Goal: Task Accomplishment & Management: Use online tool/utility

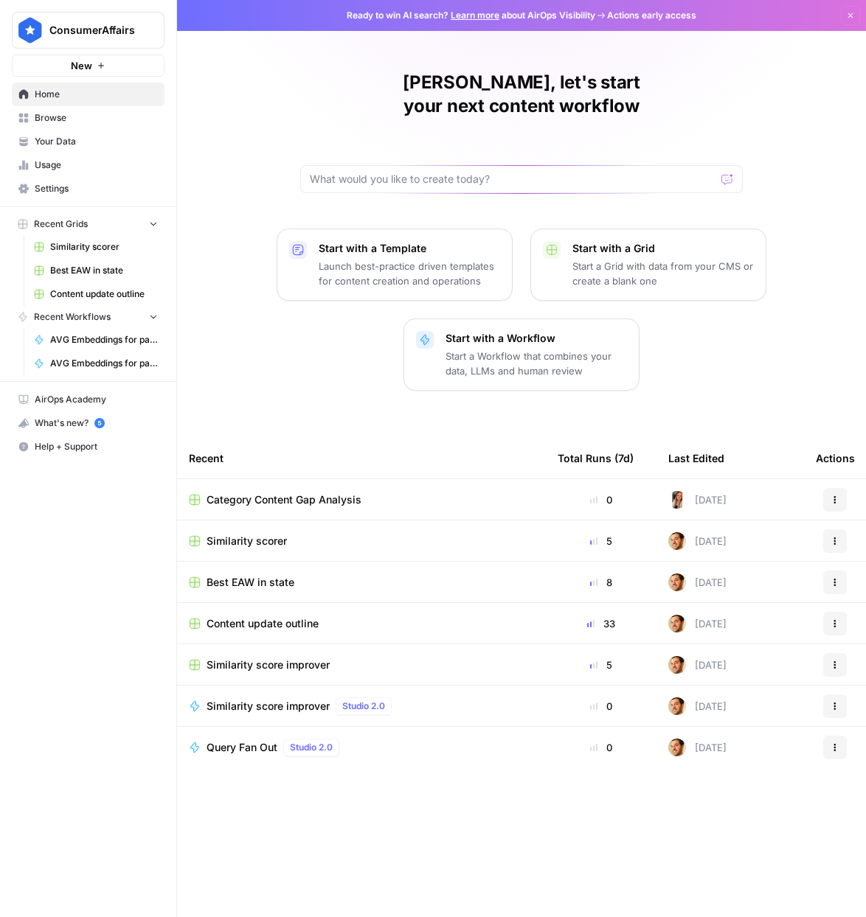
click at [72, 161] on span "Usage" at bounding box center [96, 165] width 123 height 13
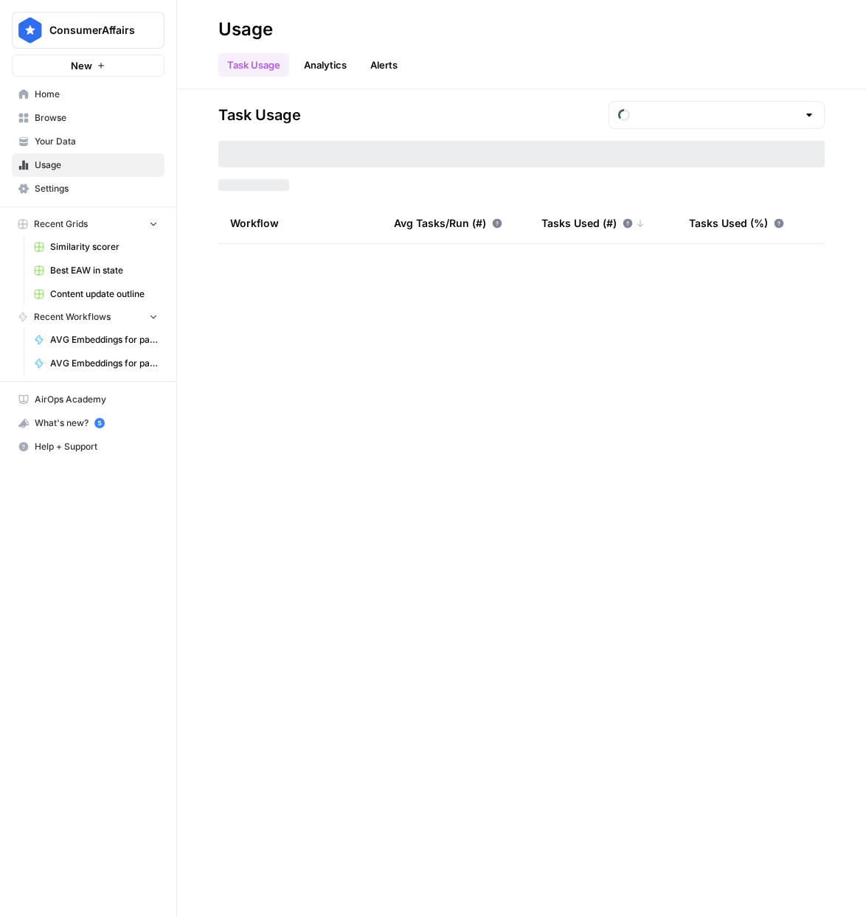
type input "August Tasks"
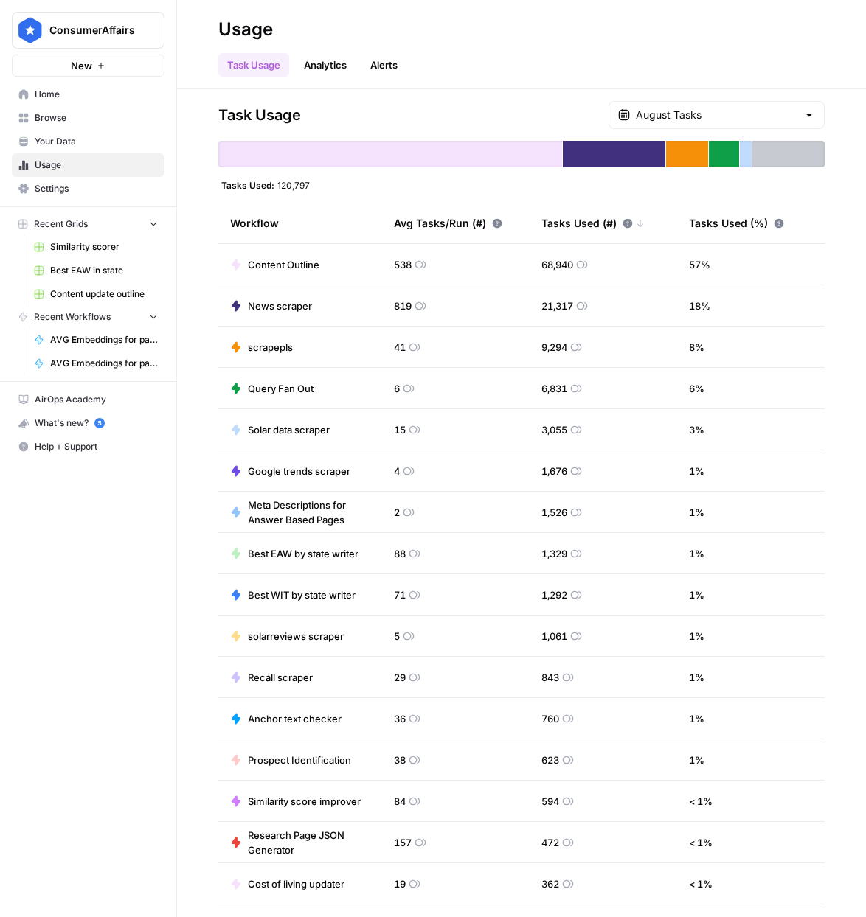
click at [58, 94] on span "Home" at bounding box center [96, 94] width 123 height 13
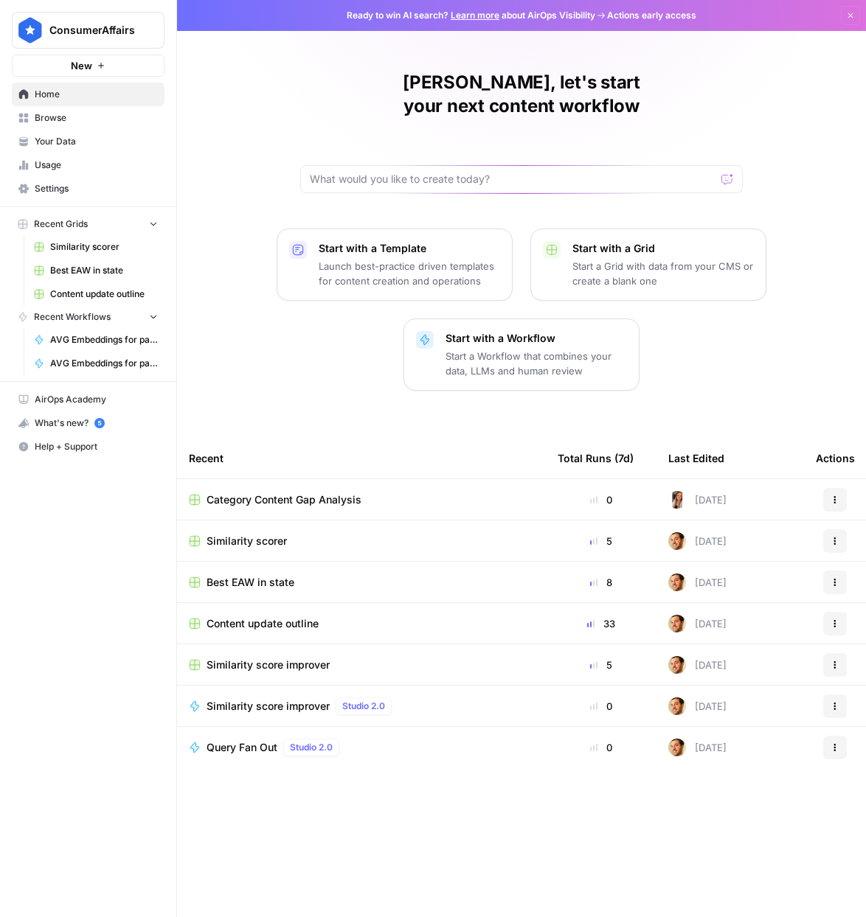
click at [71, 166] on span "Usage" at bounding box center [96, 165] width 123 height 13
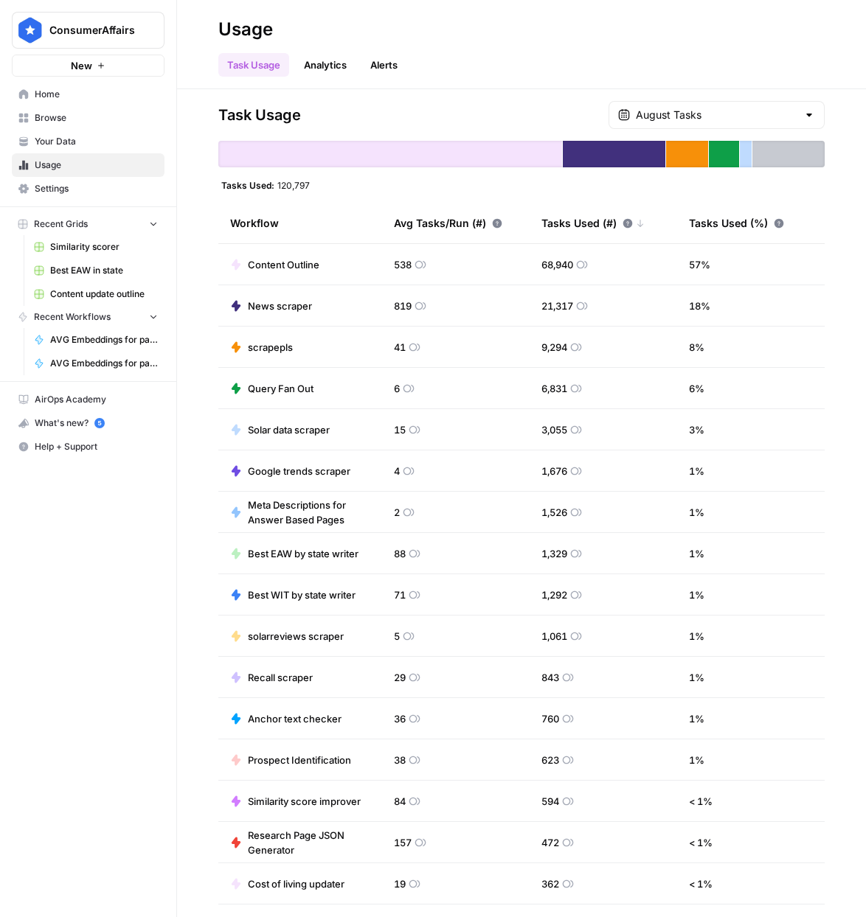
click at [75, 96] on span "Home" at bounding box center [96, 94] width 123 height 13
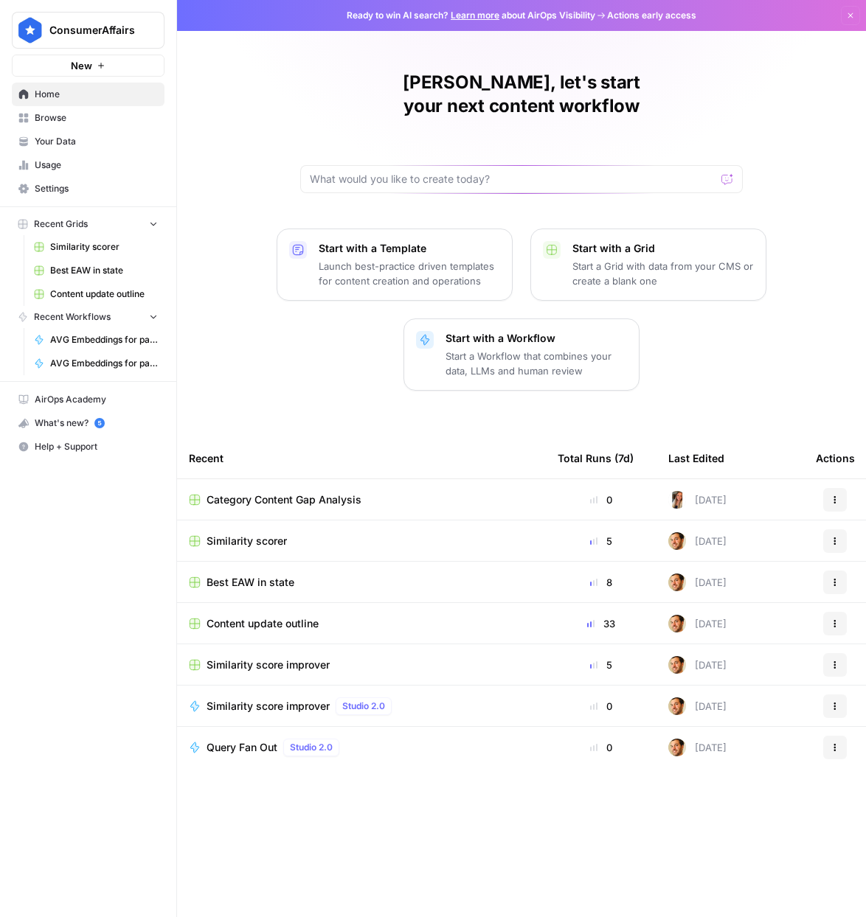
click at [296, 492] on span "Category Content Gap Analysis" at bounding box center [283, 499] width 155 height 15
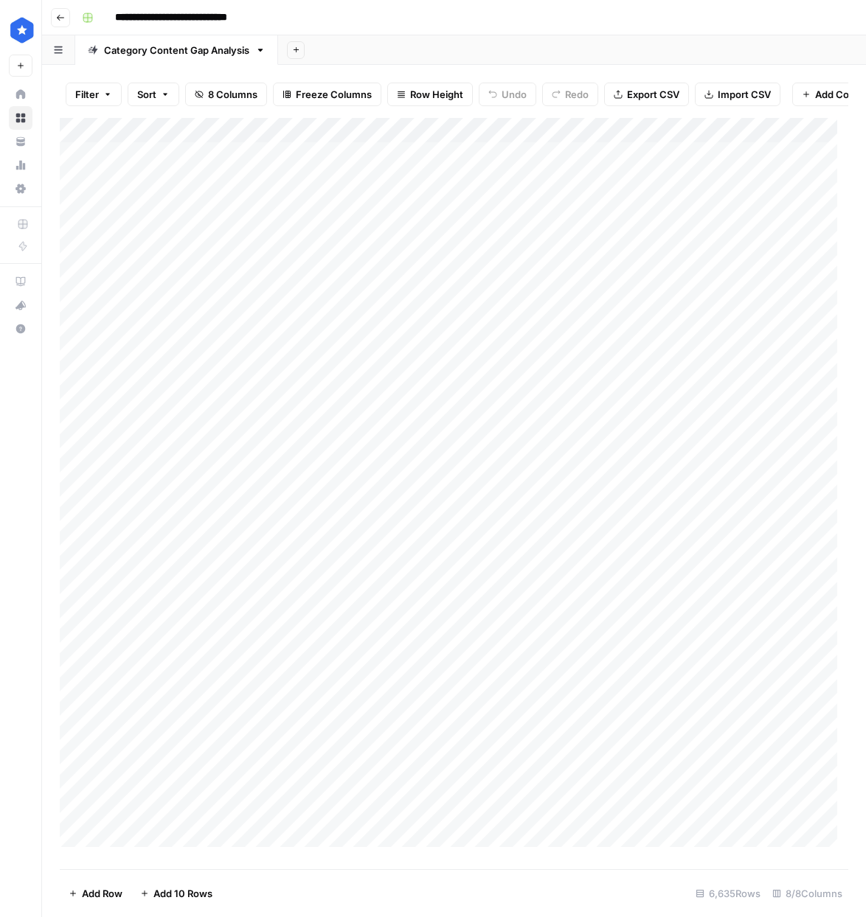
click at [80, 138] on div "Add Column" at bounding box center [454, 488] width 788 height 740
click at [642, 89] on span "Export CSV" at bounding box center [653, 94] width 52 height 15
click at [104, 896] on span "Delete 6635 Rows" at bounding box center [110, 893] width 83 height 15
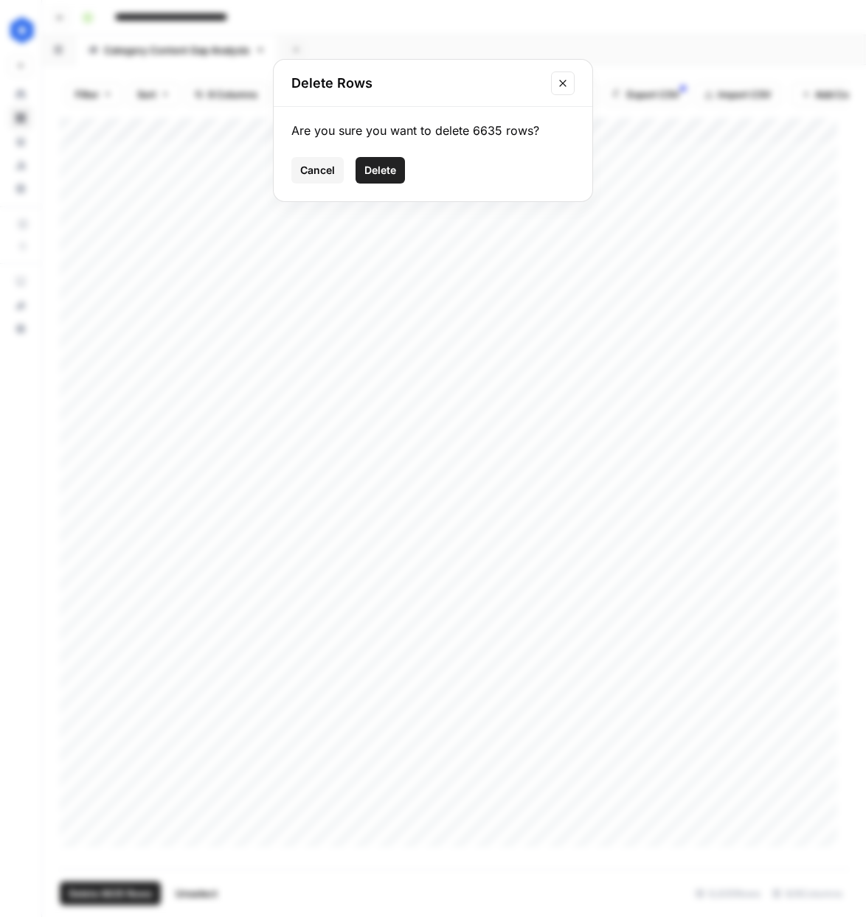
click at [381, 161] on button "Delete" at bounding box center [379, 170] width 49 height 27
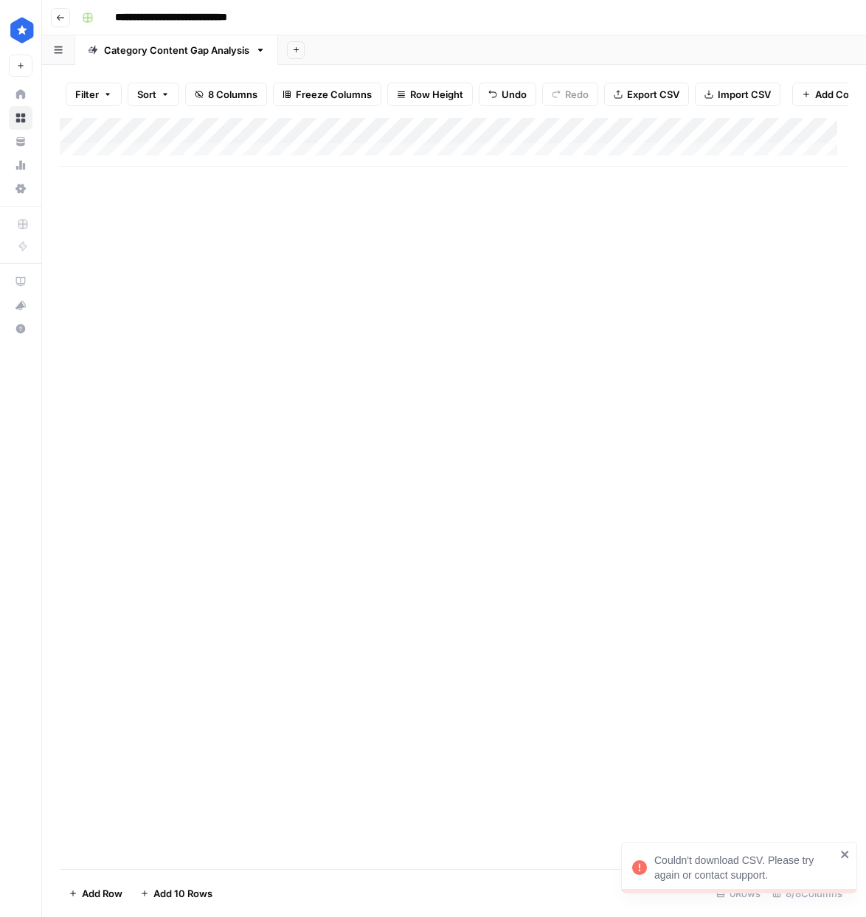
scroll to position [11, 0]
click at [731, 86] on button "Import CSV" at bounding box center [737, 95] width 86 height 24
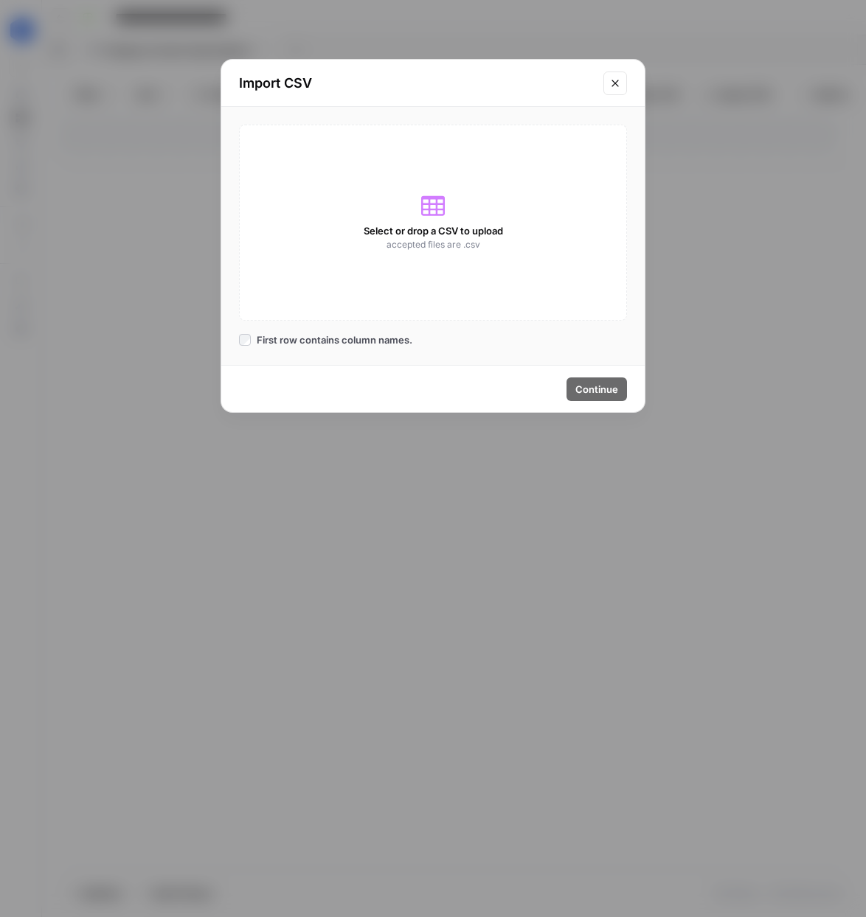
click at [289, 341] on span "First row contains column names." at bounding box center [335, 339] width 156 height 15
click at [616, 82] on icon "Close modal" at bounding box center [615, 83] width 12 height 12
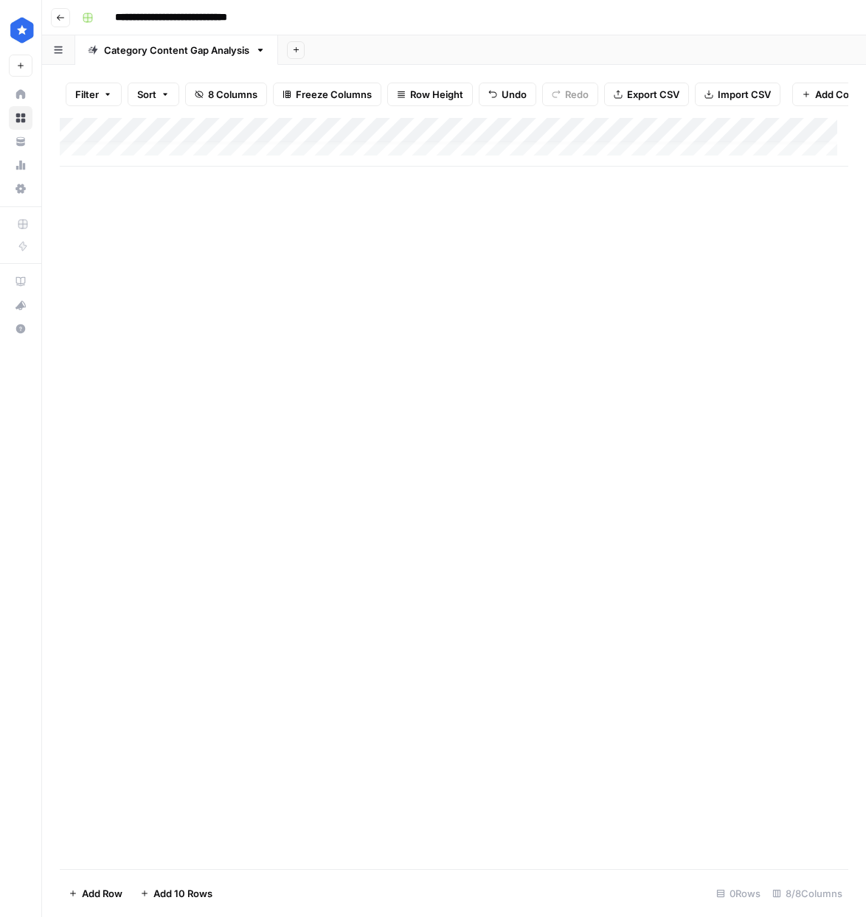
click at [738, 98] on span "Import CSV" at bounding box center [743, 94] width 53 height 15
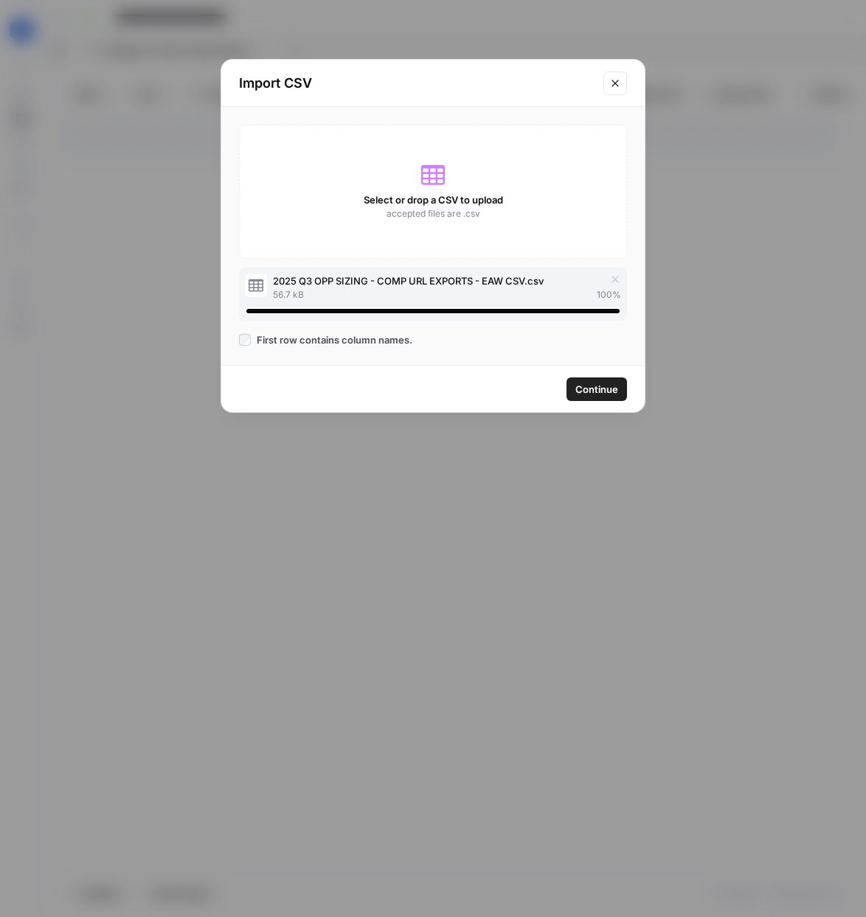
click at [616, 283] on icon "button" at bounding box center [615, 280] width 12 height 12
click at [599, 380] on button "Continue" at bounding box center [596, 389] width 60 height 24
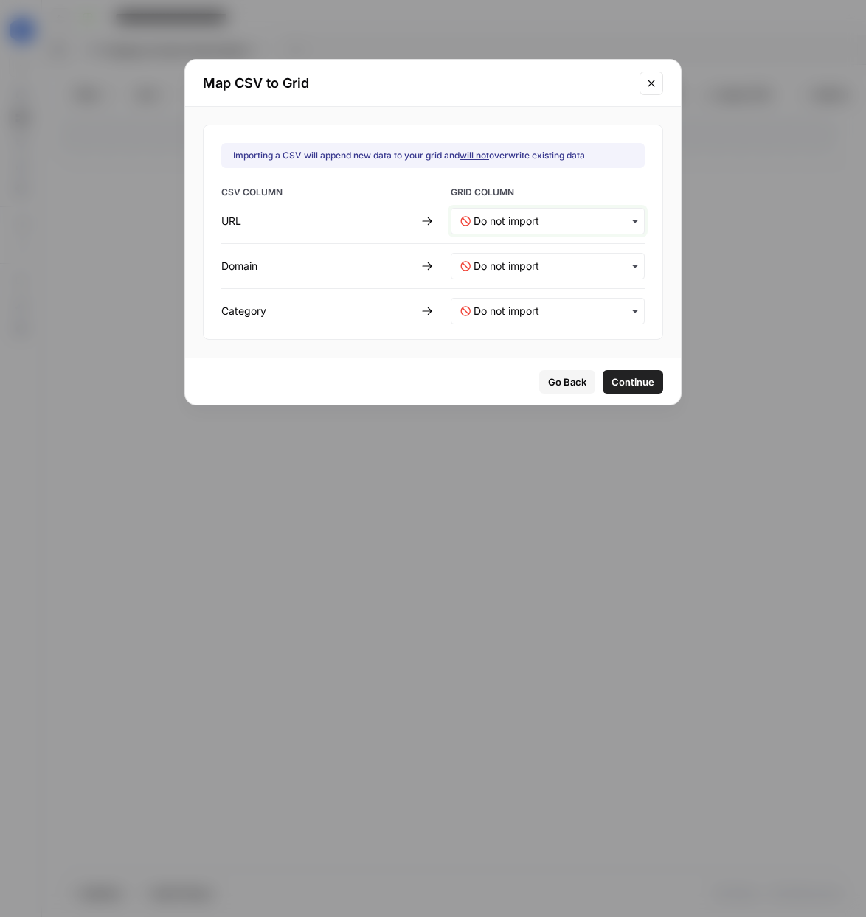
click at [557, 224] on input "text" at bounding box center [553, 221] width 161 height 15
click at [539, 255] on div "URL" at bounding box center [537, 260] width 173 height 27
click at [510, 260] on input "text" at bounding box center [553, 266] width 161 height 15
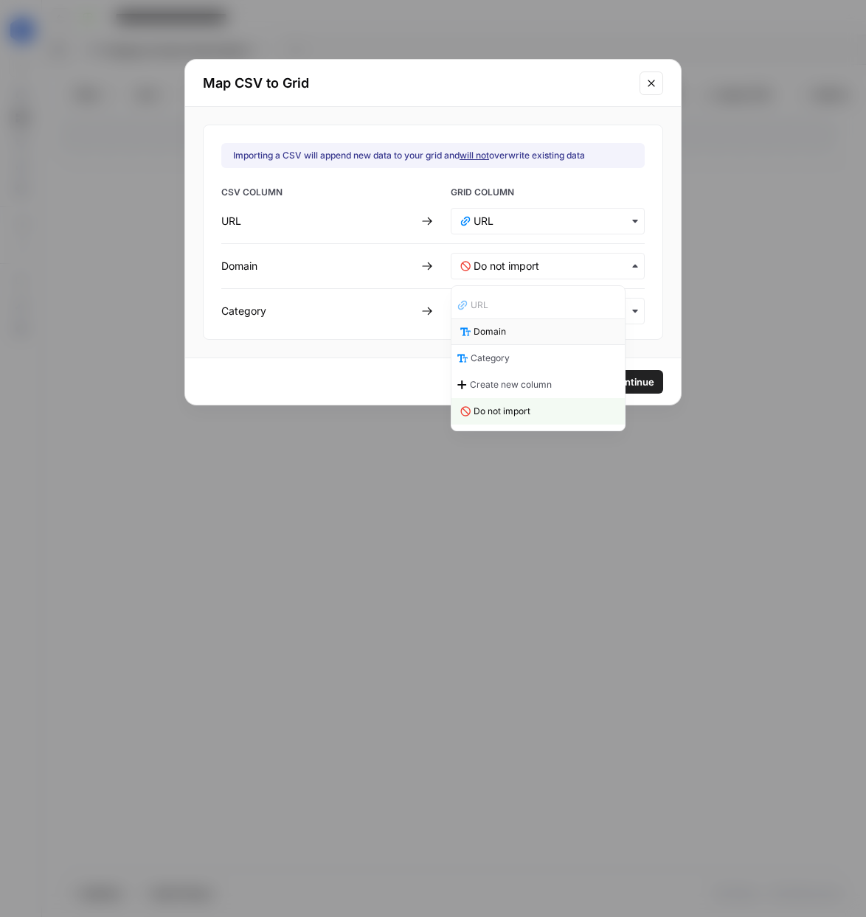
click at [509, 338] on div "Domain" at bounding box center [537, 331] width 173 height 27
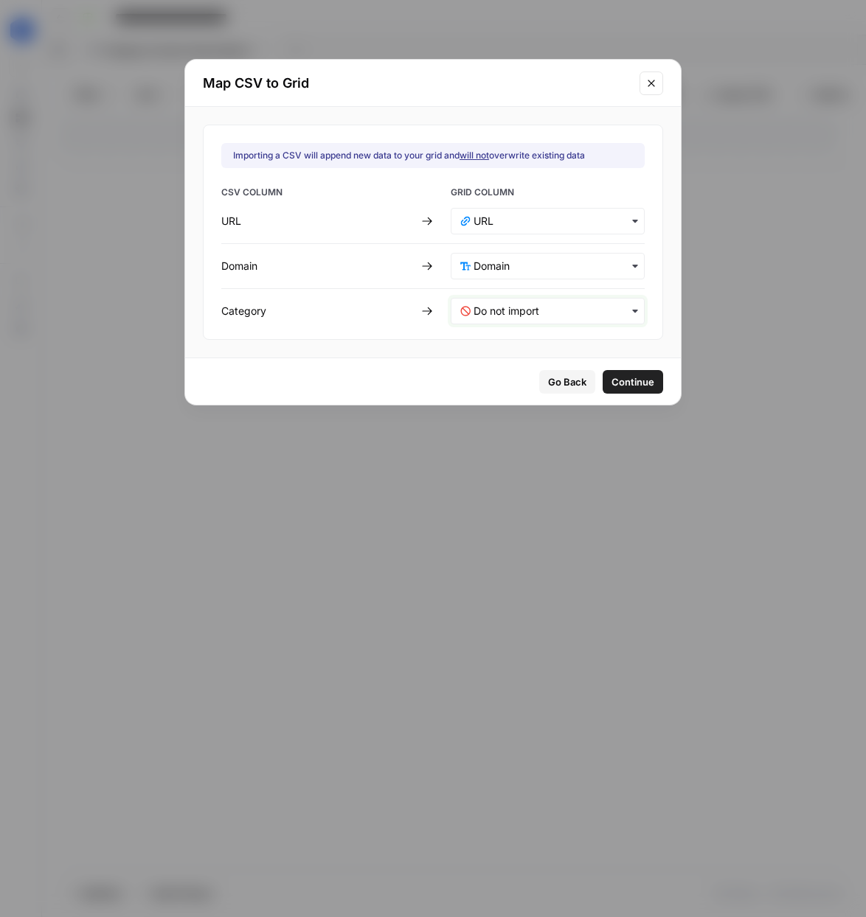
click at [518, 312] on input "text" at bounding box center [553, 311] width 161 height 15
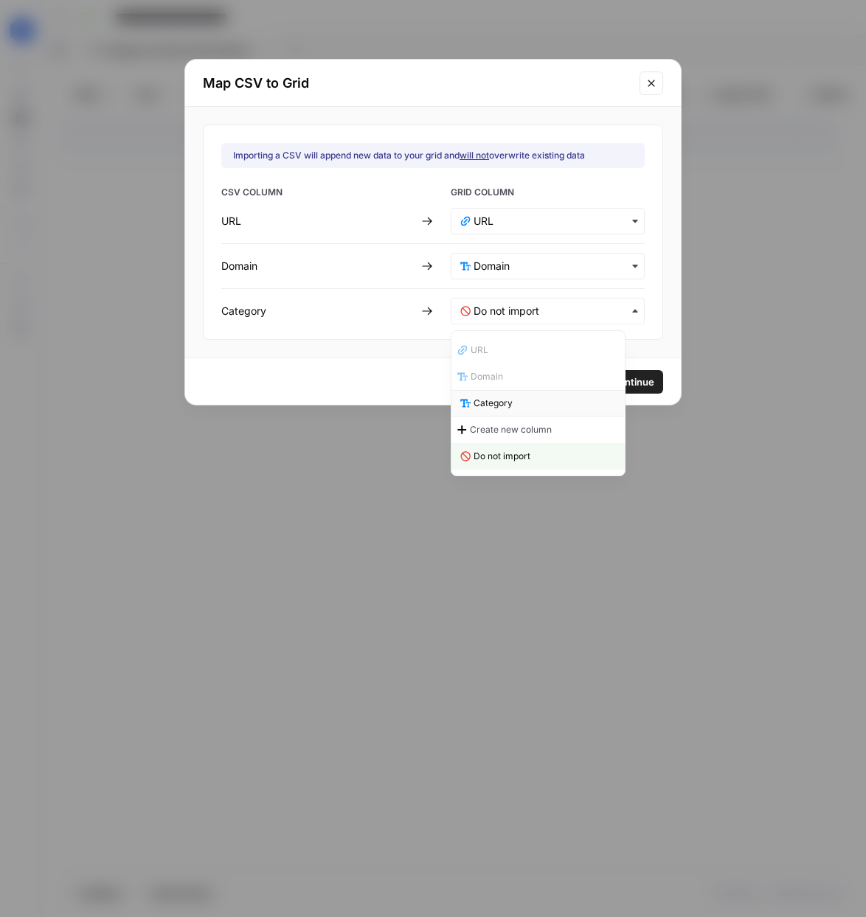
click at [518, 406] on div "Category" at bounding box center [537, 403] width 173 height 27
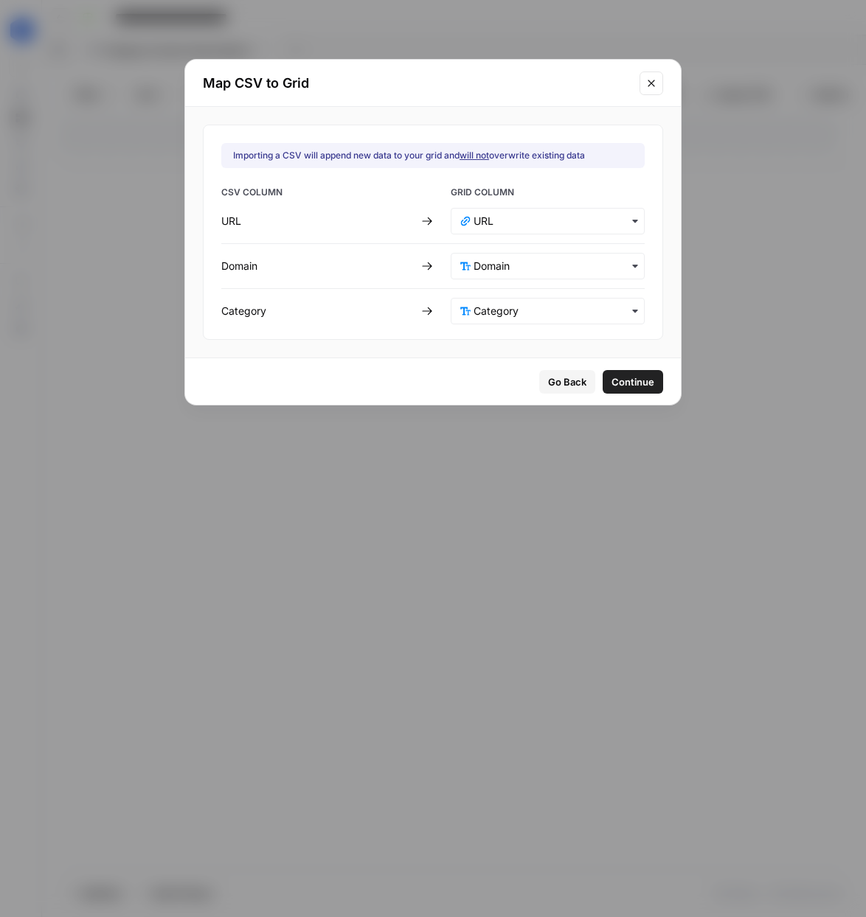
click at [615, 385] on span "Continue" at bounding box center [632, 382] width 43 height 15
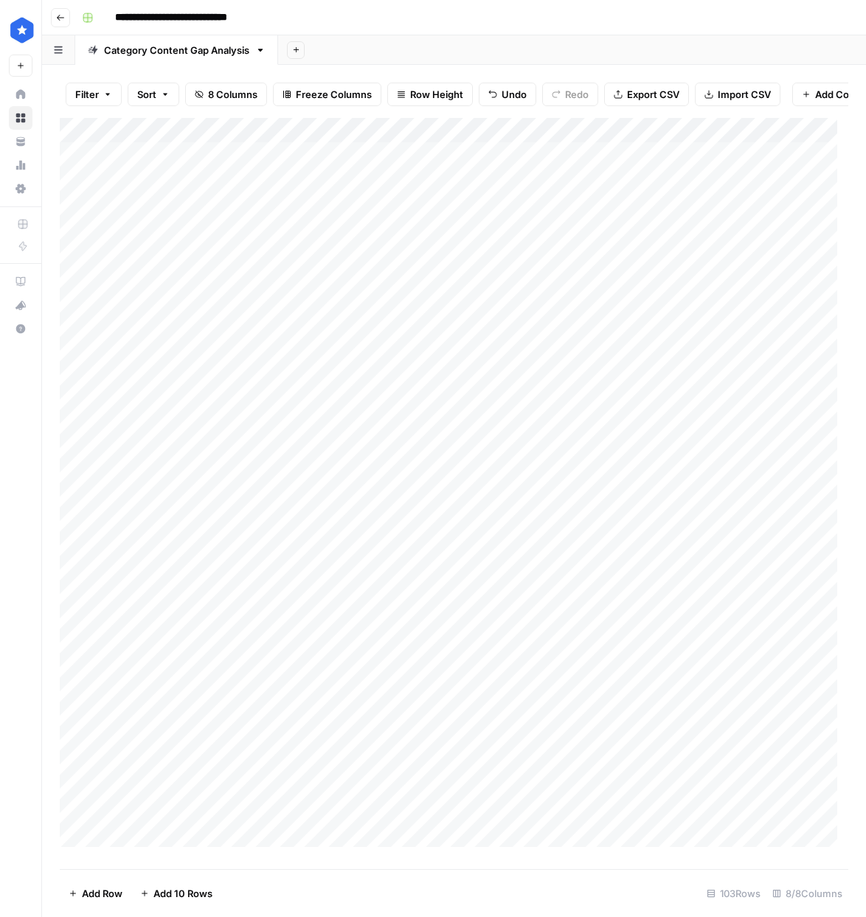
scroll to position [0, 0]
click at [89, 139] on div "Add Column" at bounding box center [454, 488] width 788 height 740
click at [755, 164] on div "Add Column" at bounding box center [454, 488] width 788 height 740
click at [804, 189] on div "Add Column" at bounding box center [454, 488] width 788 height 740
click at [757, 215] on div "Add Column" at bounding box center [454, 488] width 788 height 740
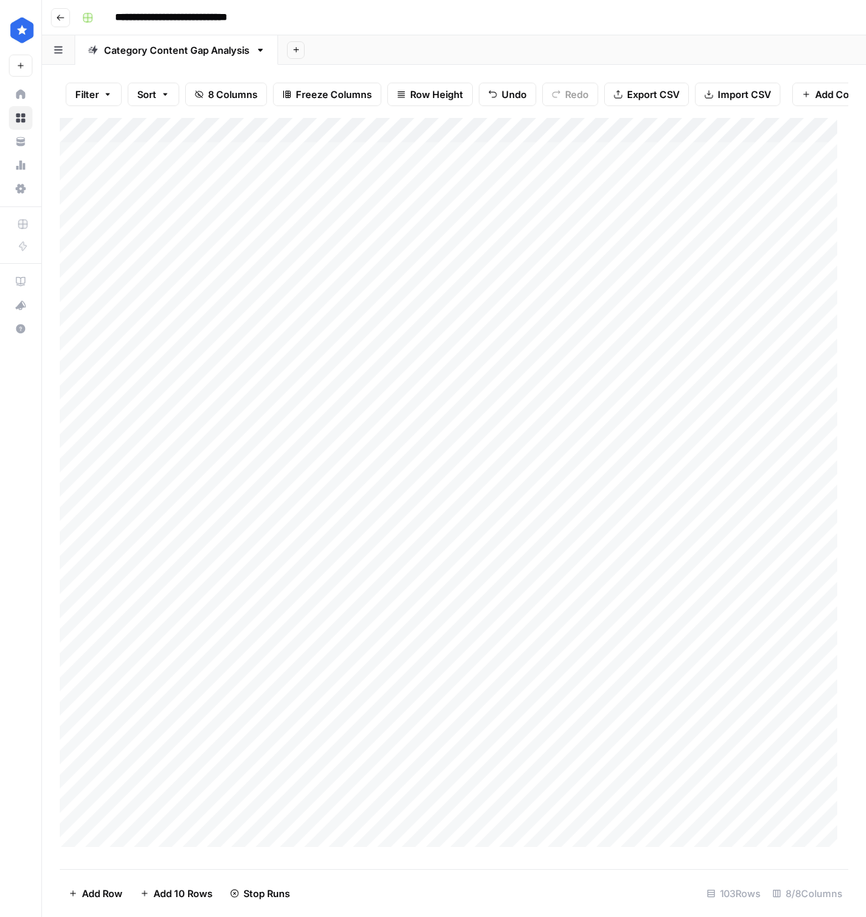
click at [760, 241] on div "Add Column" at bounding box center [454, 488] width 788 height 740
click at [762, 270] on div "Add Column" at bounding box center [454, 488] width 788 height 740
click at [758, 294] on div "Add Column" at bounding box center [454, 488] width 788 height 740
click at [758, 316] on div "Add Column" at bounding box center [454, 488] width 788 height 740
click at [756, 344] on div "Add Column" at bounding box center [454, 488] width 788 height 740
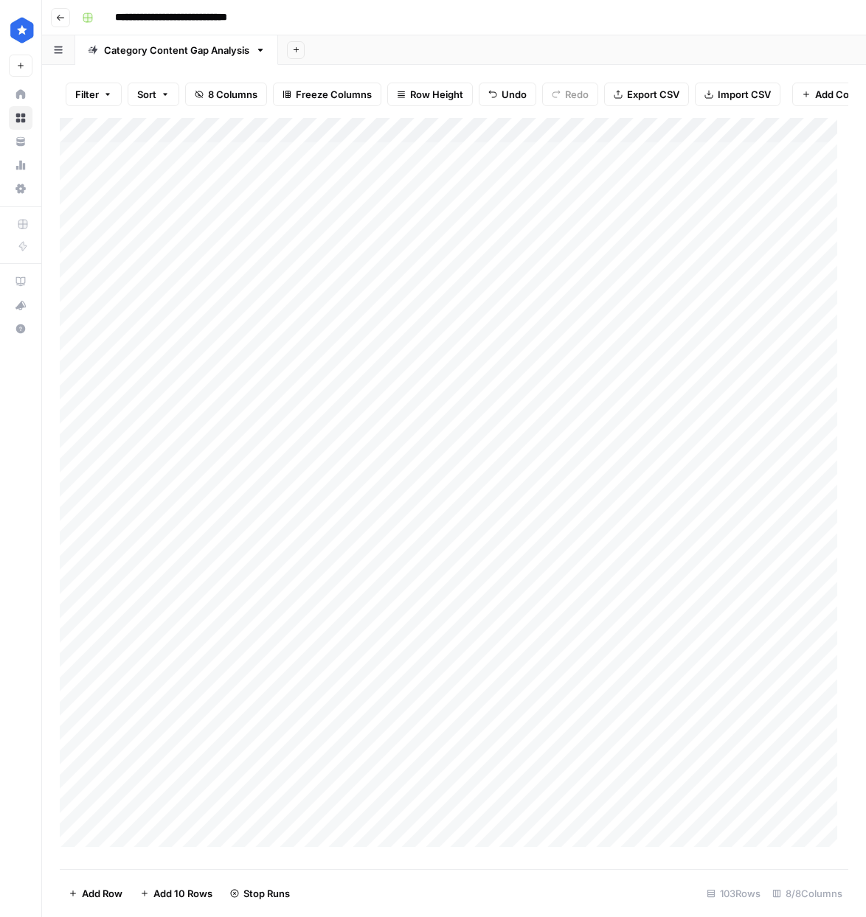
click at [756, 363] on div "Add Column" at bounding box center [454, 488] width 788 height 740
click at [770, 322] on div "Add Column" at bounding box center [454, 488] width 788 height 740
click at [773, 391] on div "Add Column" at bounding box center [454, 488] width 788 height 740
click at [770, 414] on div "Add Column" at bounding box center [454, 488] width 788 height 740
click at [768, 437] on div "Add Column" at bounding box center [454, 488] width 788 height 740
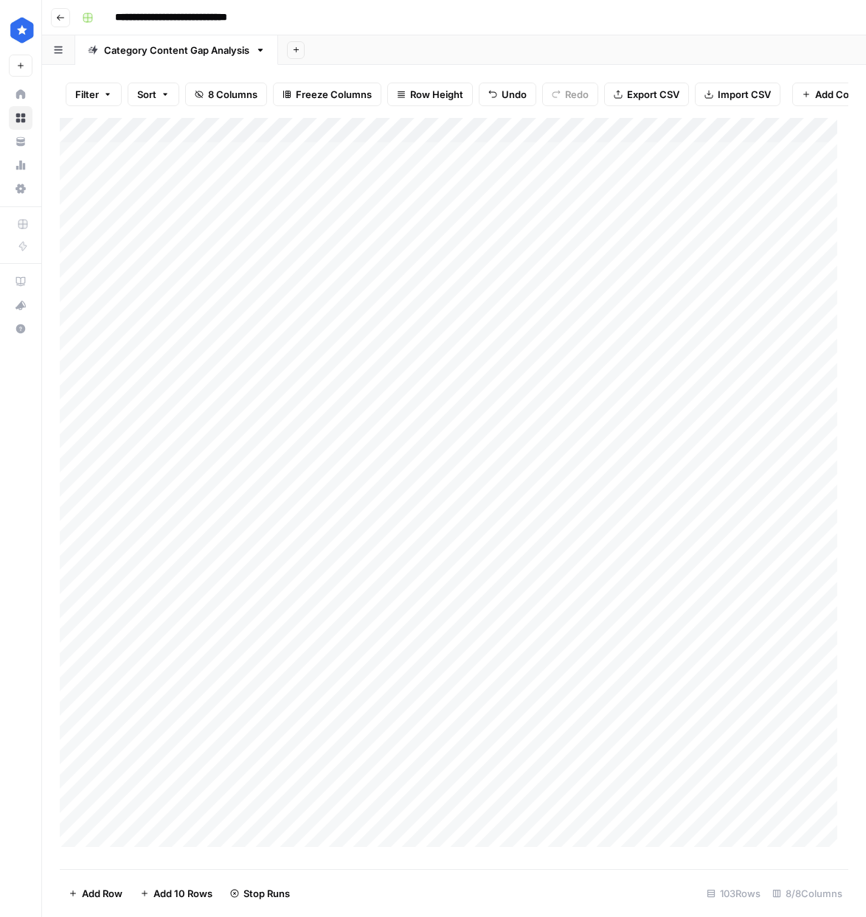
click at [769, 464] on div "Add Column" at bounding box center [454, 488] width 788 height 740
click at [768, 400] on div "Add Column" at bounding box center [454, 488] width 788 height 740
click at [769, 421] on div "Add Column" at bounding box center [454, 488] width 788 height 740
click at [771, 448] on div "Add Column" at bounding box center [454, 488] width 788 height 740
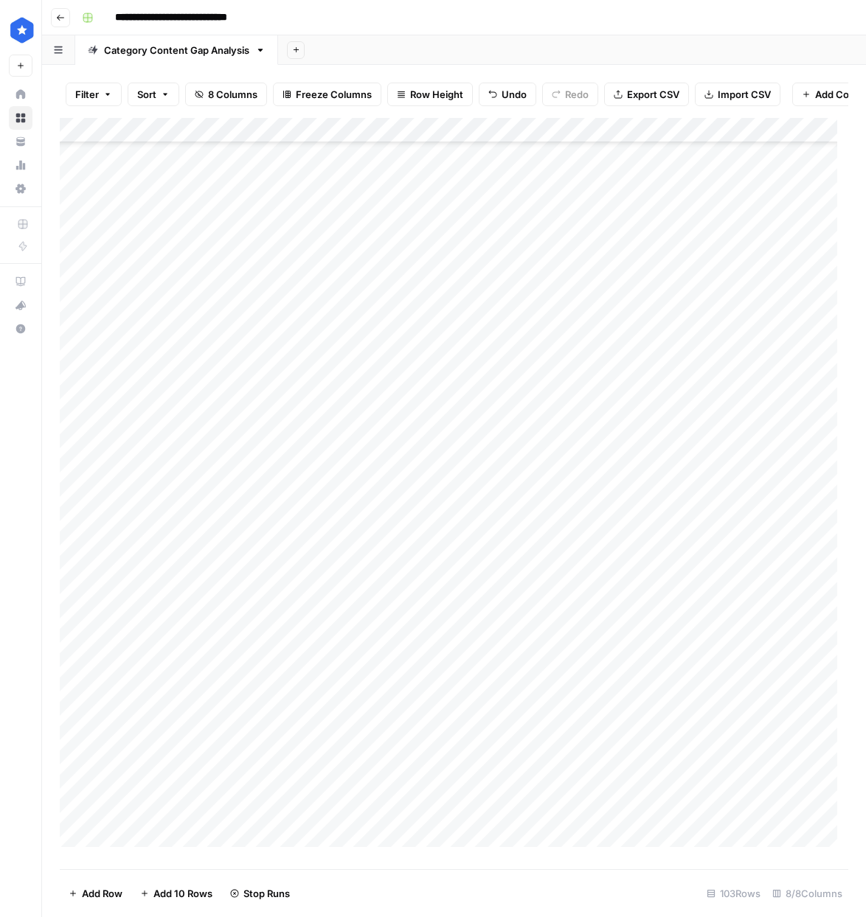
click at [770, 466] on div "Add Column" at bounding box center [454, 488] width 788 height 740
click at [766, 498] on div "Add Column" at bounding box center [454, 488] width 788 height 740
click at [765, 526] on div "Add Column" at bounding box center [454, 488] width 788 height 740
click at [790, 301] on div "Add Column" at bounding box center [454, 488] width 788 height 740
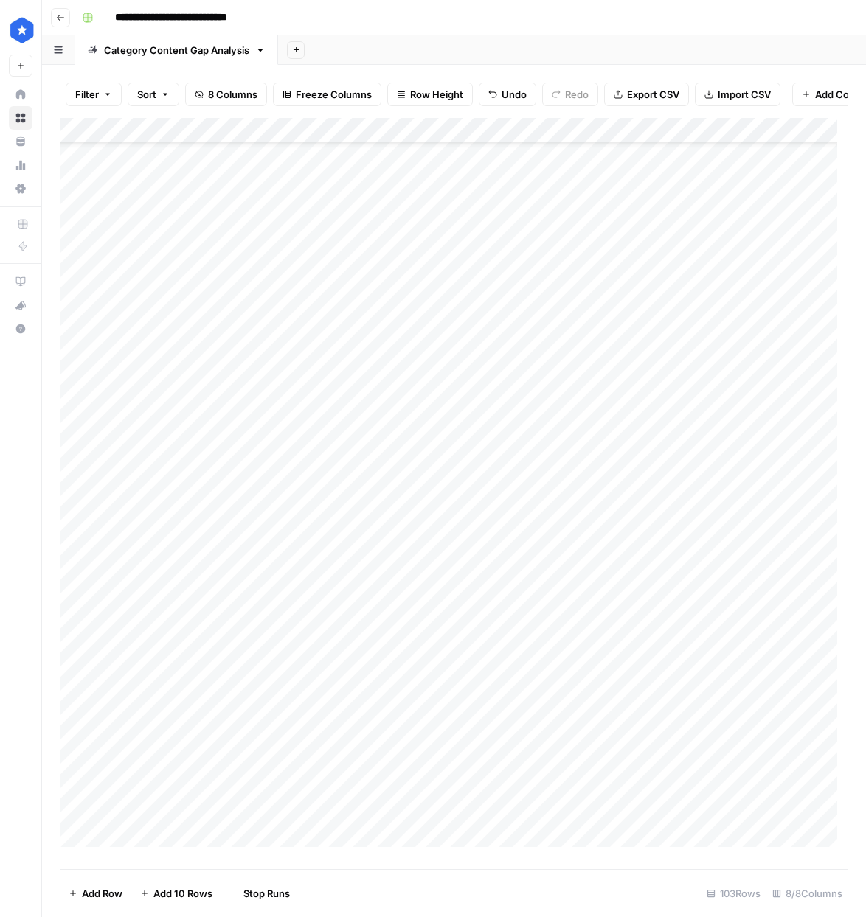
click at [783, 326] on div "Add Column" at bounding box center [454, 488] width 788 height 740
click at [779, 351] on div "Add Column" at bounding box center [454, 488] width 788 height 740
click at [776, 380] on div "Add Column" at bounding box center [454, 488] width 788 height 740
click at [768, 404] on div "Add Column" at bounding box center [454, 488] width 788 height 740
click at [768, 428] on div "Add Column" at bounding box center [454, 488] width 788 height 740
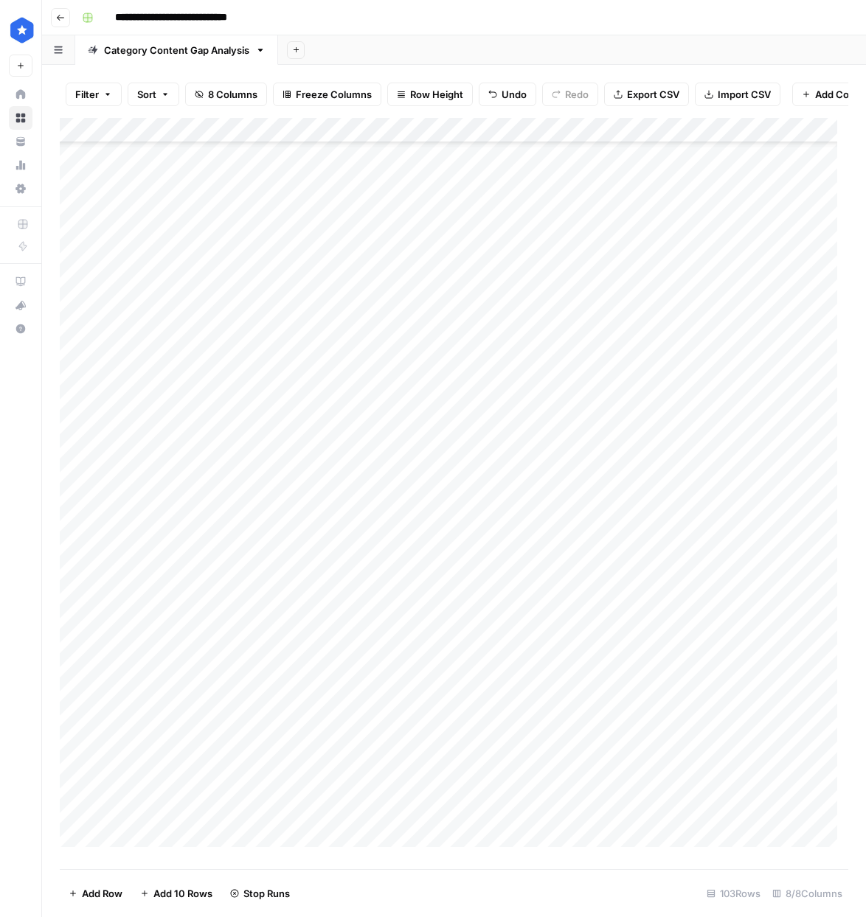
click at [767, 458] on div "Add Column" at bounding box center [454, 488] width 788 height 740
click at [769, 474] on div "Add Column" at bounding box center [454, 488] width 788 height 740
click at [769, 511] on div "Add Column" at bounding box center [454, 488] width 788 height 740
click at [770, 523] on div "Add Column" at bounding box center [454, 488] width 788 height 740
click at [763, 561] on div "Add Column" at bounding box center [454, 488] width 788 height 740
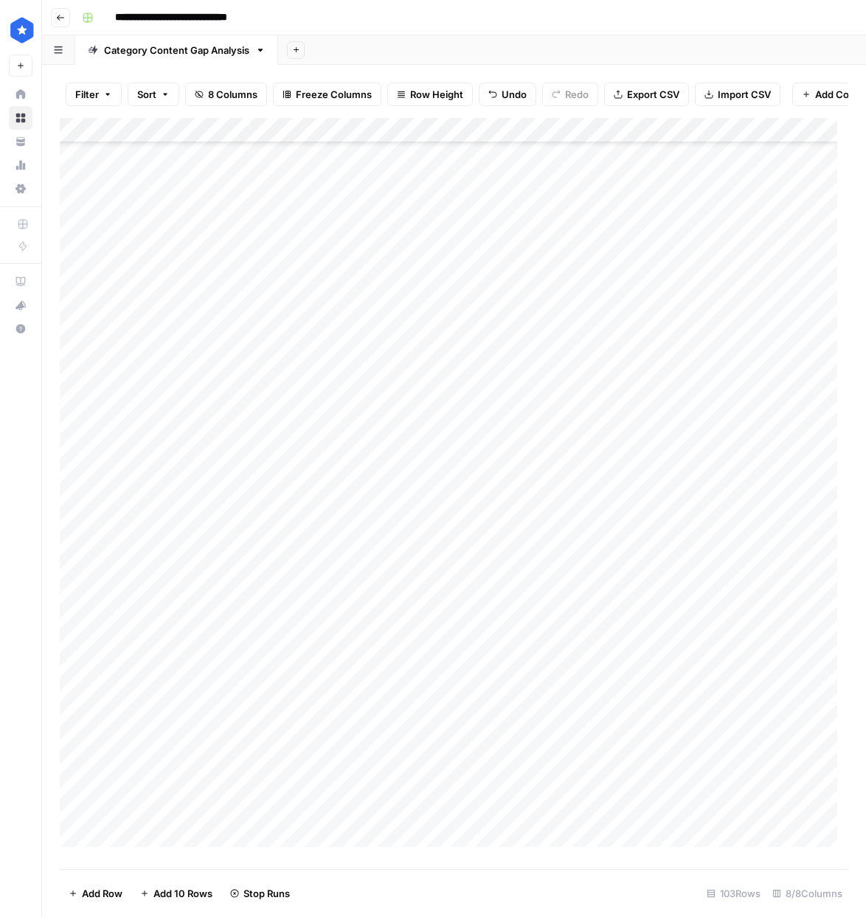
click at [768, 571] on div "Add Column" at bounding box center [454, 488] width 788 height 740
click at [765, 603] on div "Add Column" at bounding box center [454, 488] width 788 height 740
click at [766, 622] on div "Add Column" at bounding box center [454, 488] width 788 height 740
click at [754, 226] on div "Add Column" at bounding box center [454, 488] width 788 height 740
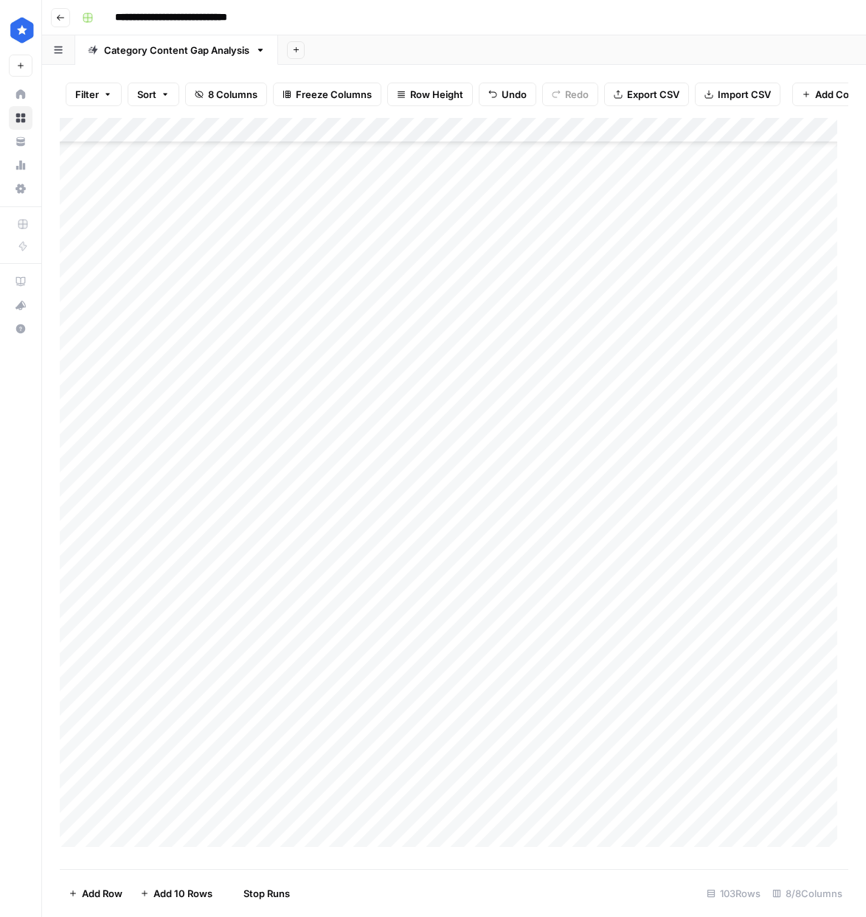
click at [756, 242] on div "Add Column" at bounding box center [454, 488] width 788 height 740
click at [759, 263] on div "Add Column" at bounding box center [454, 488] width 788 height 740
click at [762, 294] on div "Add Column" at bounding box center [454, 488] width 788 height 740
click at [762, 316] on div "Add Column" at bounding box center [454, 488] width 788 height 740
click at [762, 345] on div "Add Column" at bounding box center [454, 488] width 788 height 740
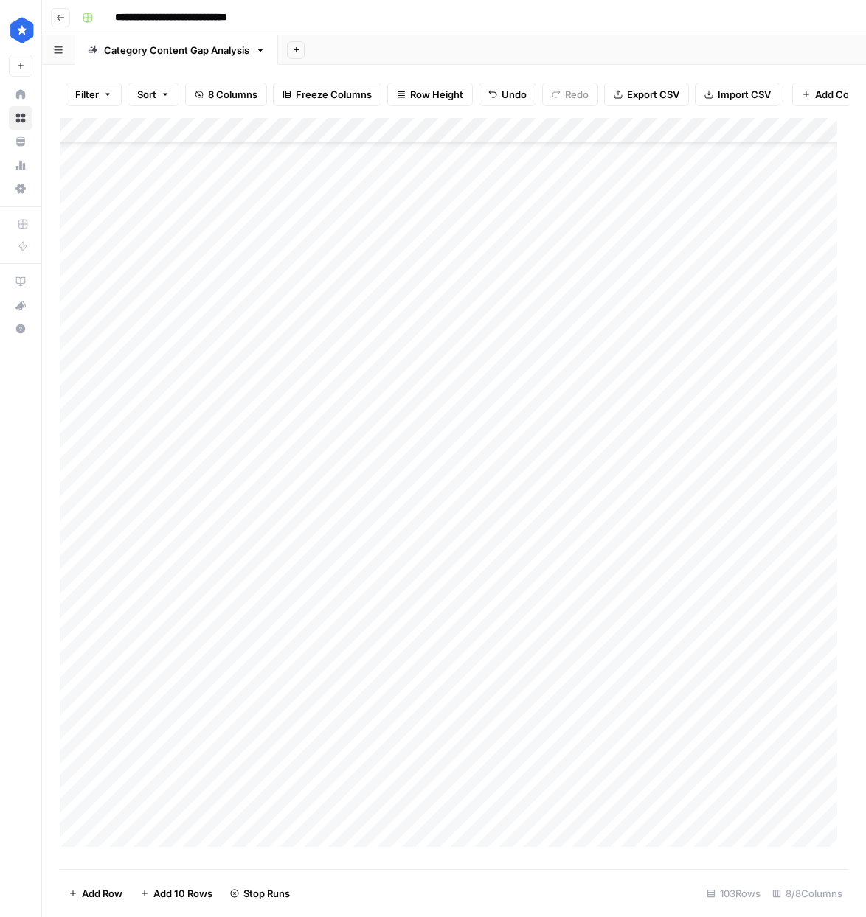
click at [758, 374] on div "Add Column" at bounding box center [454, 488] width 788 height 740
click at [758, 400] on div "Add Column" at bounding box center [454, 488] width 788 height 740
click at [760, 416] on div "Add Column" at bounding box center [454, 488] width 788 height 740
click at [759, 445] on div "Add Column" at bounding box center [454, 488] width 788 height 740
click at [761, 266] on div "Add Column" at bounding box center [454, 488] width 788 height 740
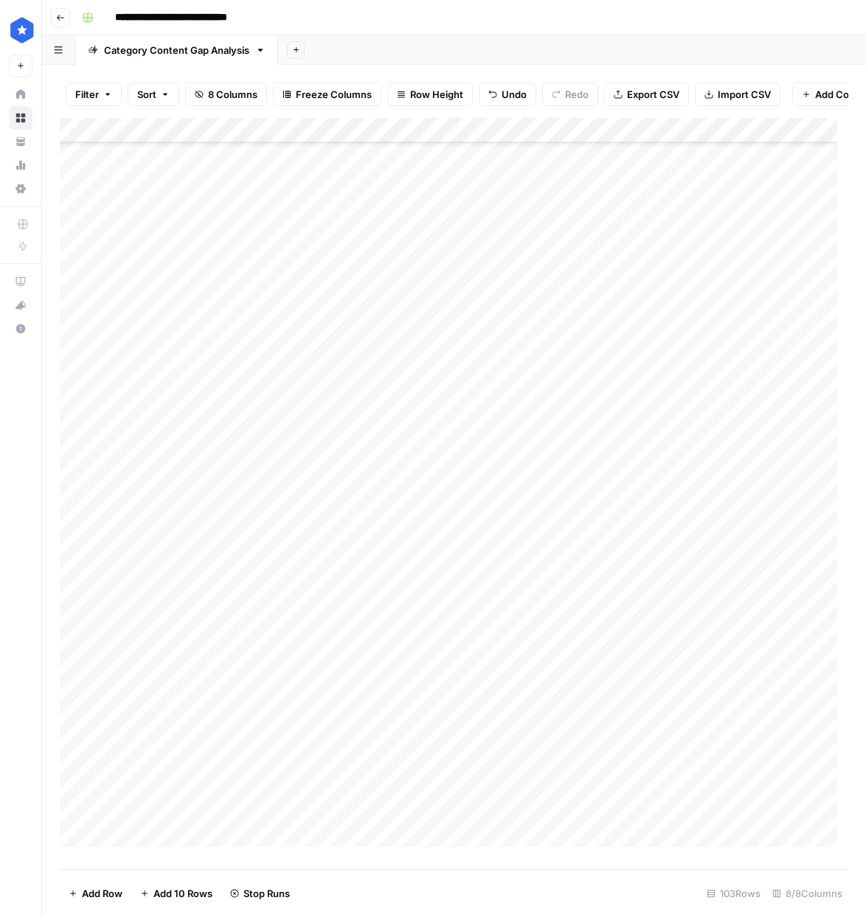
click at [756, 473] on div "Add Column" at bounding box center [454, 488] width 788 height 740
click at [751, 409] on div "Add Column" at bounding box center [454, 488] width 788 height 740
click at [757, 439] on div "Add Column" at bounding box center [454, 488] width 788 height 740
click at [765, 469] on div "Add Column" at bounding box center [454, 488] width 788 height 740
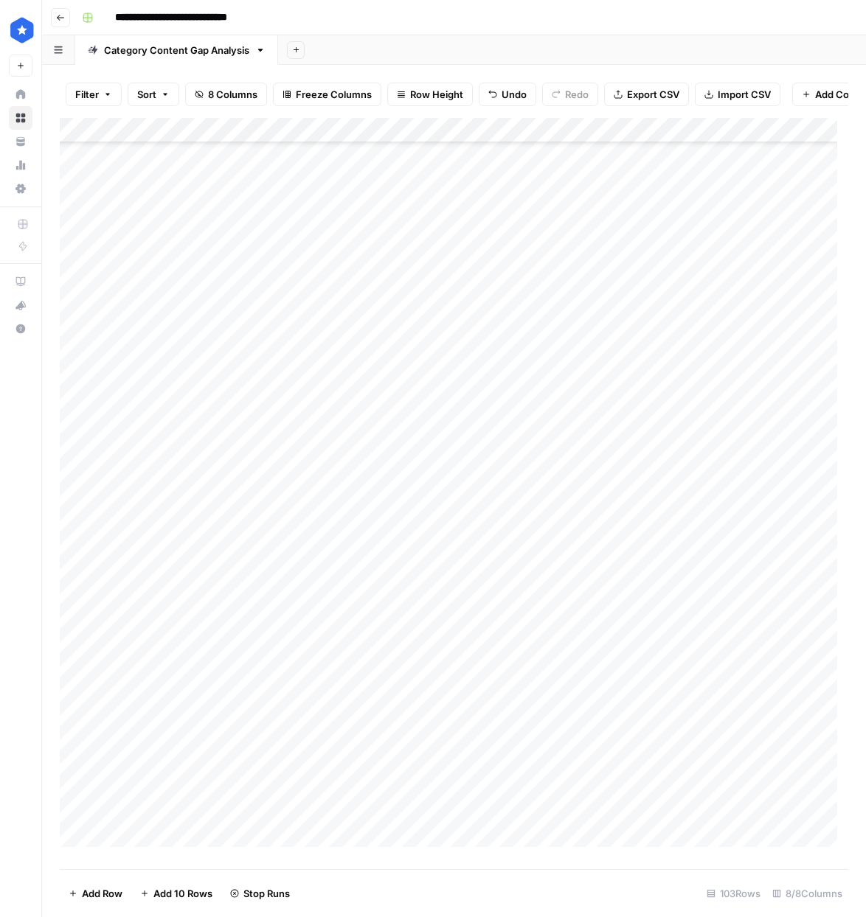
drag, startPoint x: 764, startPoint y: 492, endPoint x: 765, endPoint y: 508, distance: 16.3
click at [764, 492] on div "Add Column" at bounding box center [454, 488] width 788 height 740
click at [766, 520] on div "Add Column" at bounding box center [454, 488] width 788 height 740
click at [766, 549] on div "Add Column" at bounding box center [454, 488] width 788 height 740
click at [766, 565] on div "Add Column" at bounding box center [454, 488] width 788 height 740
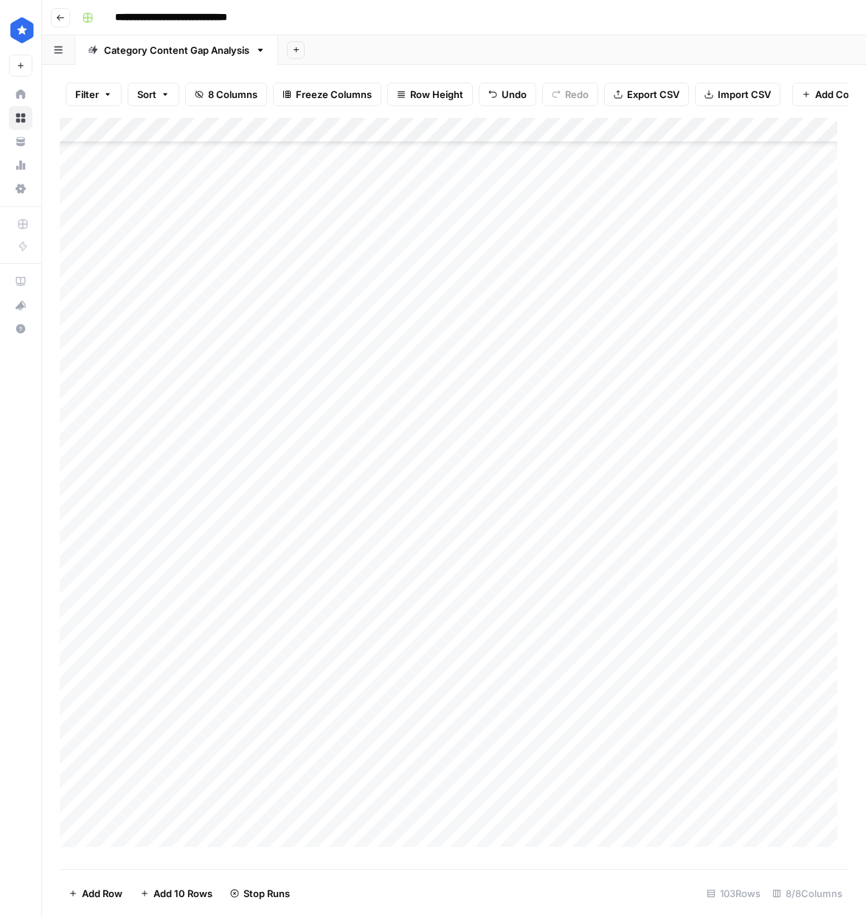
click at [761, 592] on div "Add Column" at bounding box center [454, 488] width 788 height 740
click at [763, 621] on div "Add Column" at bounding box center [454, 488] width 788 height 740
click at [785, 419] on div "Add Column" at bounding box center [454, 488] width 788 height 740
click at [782, 448] on div "Add Column" at bounding box center [454, 488] width 788 height 740
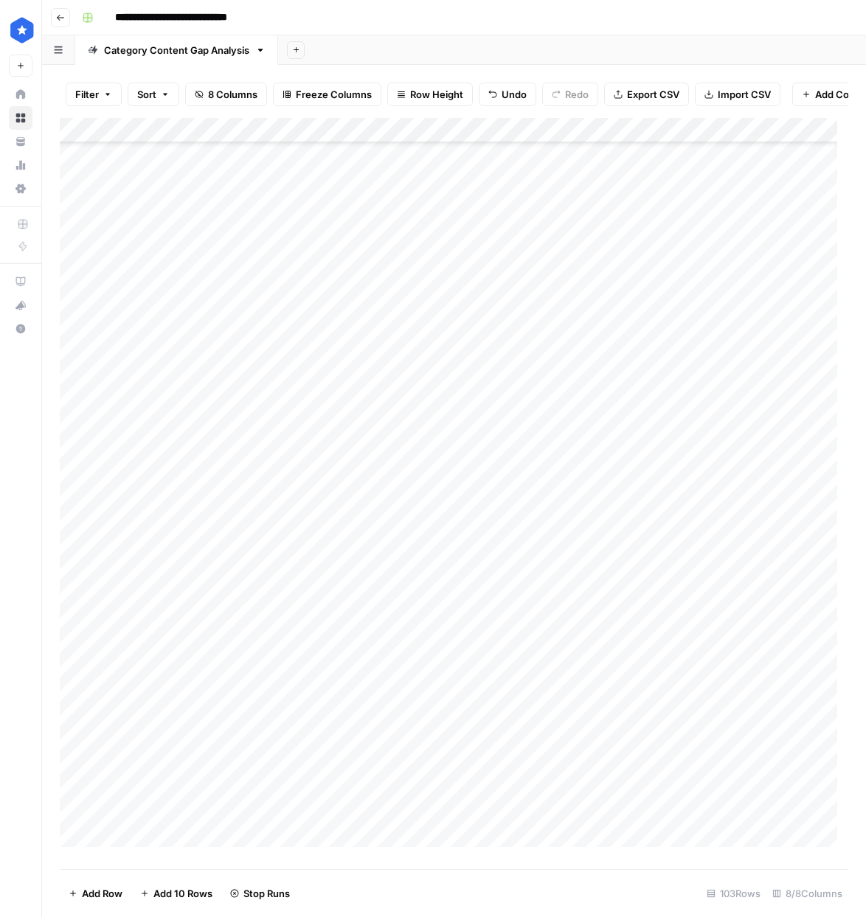
click at [779, 473] on div "Add Column" at bounding box center [454, 488] width 788 height 740
click at [783, 506] on div "Add Column" at bounding box center [454, 488] width 788 height 740
click at [781, 532] on div "Add Column" at bounding box center [454, 488] width 788 height 740
click at [779, 550] on div "Add Column" at bounding box center [454, 488] width 788 height 740
click at [778, 574] on div "Add Column" at bounding box center [454, 488] width 788 height 740
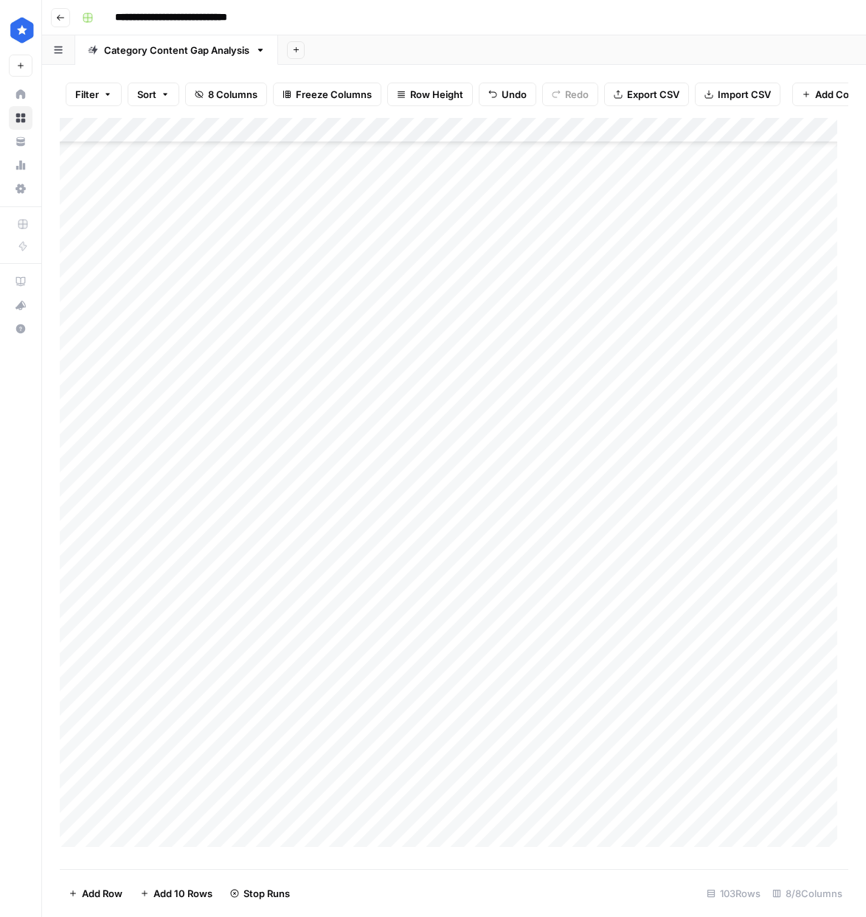
click at [779, 597] on div "Add Column" at bounding box center [454, 488] width 788 height 740
click at [777, 619] on div "Add Column" at bounding box center [454, 488] width 788 height 740
click at [773, 646] on div "Add Column" at bounding box center [454, 488] width 788 height 740
click at [772, 672] on div "Add Column" at bounding box center [454, 488] width 788 height 740
click at [767, 701] on div "Add Column" at bounding box center [454, 488] width 788 height 740
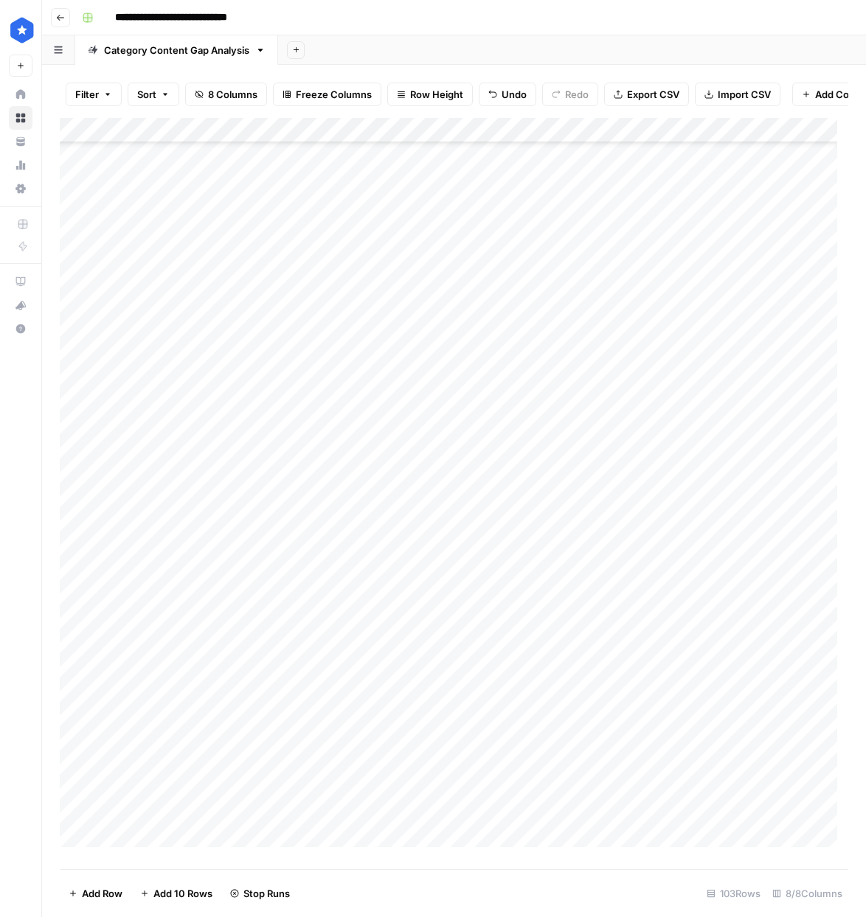
click at [767, 733] on div "Add Column" at bounding box center [454, 488] width 788 height 740
click at [773, 751] on div "Add Column" at bounding box center [454, 488] width 788 height 740
click at [773, 702] on div "Add Column" at bounding box center [454, 488] width 788 height 740
click at [770, 776] on div "Add Column" at bounding box center [454, 488] width 788 height 740
click at [771, 810] on div "Add Column" at bounding box center [454, 488] width 788 height 740
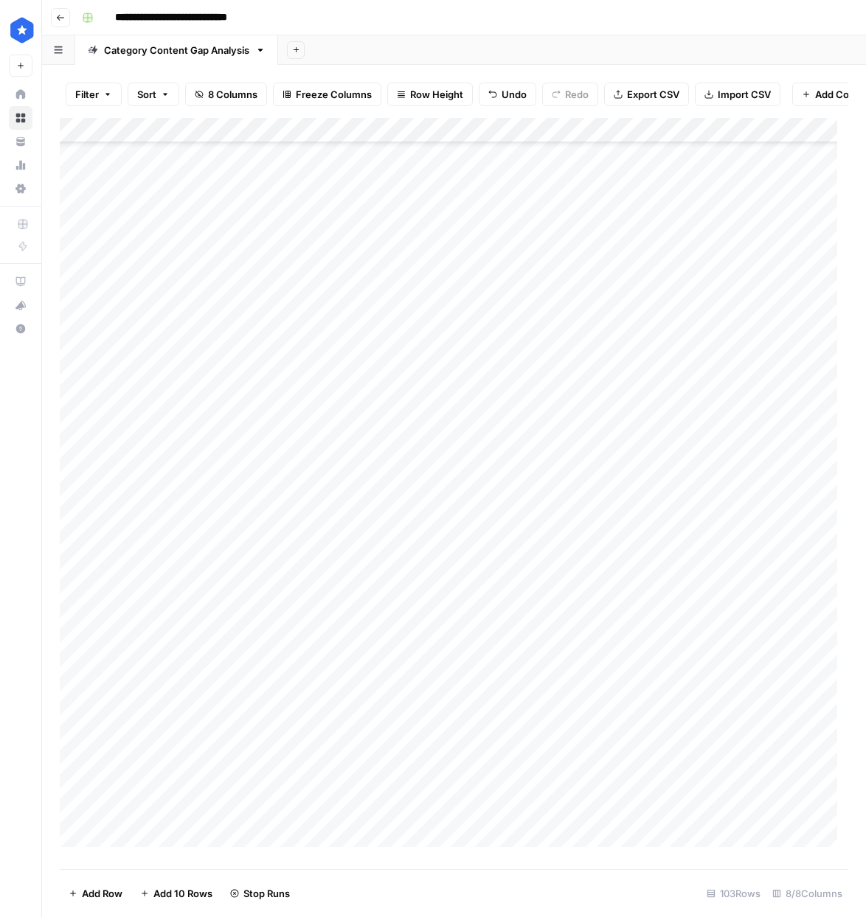
click at [770, 823] on div "Add Column" at bounding box center [454, 488] width 788 height 740
click at [770, 852] on div "Add Column" at bounding box center [454, 488] width 788 height 740
click at [790, 470] on div "Add Column" at bounding box center [454, 488] width 788 height 740
click at [784, 496] on div "Add Column" at bounding box center [454, 488] width 788 height 740
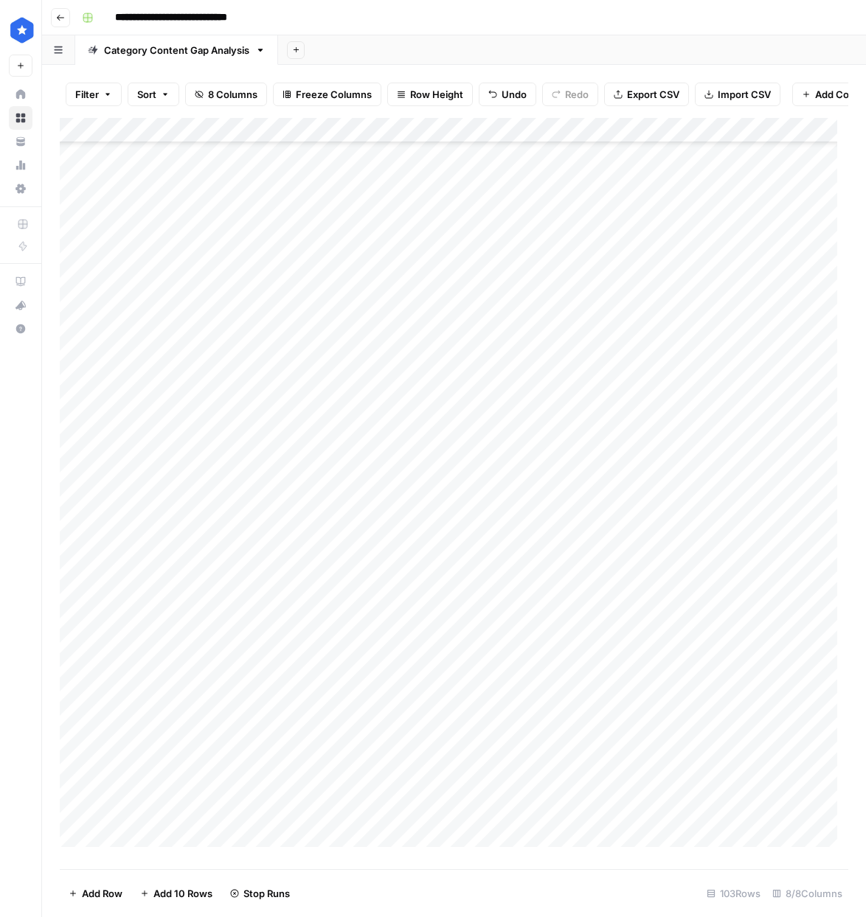
click at [784, 518] on div "Add Column" at bounding box center [454, 488] width 788 height 740
click at [780, 572] on div "Add Column" at bounding box center [454, 488] width 788 height 740
click at [781, 549] on div "Add Column" at bounding box center [454, 488] width 788 height 740
click at [779, 342] on div "Add Column" at bounding box center [454, 488] width 788 height 740
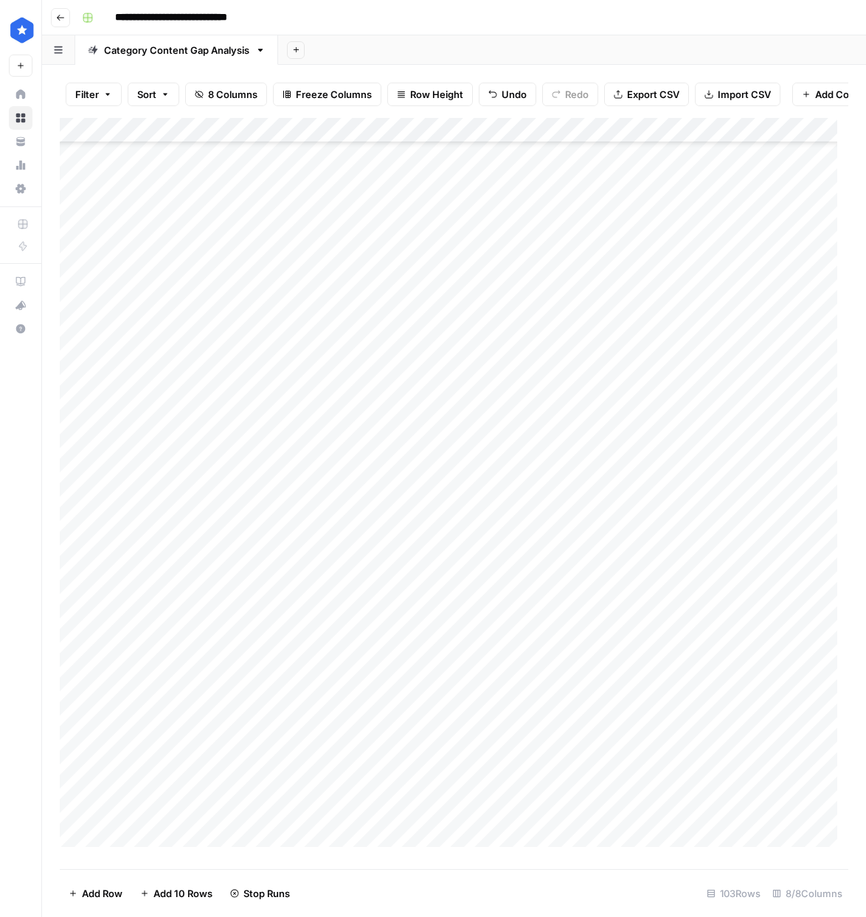
click at [780, 373] on div "Add Column" at bounding box center [454, 488] width 788 height 740
click at [781, 398] on div "Add Column" at bounding box center [454, 488] width 788 height 740
click at [780, 444] on div "Add Column" at bounding box center [454, 488] width 788 height 740
click at [784, 425] on div "Add Column" at bounding box center [454, 488] width 788 height 740
click at [778, 476] on div "Add Column" at bounding box center [454, 488] width 788 height 740
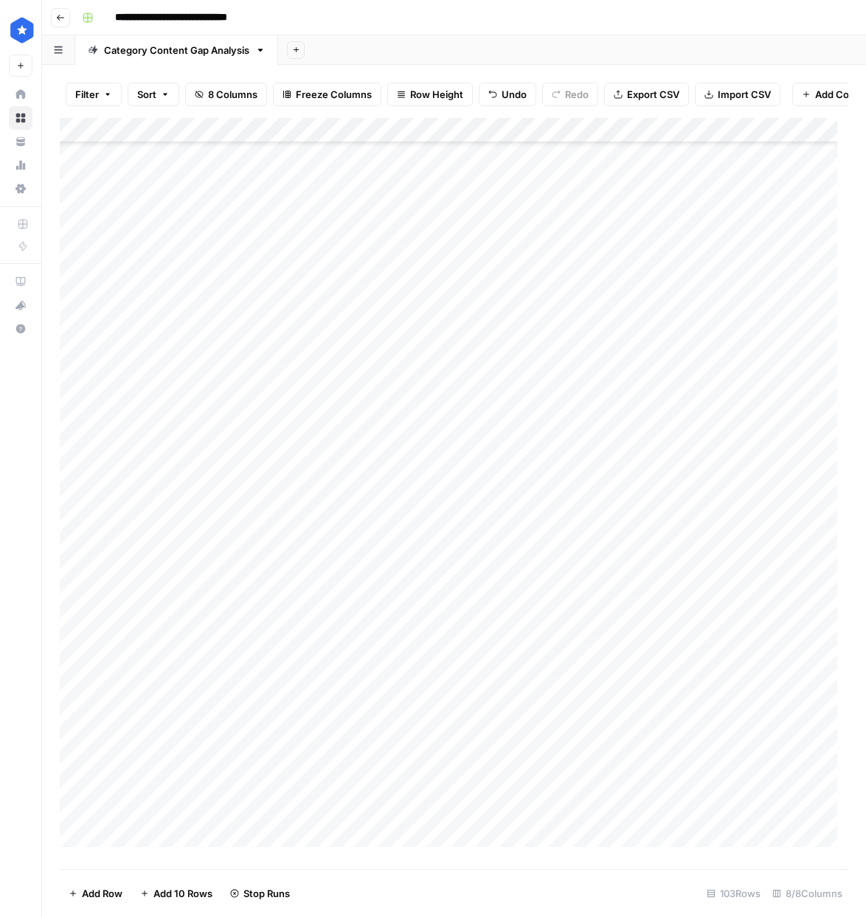
click at [776, 501] on div "Add Column" at bounding box center [454, 488] width 788 height 740
click at [780, 525] on div "Add Column" at bounding box center [454, 488] width 788 height 740
click at [781, 551] on div "Add Column" at bounding box center [454, 488] width 788 height 740
click at [790, 574] on div "Add Column" at bounding box center [454, 488] width 788 height 740
click at [795, 599] on div "Add Column" at bounding box center [454, 488] width 788 height 740
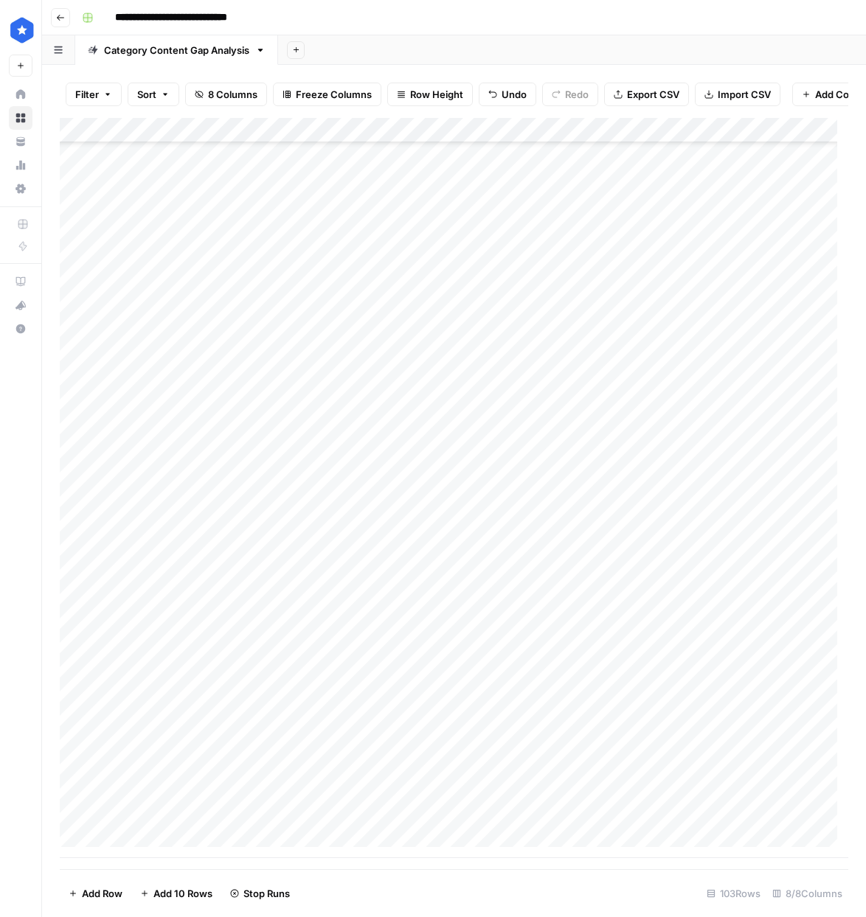
scroll to position [1901, 0]
click at [779, 452] on div "Add Column" at bounding box center [454, 488] width 788 height 740
click at [778, 462] on div "Add Column" at bounding box center [454, 488] width 788 height 740
click at [781, 488] on div "Add Column" at bounding box center [454, 488] width 788 height 740
click at [787, 517] on div "Add Column" at bounding box center [454, 488] width 788 height 740
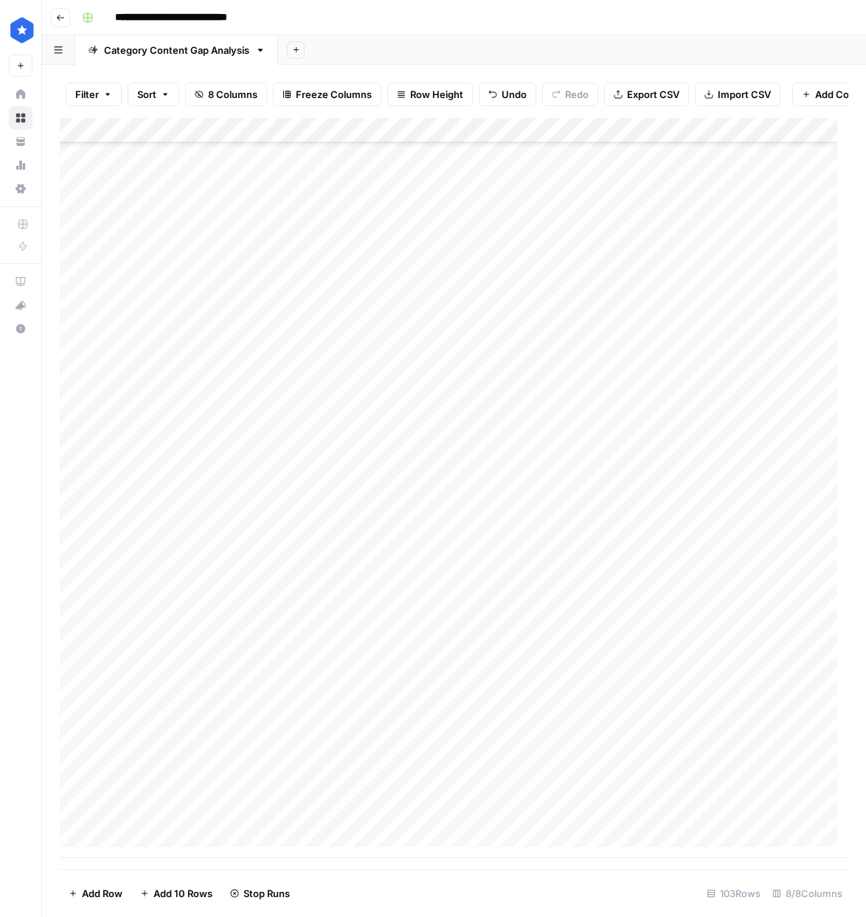
click at [791, 545] on div "Add Column" at bounding box center [454, 488] width 788 height 740
click at [791, 568] on div "Add Column" at bounding box center [454, 488] width 788 height 740
click at [790, 599] on div "Add Column" at bounding box center [454, 488] width 788 height 740
click at [790, 621] on div "Add Column" at bounding box center [454, 488] width 788 height 740
click at [791, 646] on div "Add Column" at bounding box center [454, 488] width 788 height 740
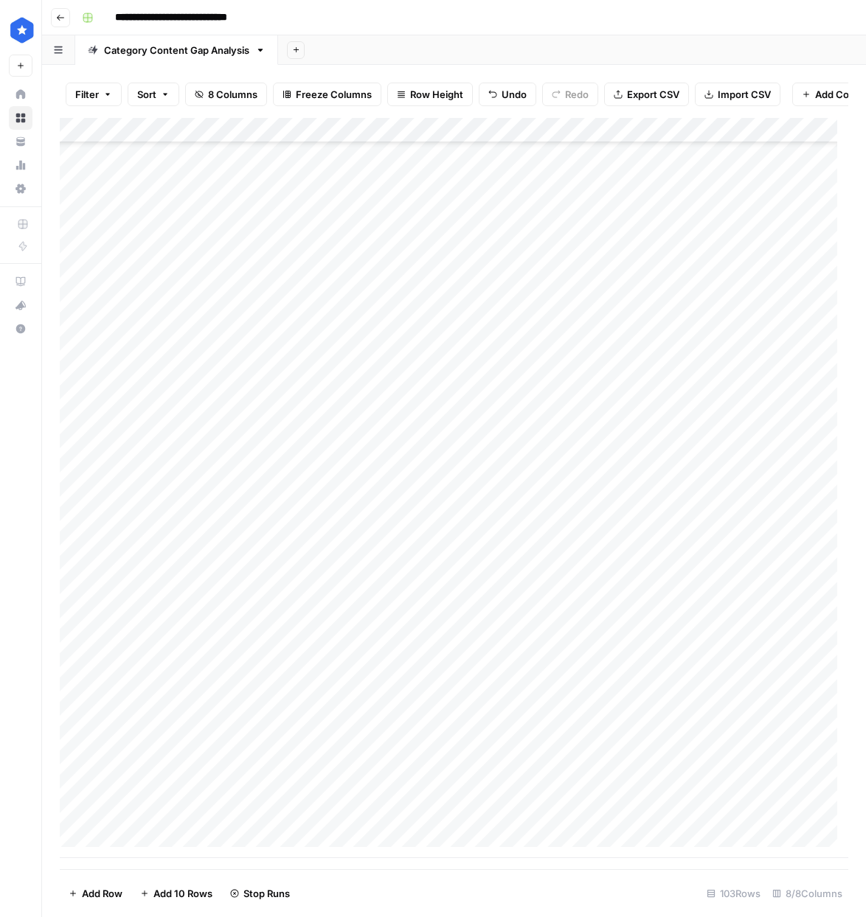
click at [791, 662] on div "Add Column" at bounding box center [454, 488] width 788 height 740
click at [787, 693] on div "Add Column" at bounding box center [454, 488] width 788 height 740
click at [785, 722] on div "Add Column" at bounding box center [454, 488] width 788 height 740
click at [781, 756] on div "Add Column" at bounding box center [454, 488] width 788 height 740
click at [777, 770] on div "Add Column" at bounding box center [454, 488] width 788 height 740
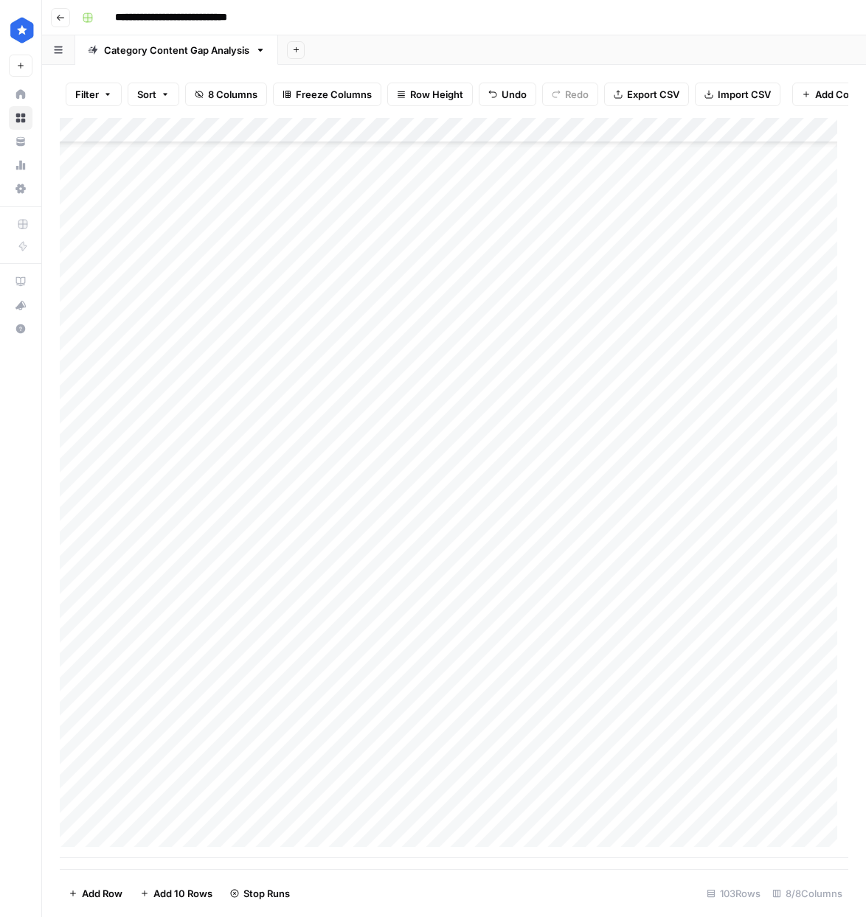
click at [773, 793] on div "Add Column" at bounding box center [454, 488] width 788 height 740
click at [770, 823] on div "Add Column" at bounding box center [454, 488] width 788 height 740
click at [721, 97] on span "Import CSV" at bounding box center [743, 94] width 53 height 15
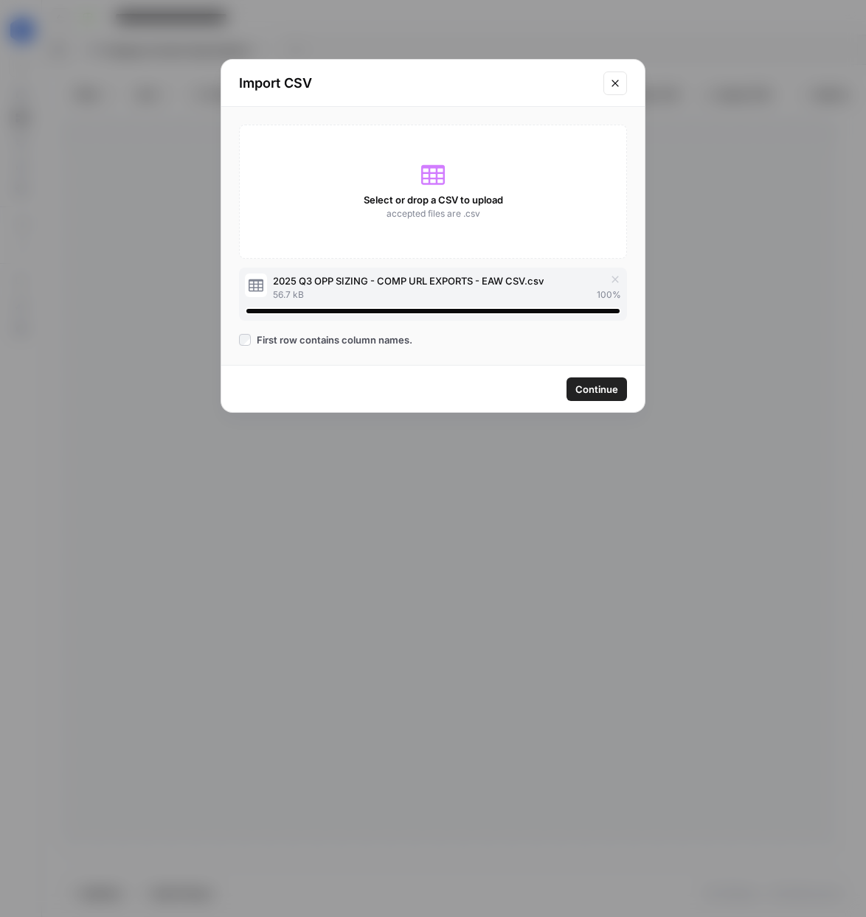
click at [620, 386] on button "Continue" at bounding box center [596, 389] width 60 height 24
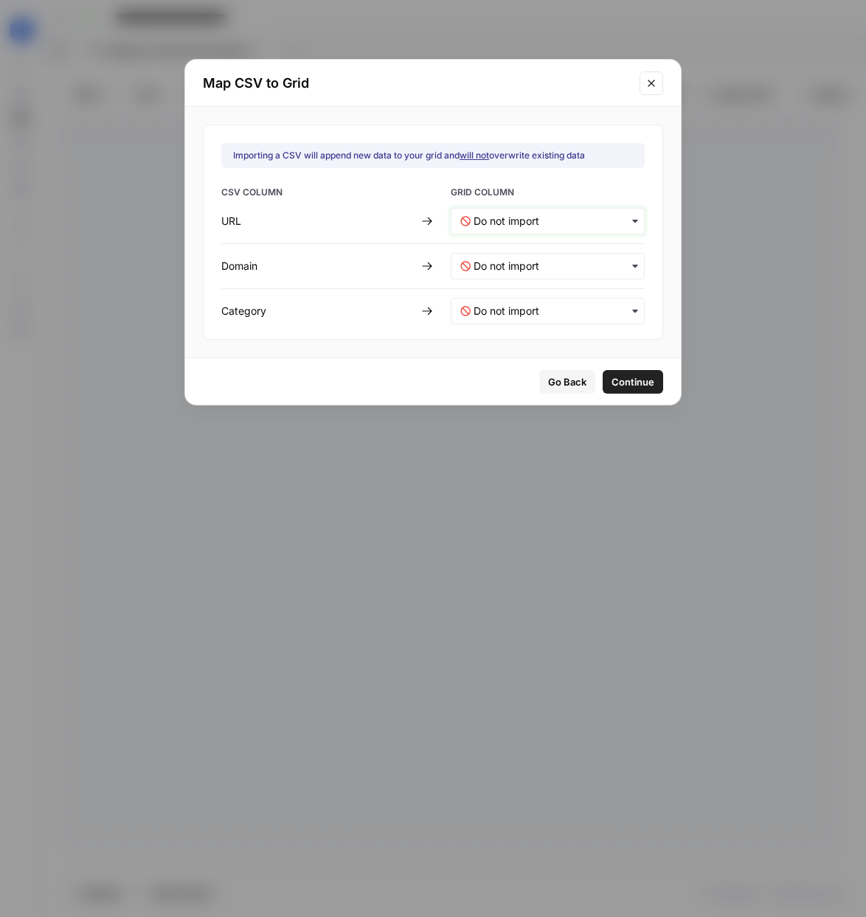
click at [540, 223] on input "text" at bounding box center [553, 221] width 161 height 15
click at [546, 257] on div "URL" at bounding box center [537, 260] width 173 height 27
click at [552, 265] on input "text" at bounding box center [553, 266] width 161 height 15
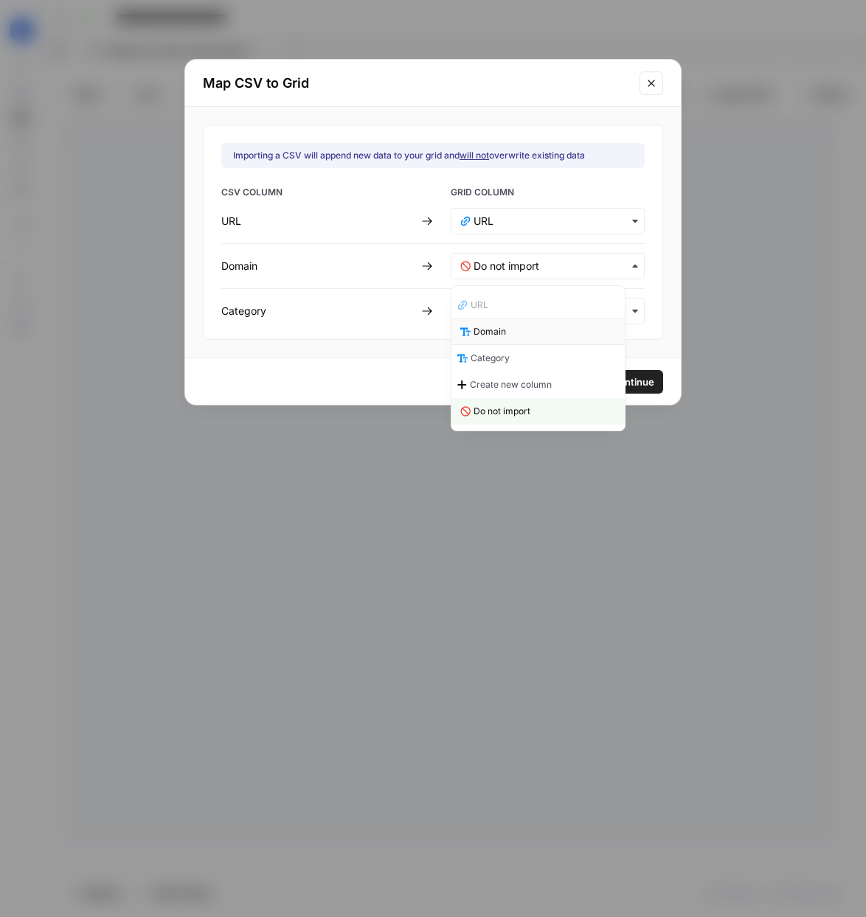
click at [556, 327] on div "Domain" at bounding box center [537, 331] width 173 height 27
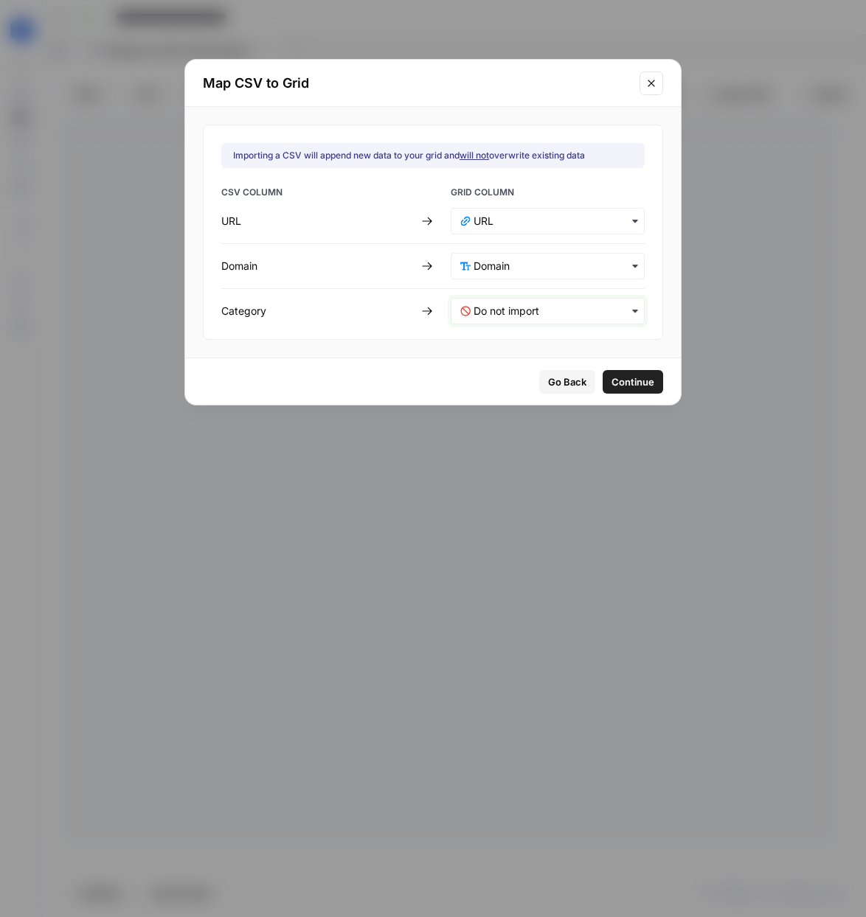
drag, startPoint x: 567, startPoint y: 303, endPoint x: 565, endPoint y: 322, distance: 19.2
click at [567, 302] on div "button" at bounding box center [547, 311] width 194 height 27
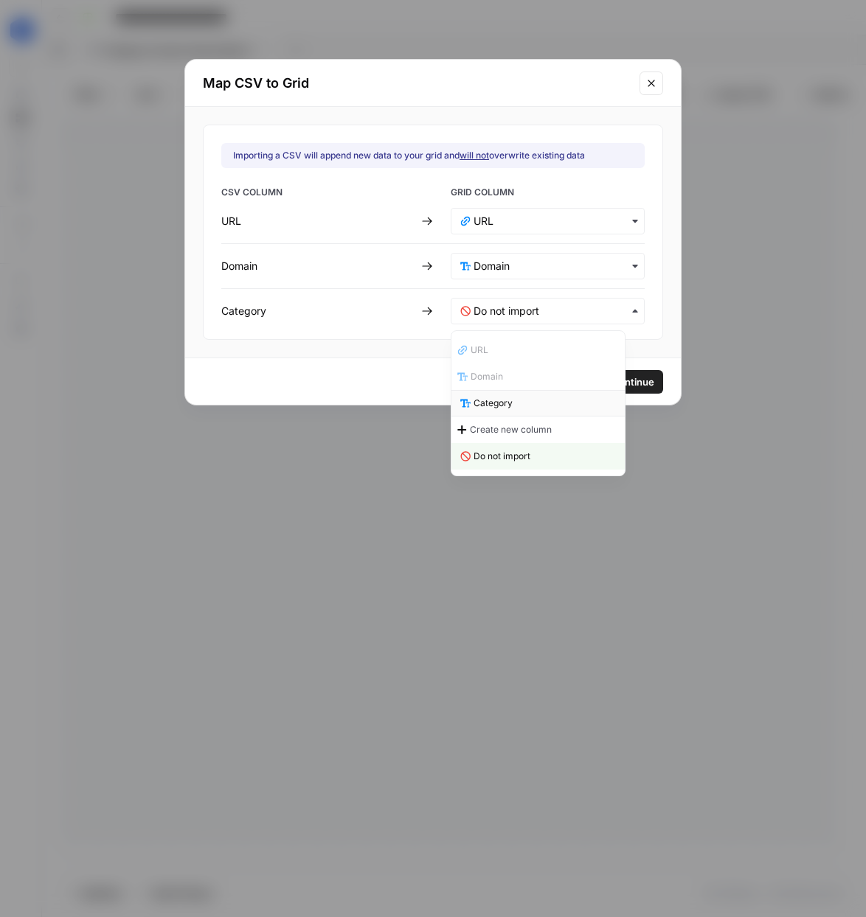
click at [544, 404] on div "Category" at bounding box center [537, 403] width 173 height 27
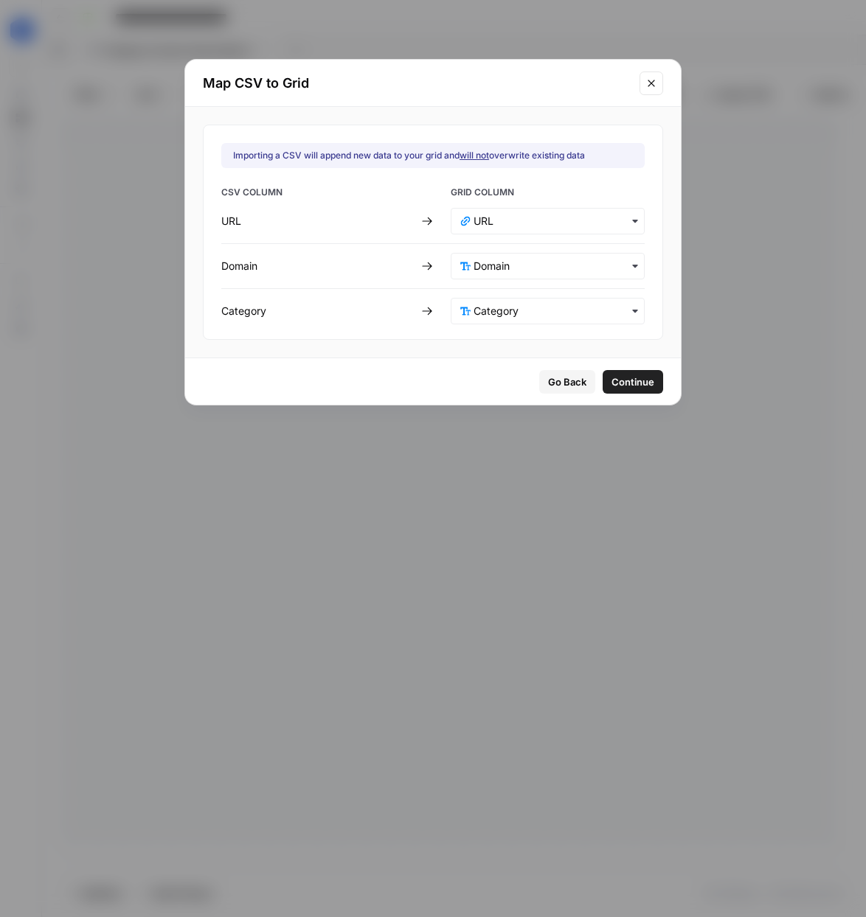
click at [624, 392] on button "Continue" at bounding box center [632, 382] width 60 height 24
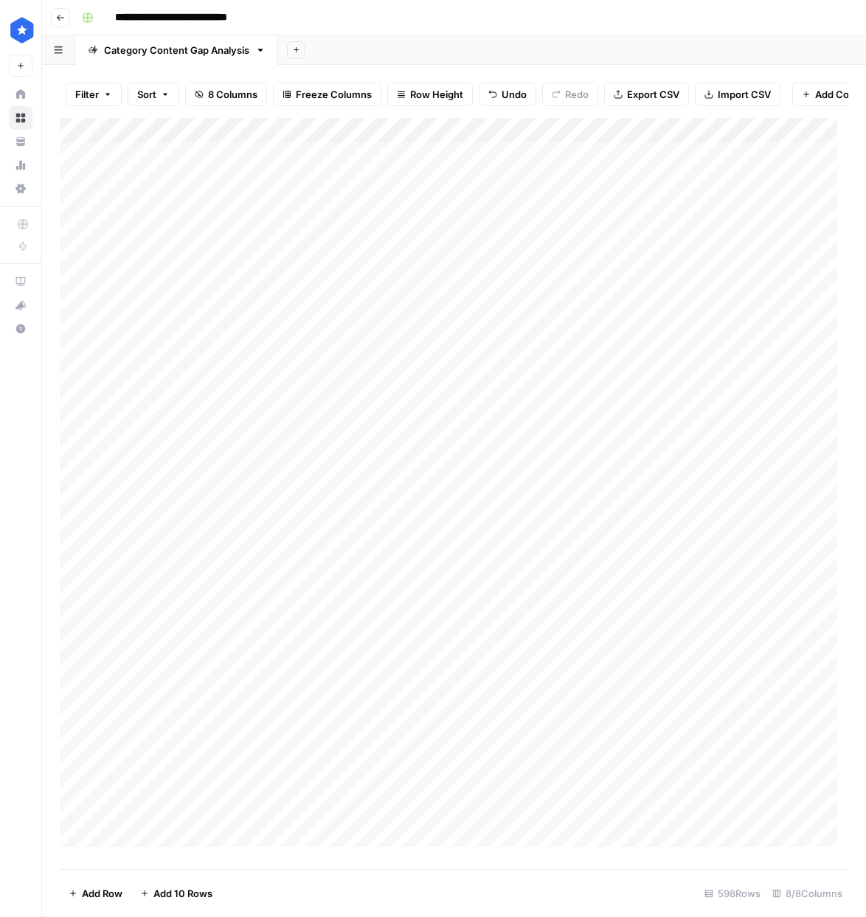
click at [705, 93] on icon "button" at bounding box center [708, 94] width 9 height 9
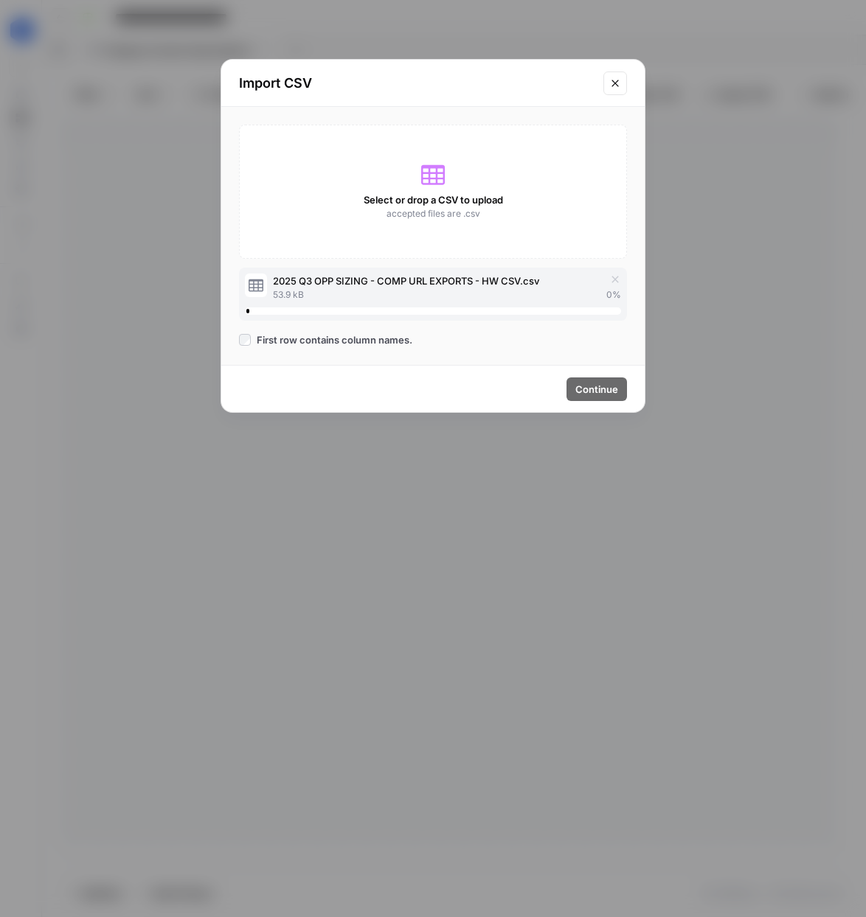
click at [275, 228] on div "Select or drop a CSV to upload accepted files are .csv" at bounding box center [433, 192] width 388 height 134
click at [590, 391] on span "Continue" at bounding box center [596, 389] width 43 height 15
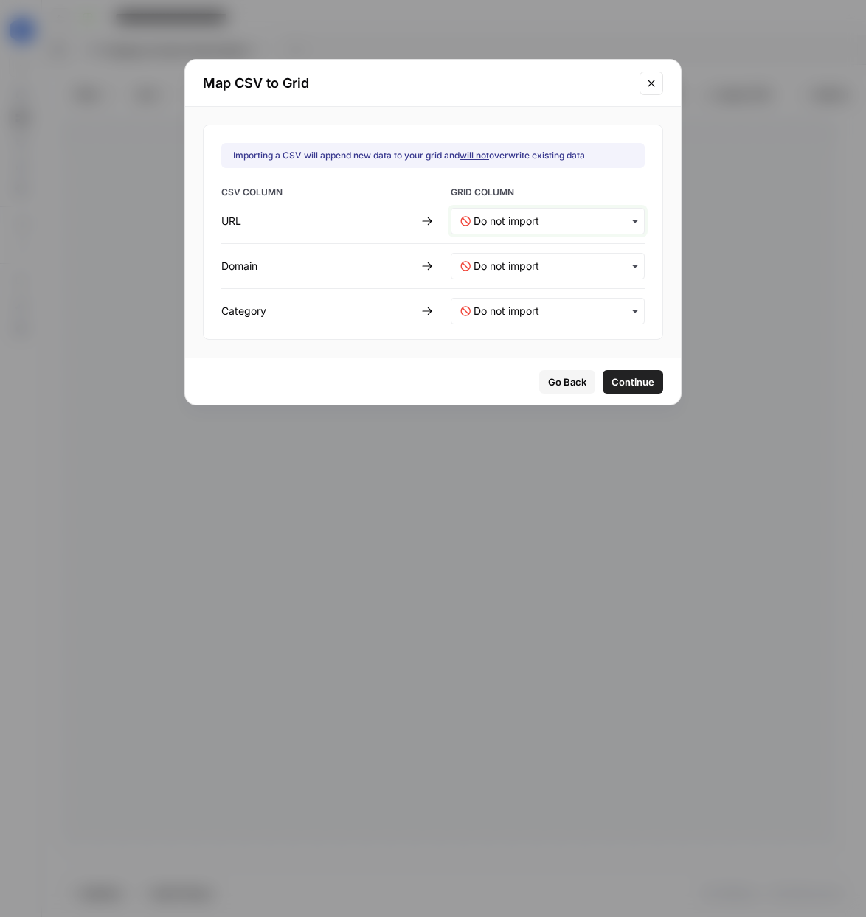
click at [562, 223] on input "text" at bounding box center [553, 221] width 161 height 15
click at [551, 255] on div "URL" at bounding box center [537, 260] width 173 height 27
click at [540, 263] on input "text" at bounding box center [553, 266] width 161 height 15
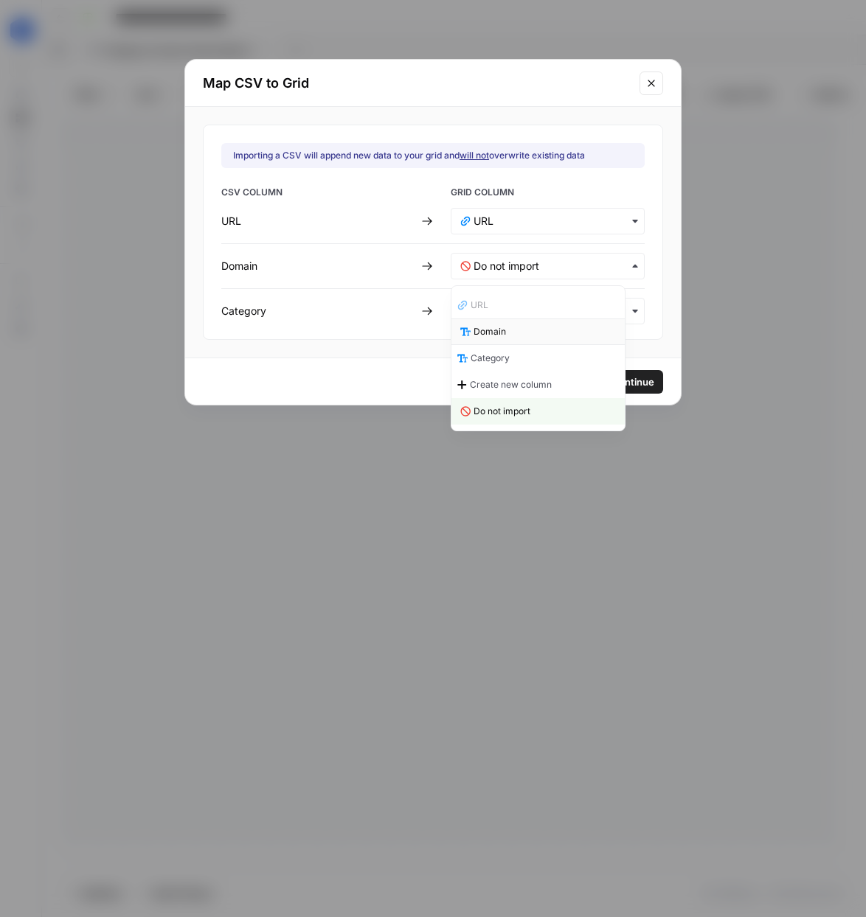
click at [524, 331] on div "Domain" at bounding box center [537, 331] width 173 height 27
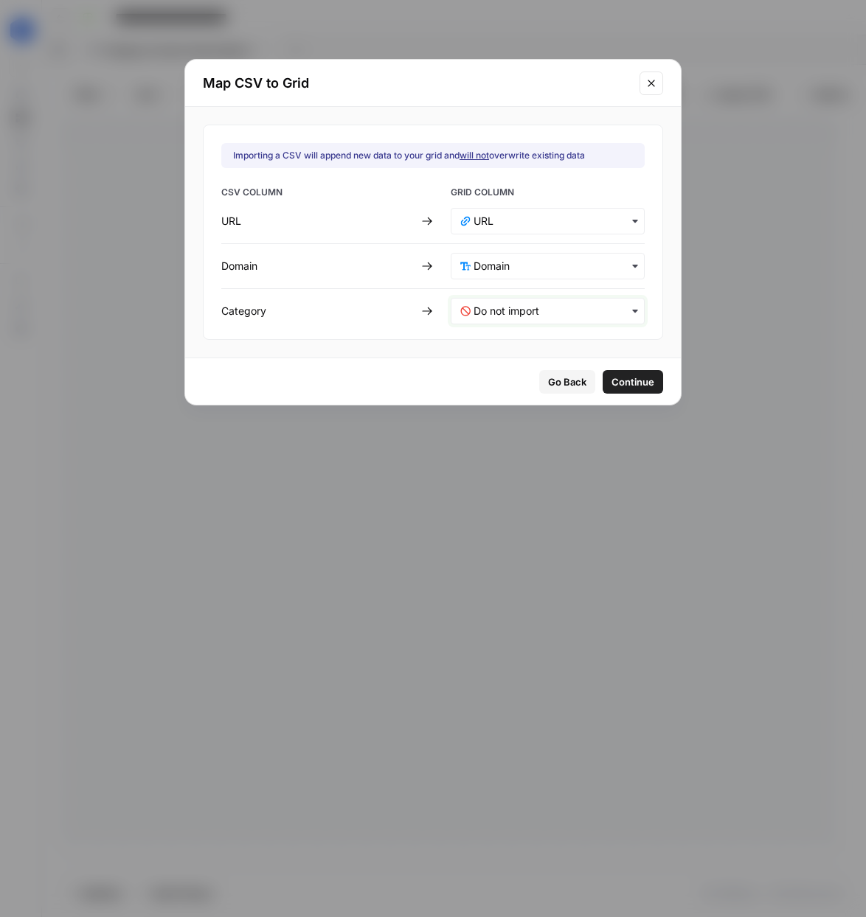
click at [545, 304] on input "text" at bounding box center [553, 311] width 161 height 15
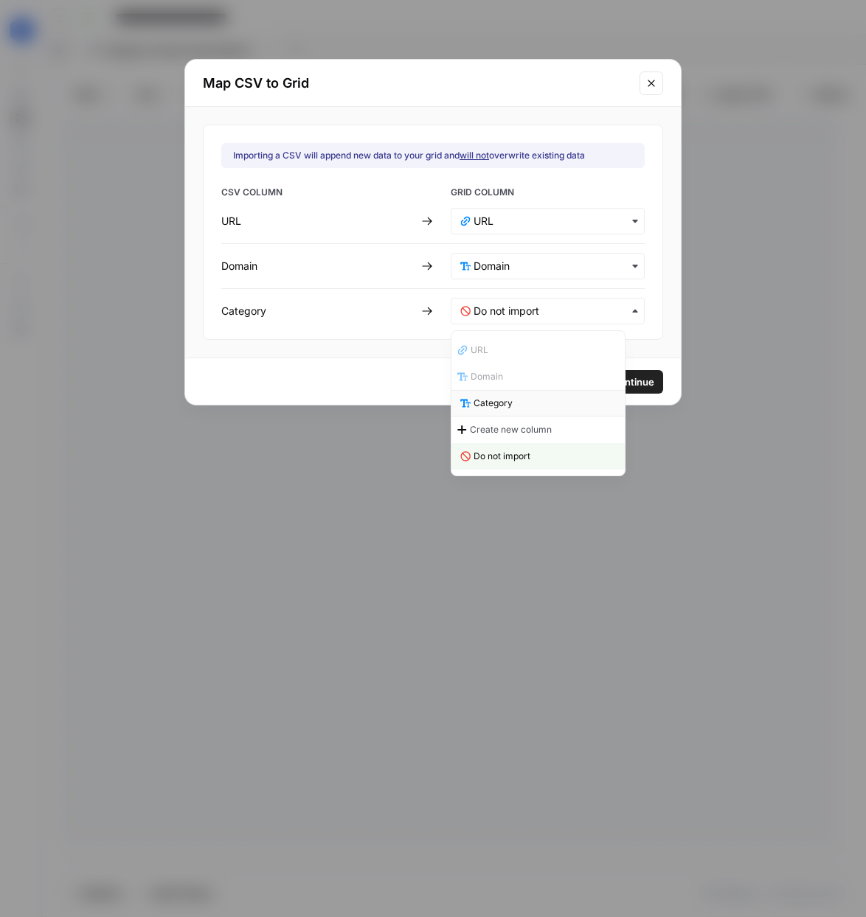
click at [525, 396] on div "Category" at bounding box center [537, 403] width 173 height 27
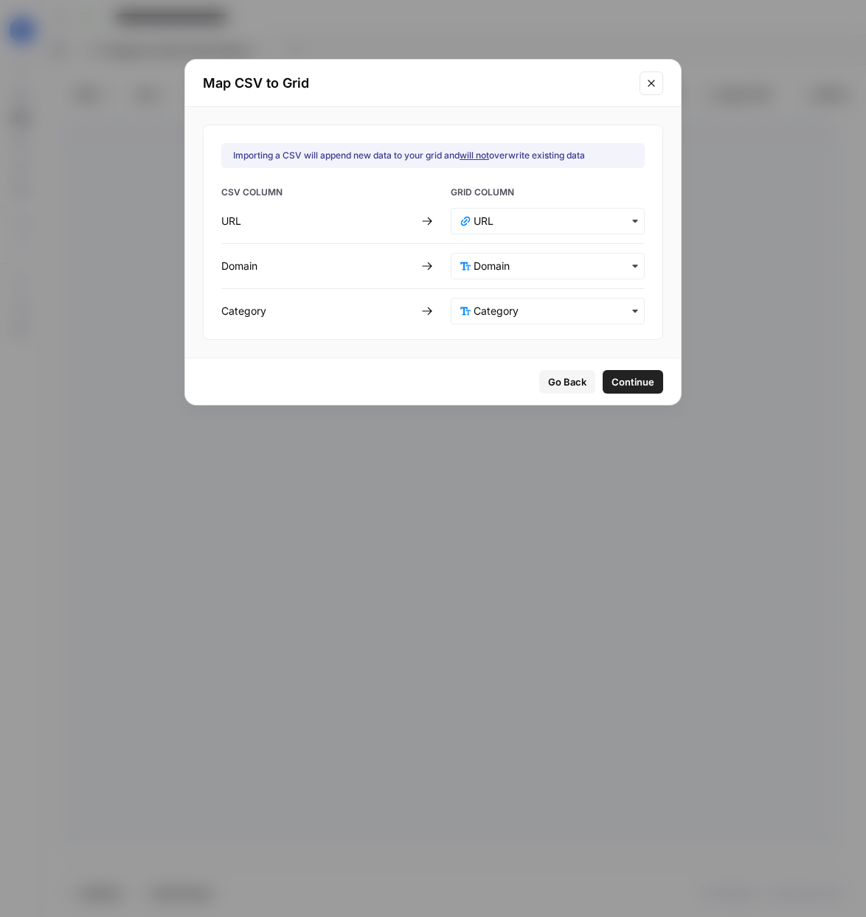
click at [611, 386] on span "Continue" at bounding box center [632, 382] width 43 height 15
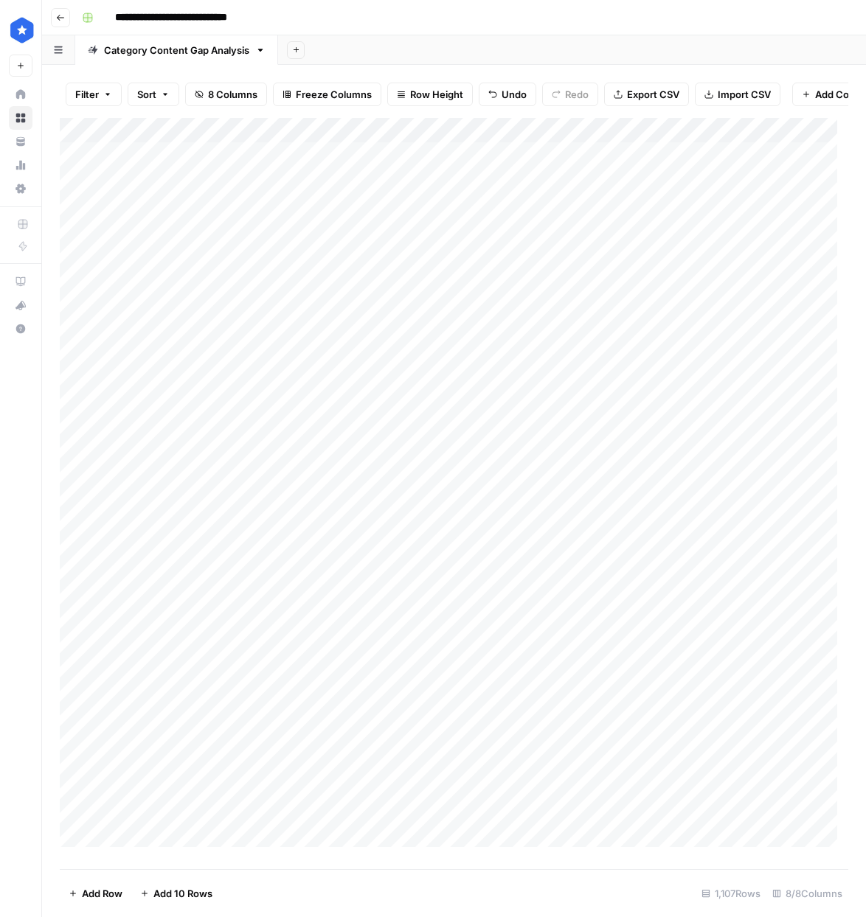
click at [756, 94] on span "Import CSV" at bounding box center [743, 94] width 53 height 15
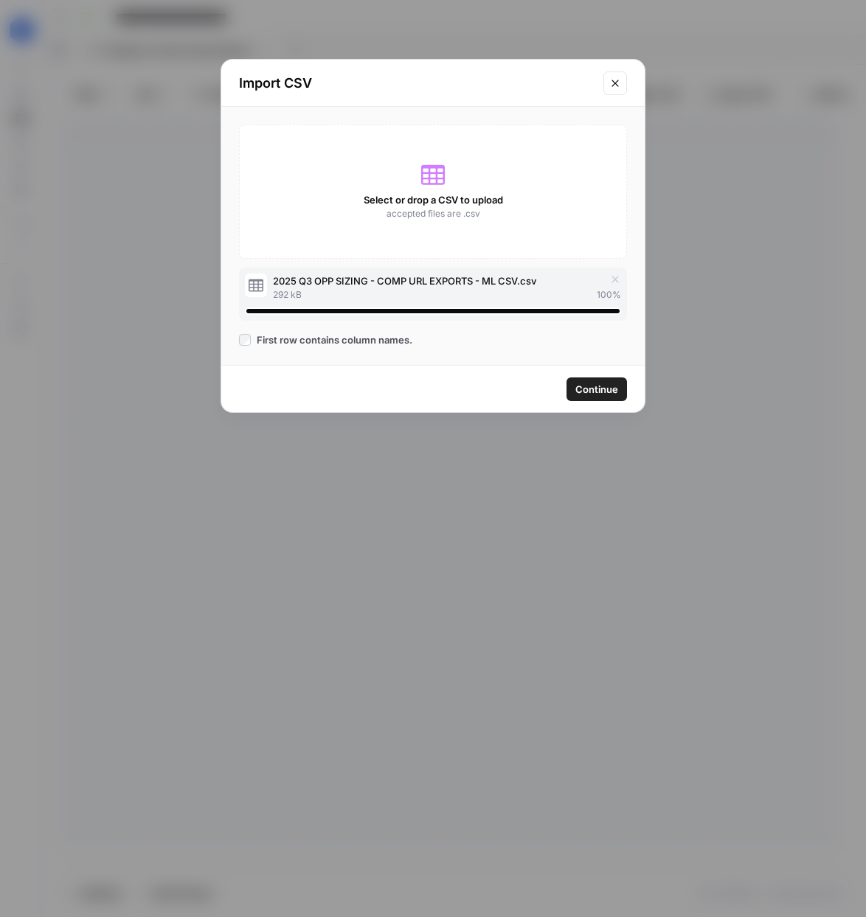
click at [618, 386] on button "Continue" at bounding box center [596, 389] width 60 height 24
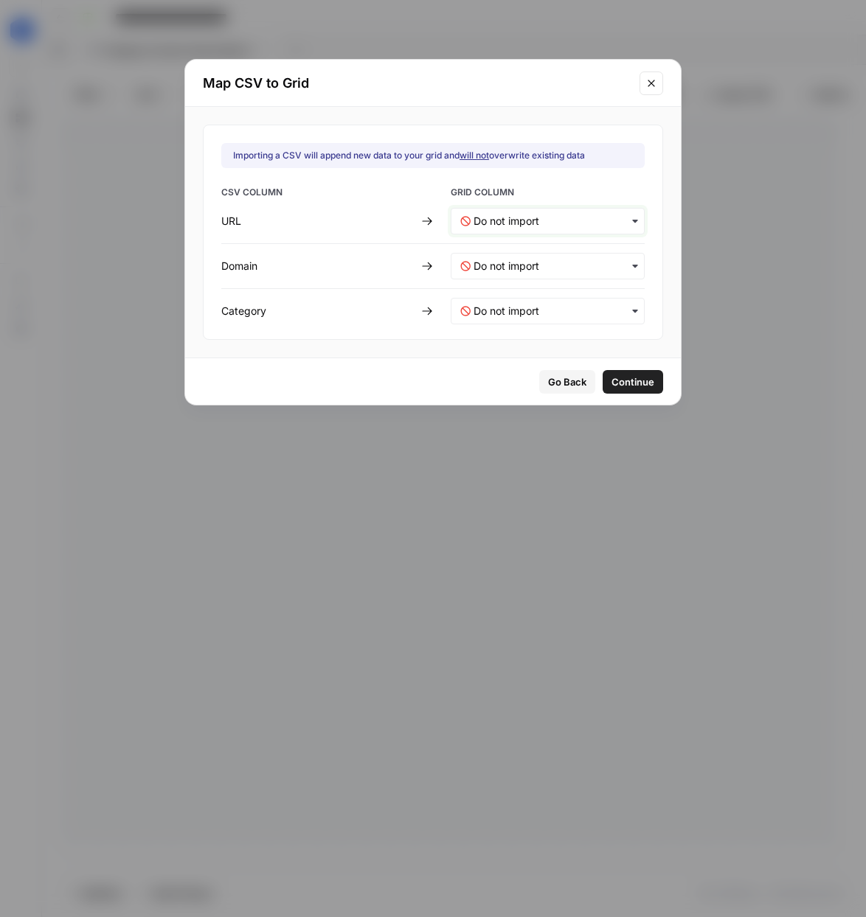
click at [500, 215] on input "text" at bounding box center [553, 221] width 161 height 15
click at [526, 259] on div "URL" at bounding box center [537, 260] width 173 height 27
click at [554, 268] on input "text" at bounding box center [553, 266] width 161 height 15
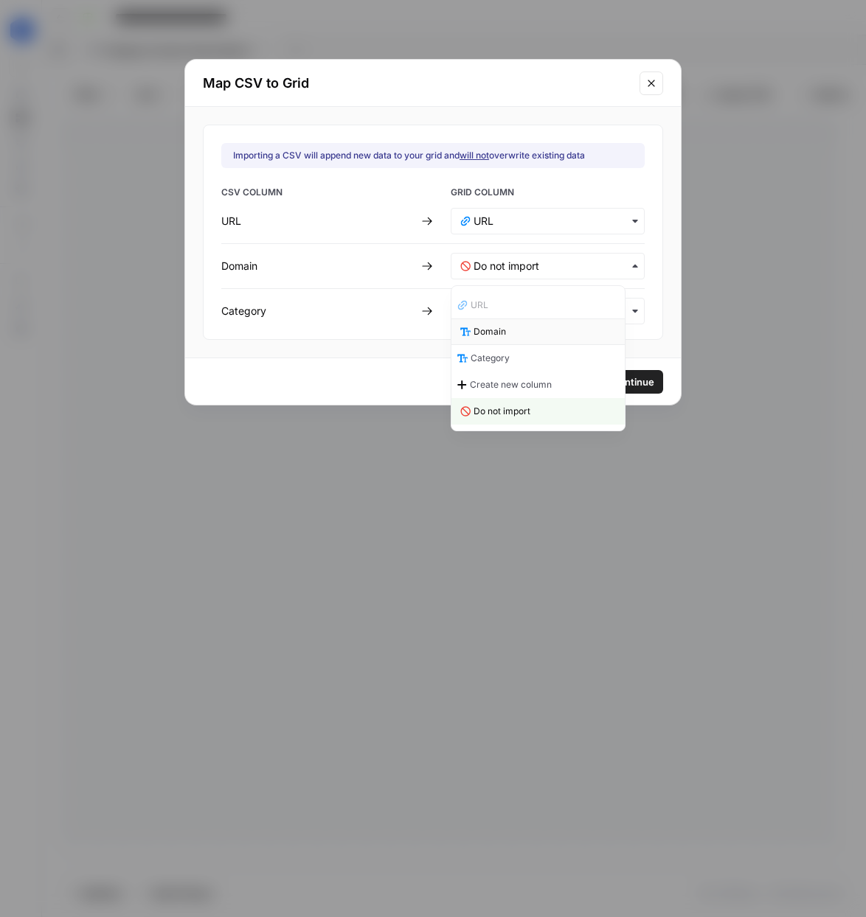
click at [546, 331] on div "Domain" at bounding box center [537, 331] width 173 height 27
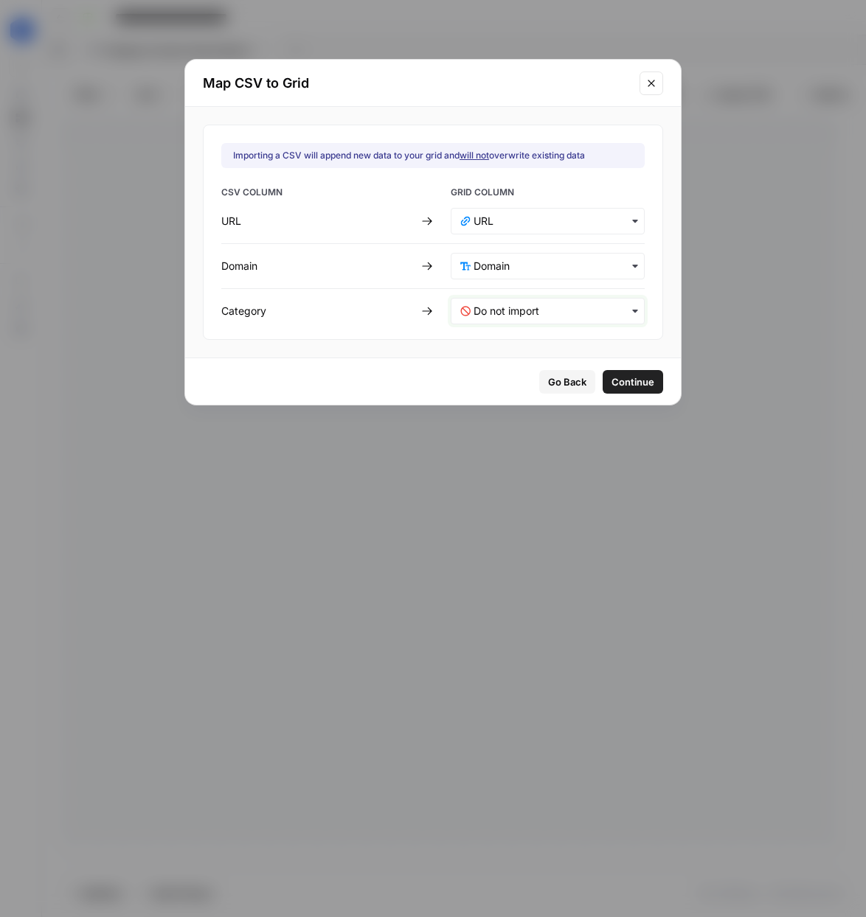
click at [530, 314] on input "text" at bounding box center [553, 311] width 161 height 15
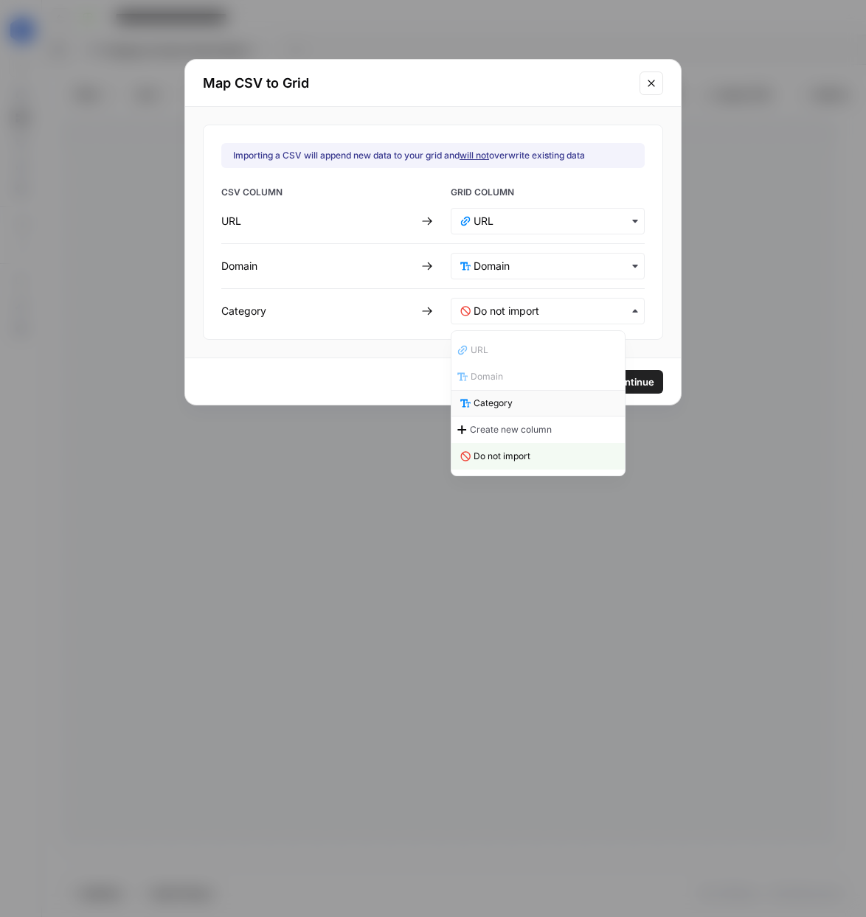
click at [515, 394] on div "Category" at bounding box center [537, 403] width 173 height 27
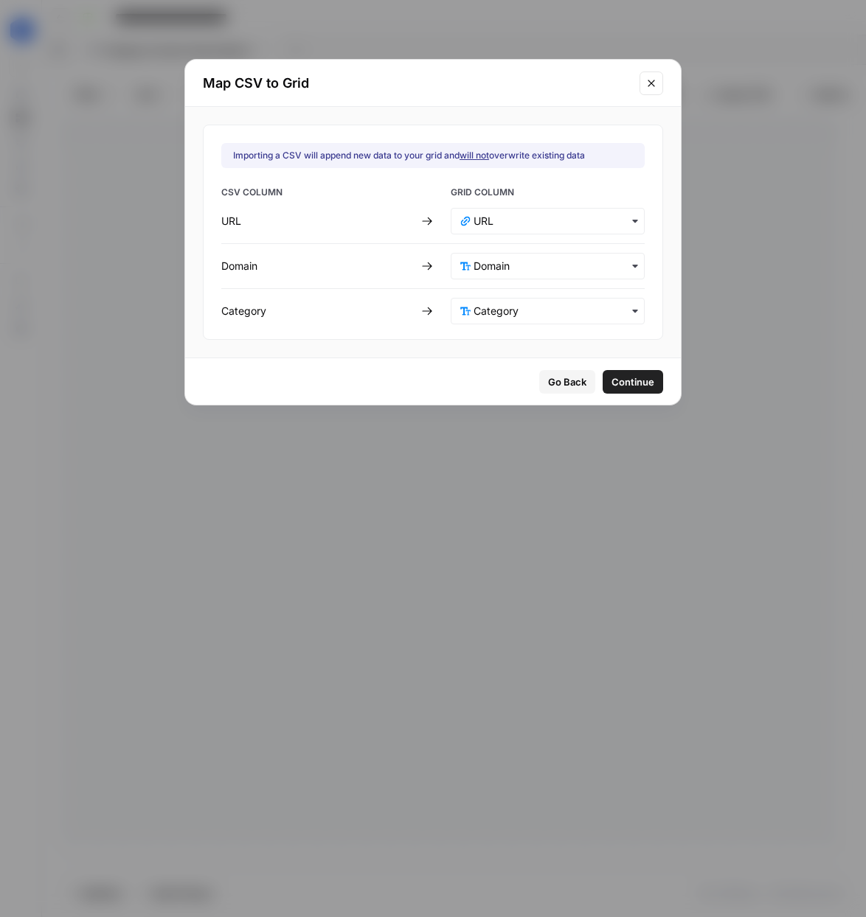
click at [611, 387] on span "Continue" at bounding box center [632, 382] width 43 height 15
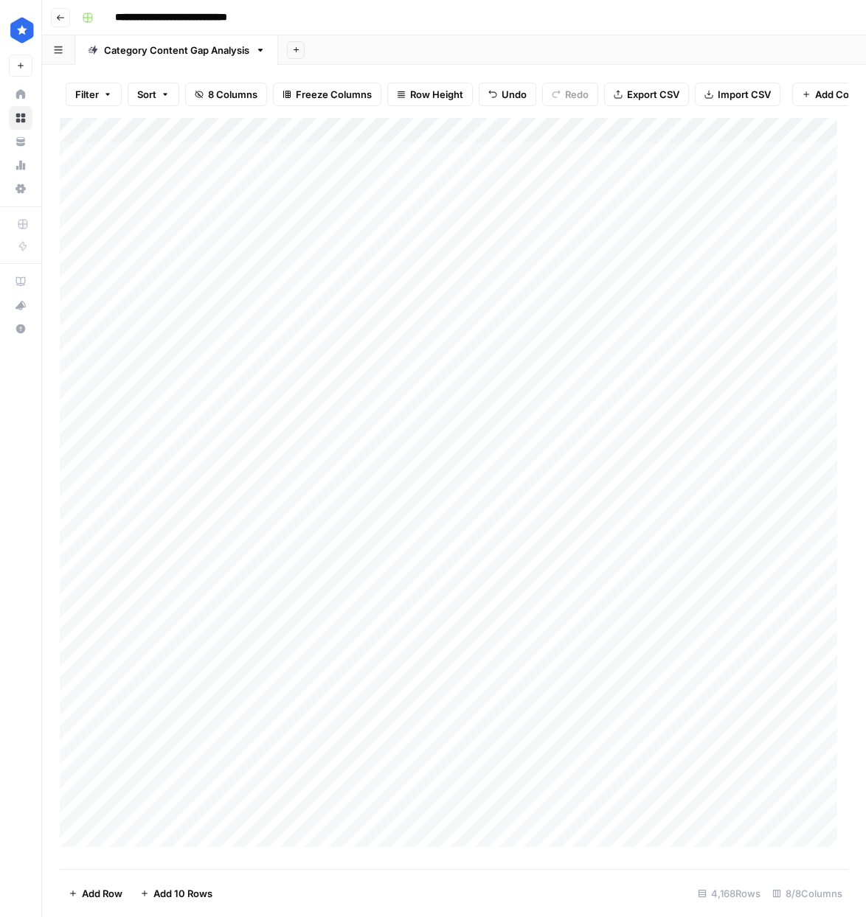
click at [735, 88] on span "Import CSV" at bounding box center [743, 94] width 53 height 15
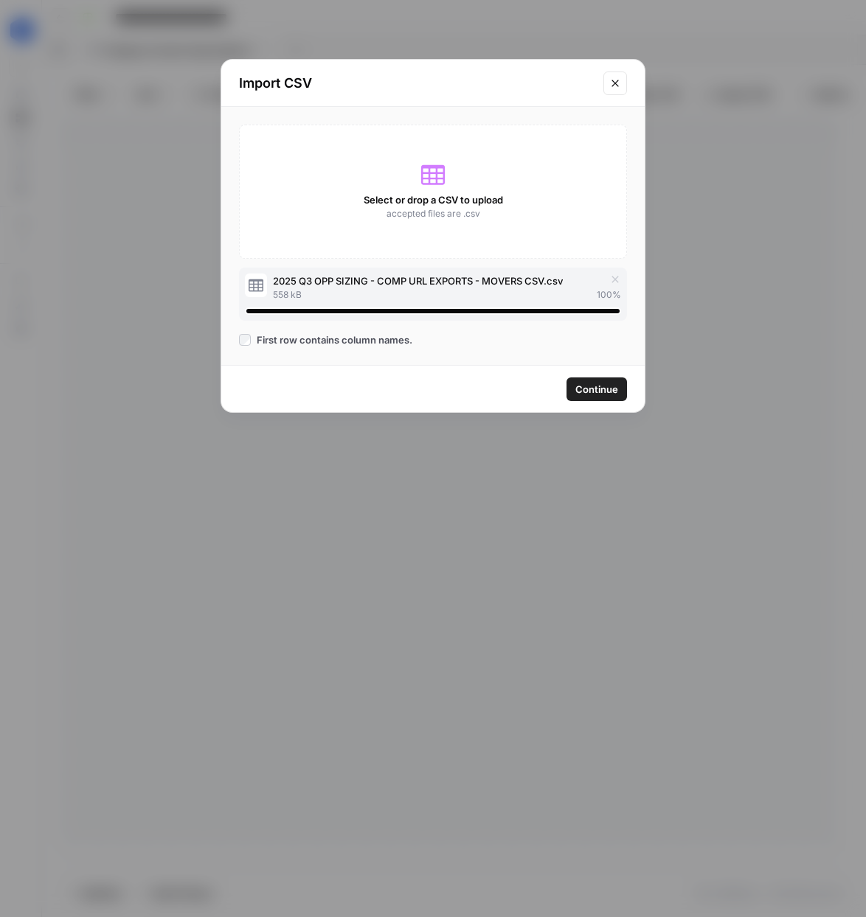
click at [606, 383] on span "Continue" at bounding box center [596, 389] width 43 height 15
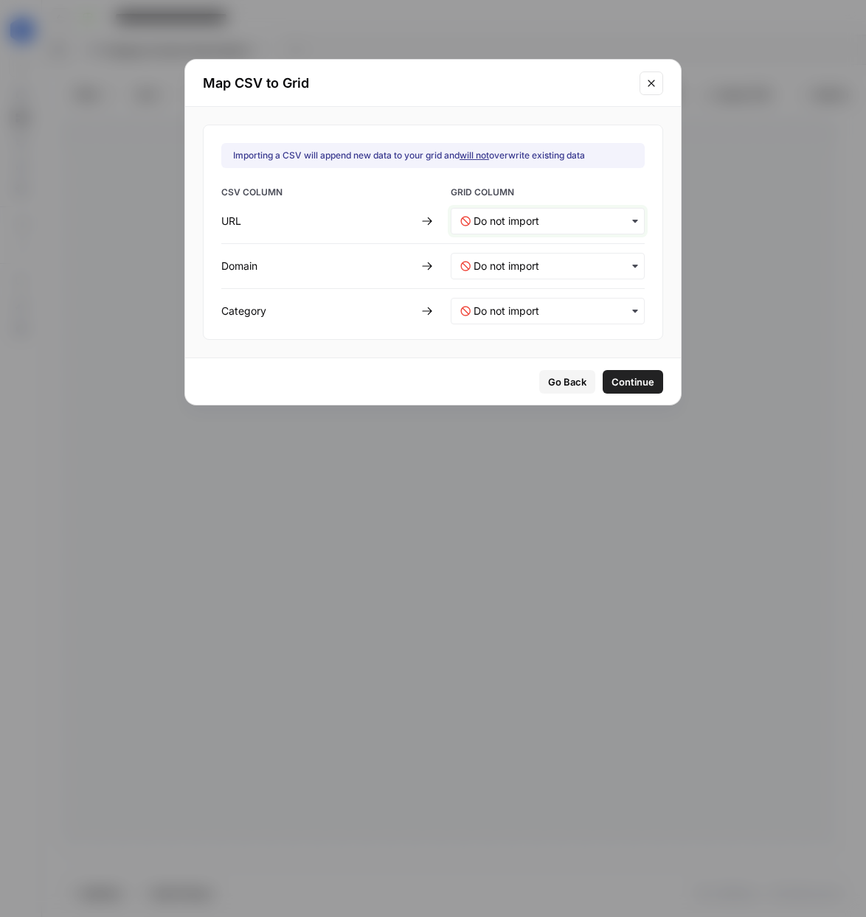
click at [546, 214] on input "text" at bounding box center [553, 221] width 161 height 15
click at [560, 258] on div "URL" at bounding box center [537, 260] width 173 height 27
click at [523, 259] on input "text" at bounding box center [553, 266] width 161 height 15
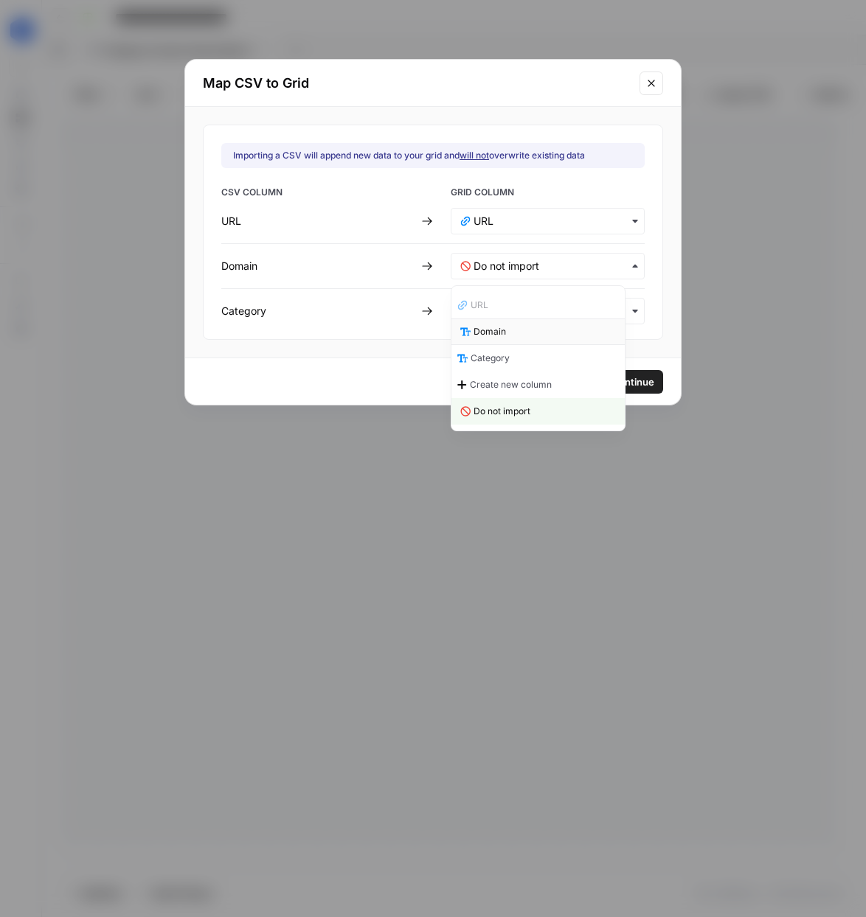
click at [533, 327] on div "Domain" at bounding box center [537, 331] width 173 height 27
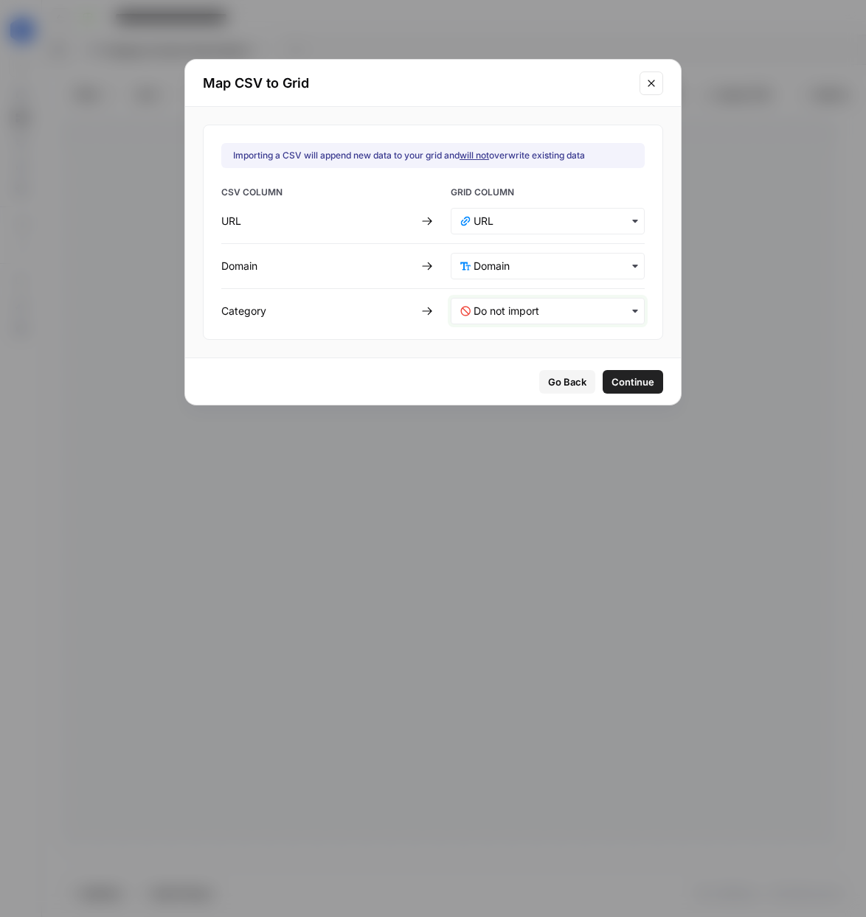
click at [534, 306] on input "text" at bounding box center [553, 311] width 161 height 15
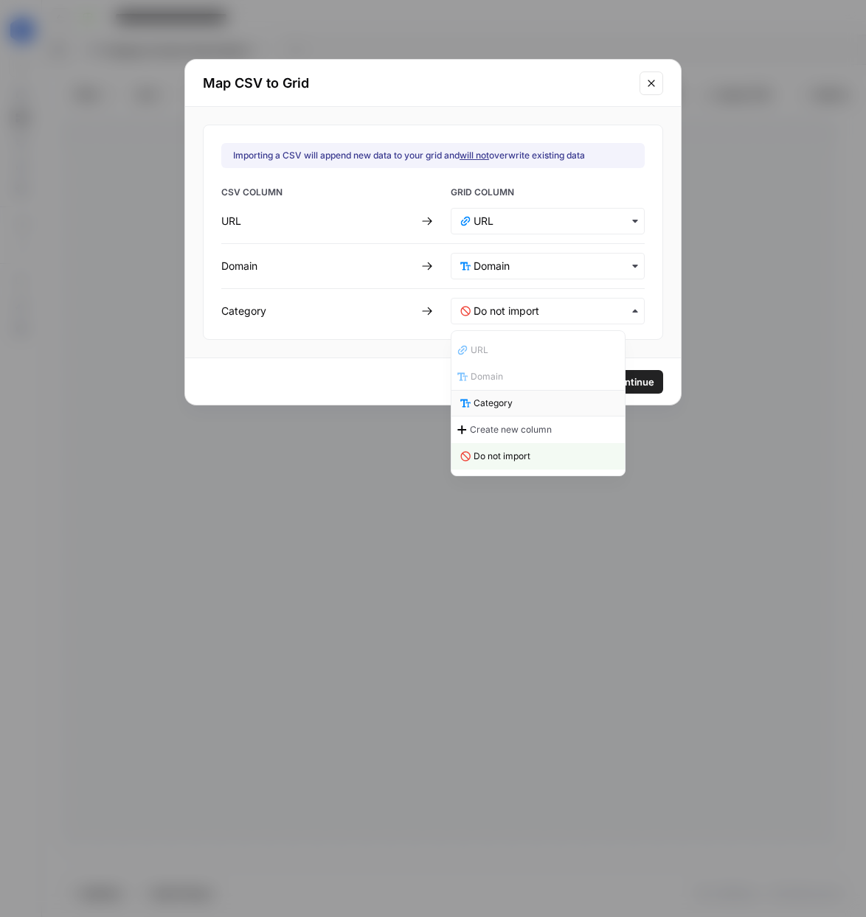
click at [515, 399] on div "Category" at bounding box center [537, 403] width 173 height 27
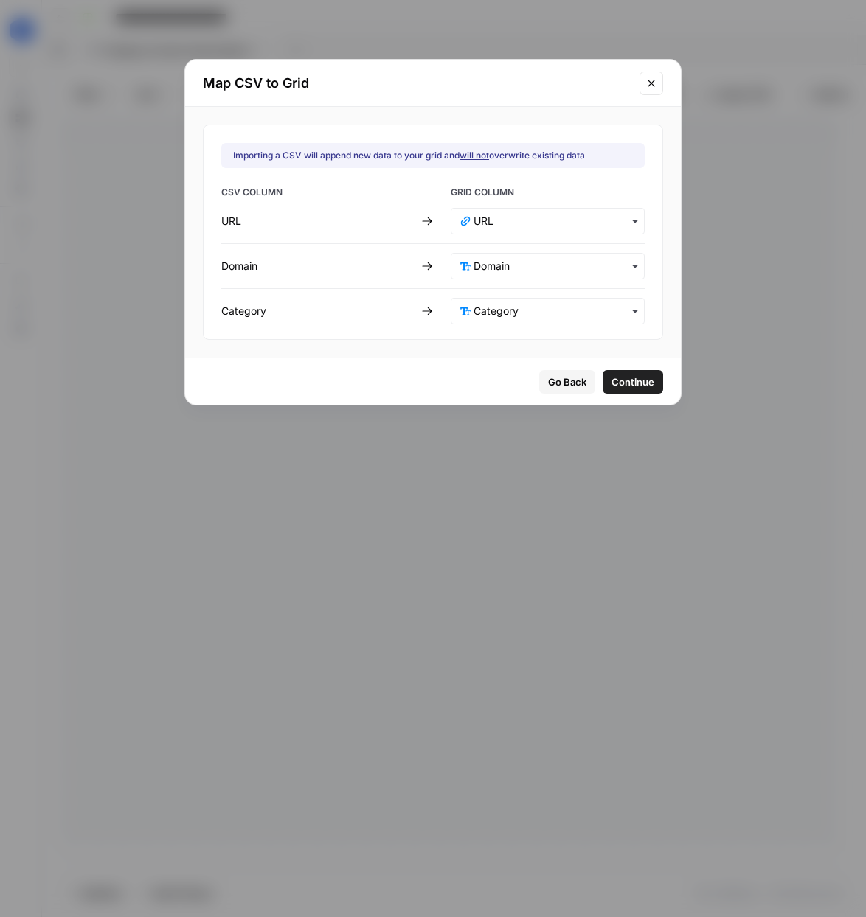
click at [619, 386] on span "Continue" at bounding box center [632, 382] width 43 height 15
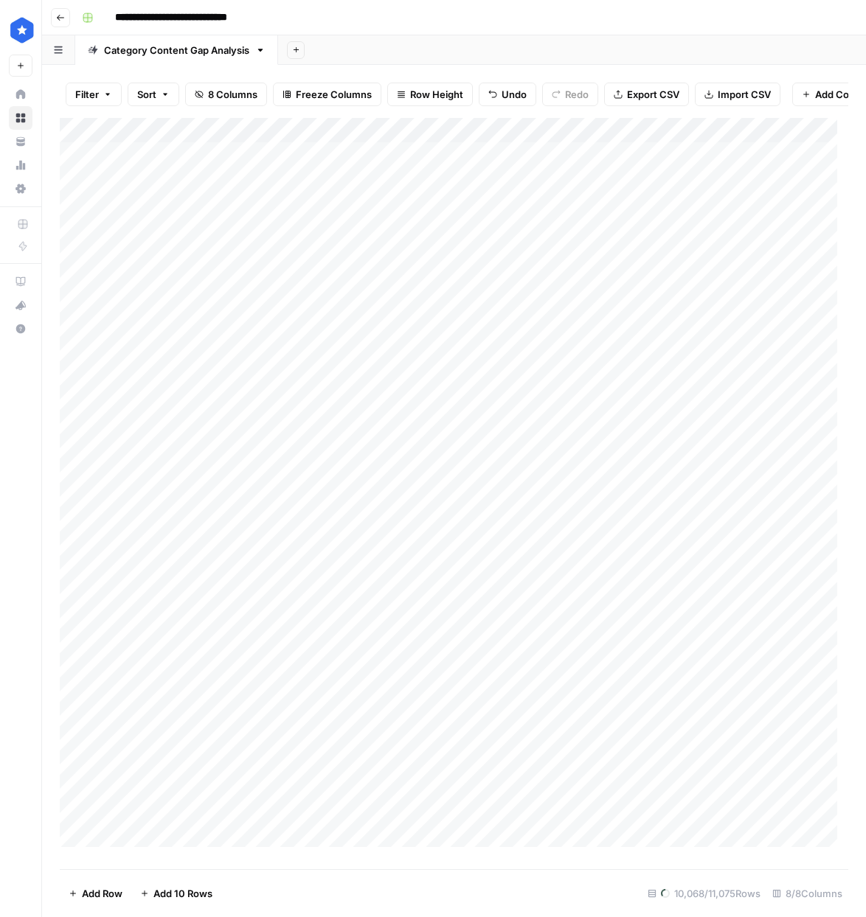
click at [88, 144] on div "Add Column" at bounding box center [454, 488] width 788 height 740
click at [759, 110] on div "Filter Sort 8 Columns Freeze Columns Row Height Undo Redo Export CSV Import CSV…" at bounding box center [454, 94] width 788 height 47
click at [86, 144] on div "Add Column" at bounding box center [454, 488] width 788 height 740
click at [84, 142] on div "Add Column" at bounding box center [454, 488] width 788 height 740
click at [735, 95] on span "Import CSV" at bounding box center [743, 94] width 53 height 15
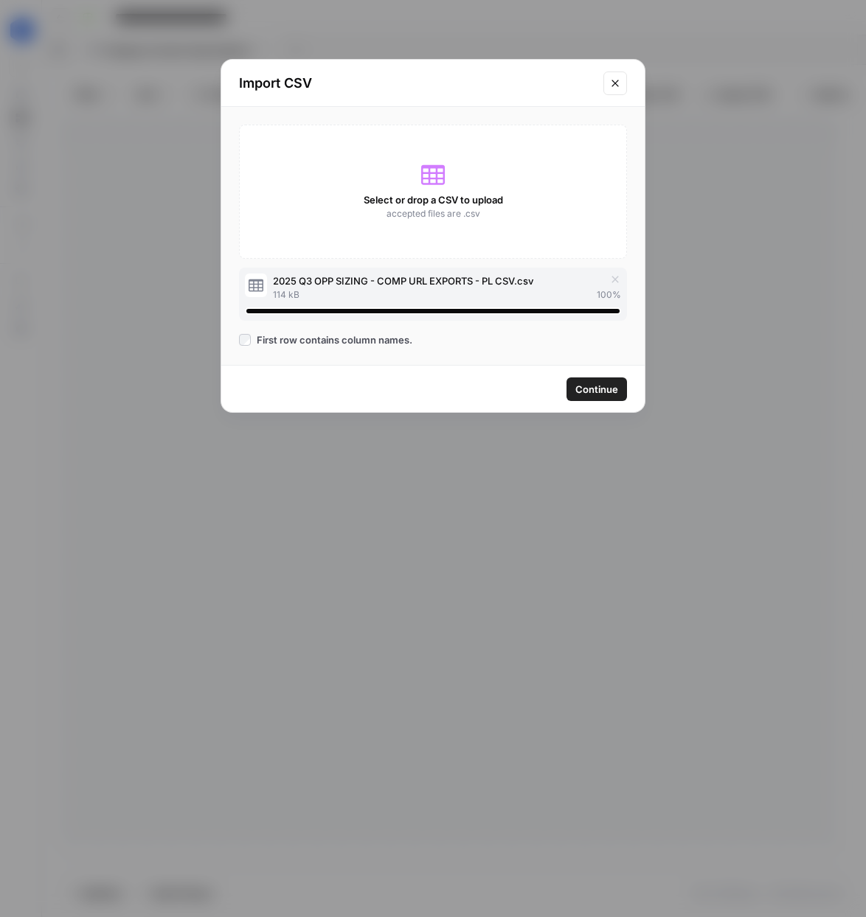
click at [616, 385] on span "Continue" at bounding box center [596, 389] width 43 height 15
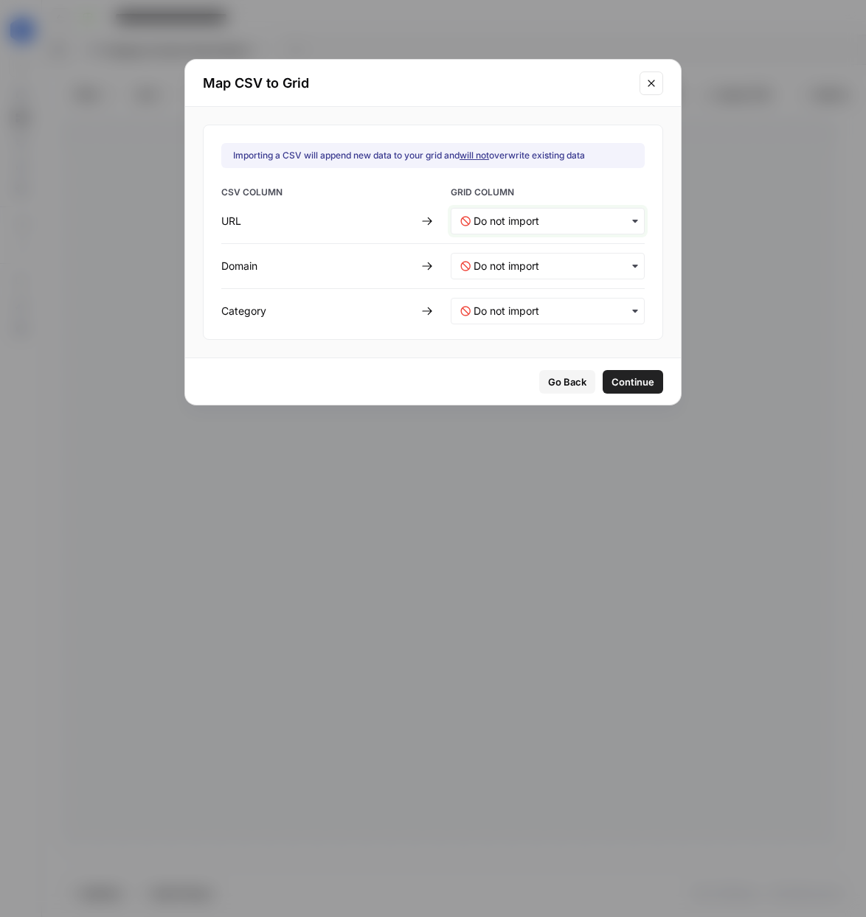
click at [514, 215] on input "text" at bounding box center [553, 221] width 161 height 15
click at [515, 257] on div "URL" at bounding box center [537, 260] width 173 height 27
click at [515, 257] on div "button" at bounding box center [547, 266] width 194 height 27
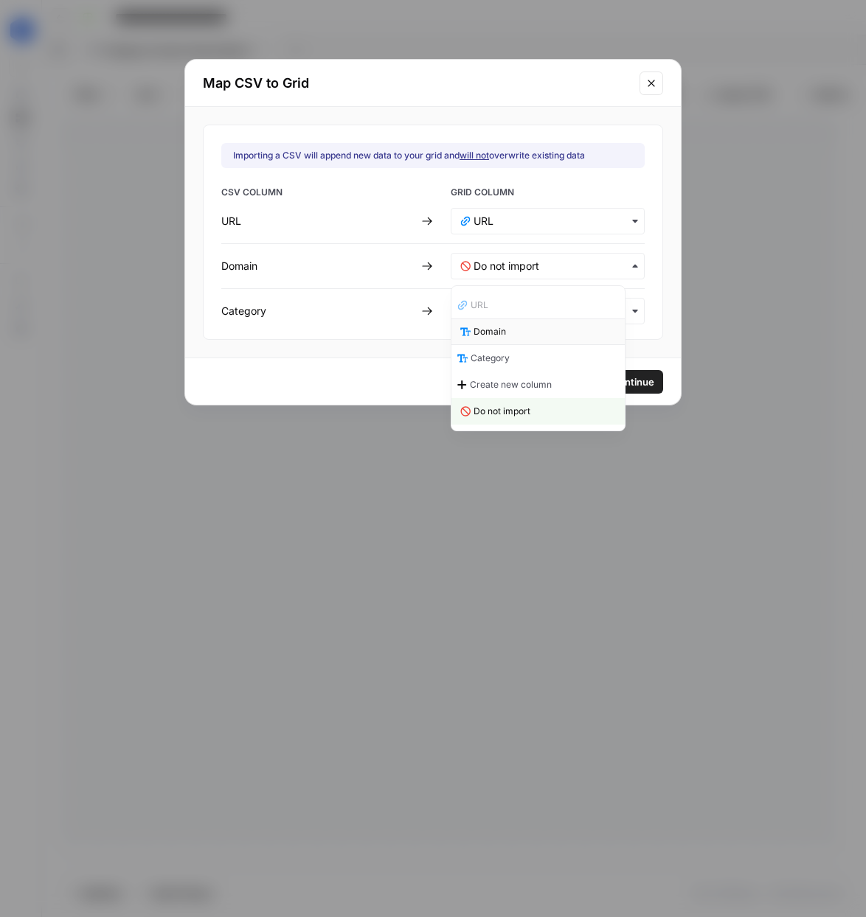
click at [507, 328] on div "Domain" at bounding box center [537, 331] width 173 height 27
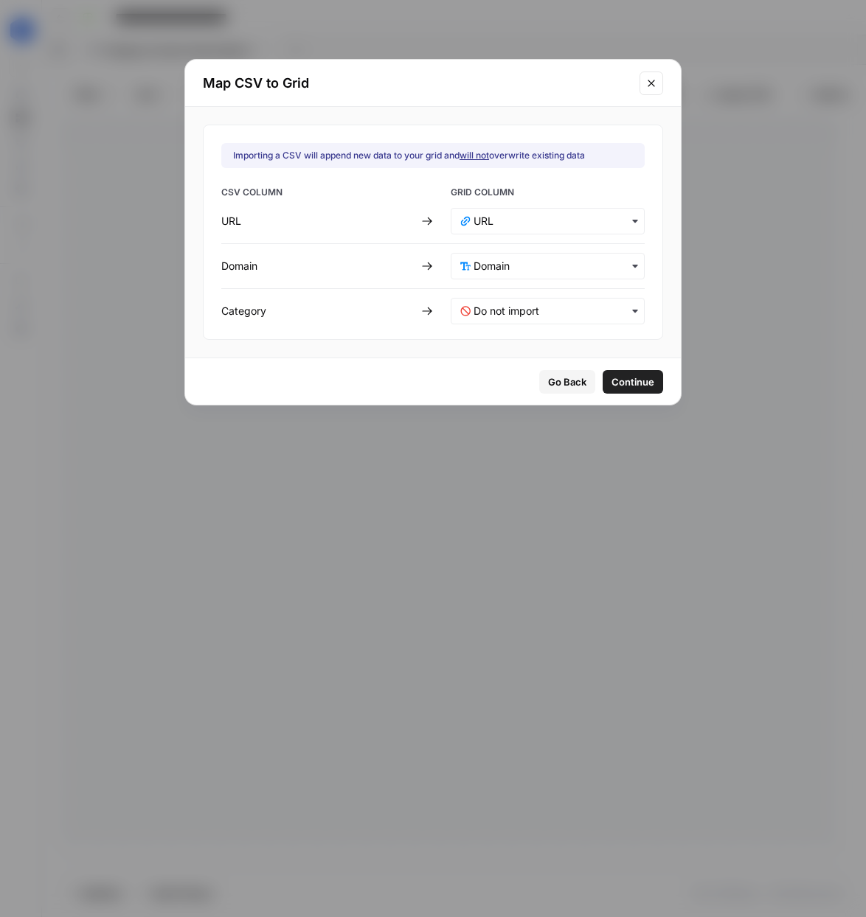
click at [504, 320] on div "button" at bounding box center [547, 311] width 194 height 27
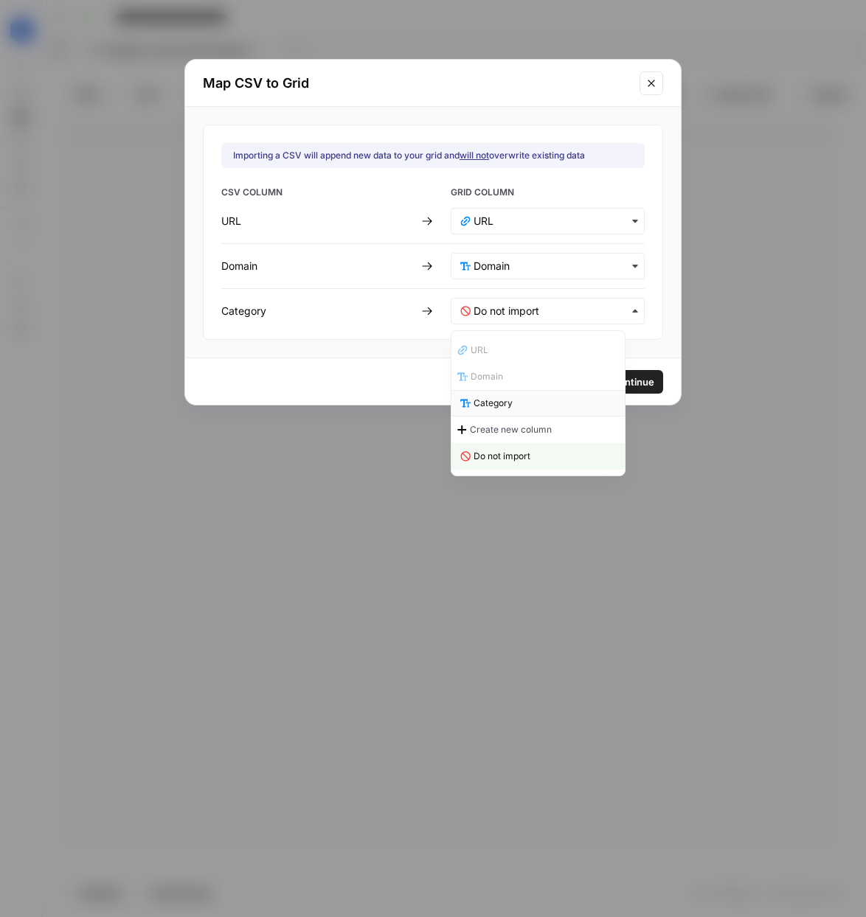
click at [502, 395] on div "Category" at bounding box center [537, 403] width 173 height 27
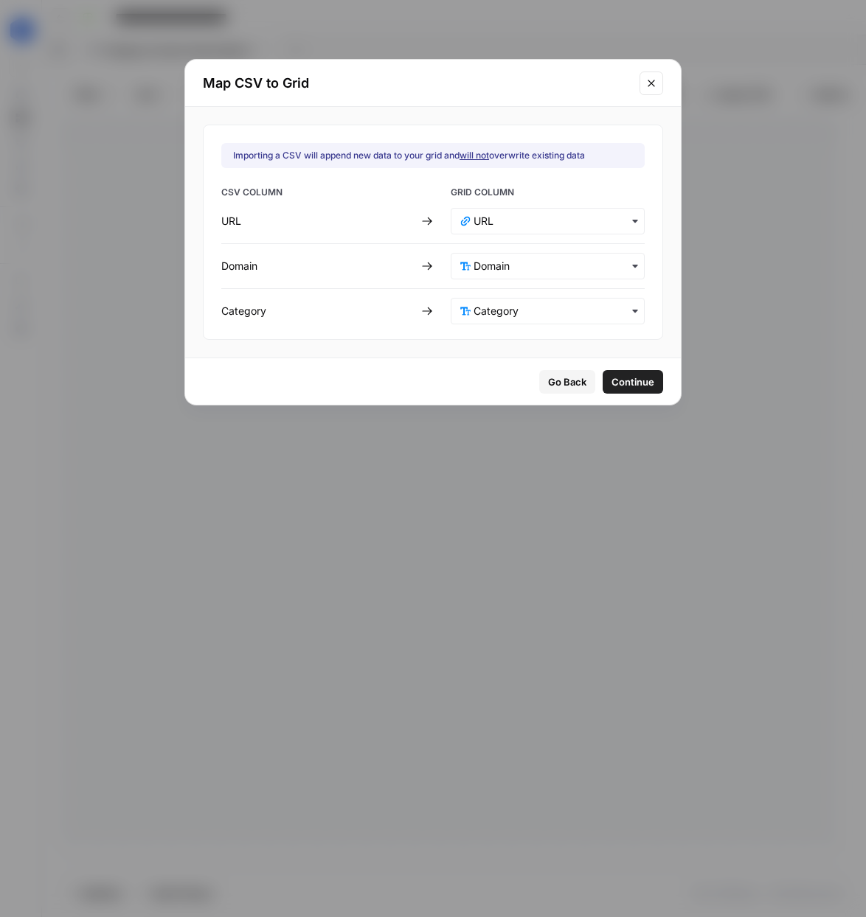
click at [620, 377] on span "Continue" at bounding box center [632, 382] width 43 height 15
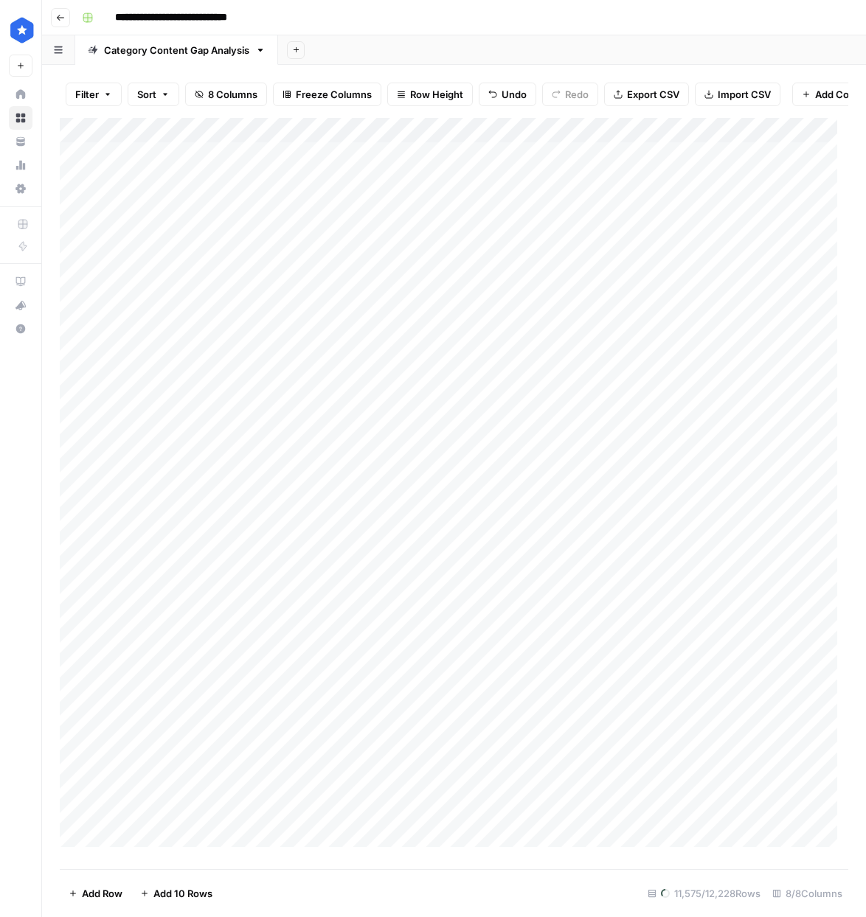
click at [735, 93] on span "Import CSV" at bounding box center [743, 94] width 53 height 15
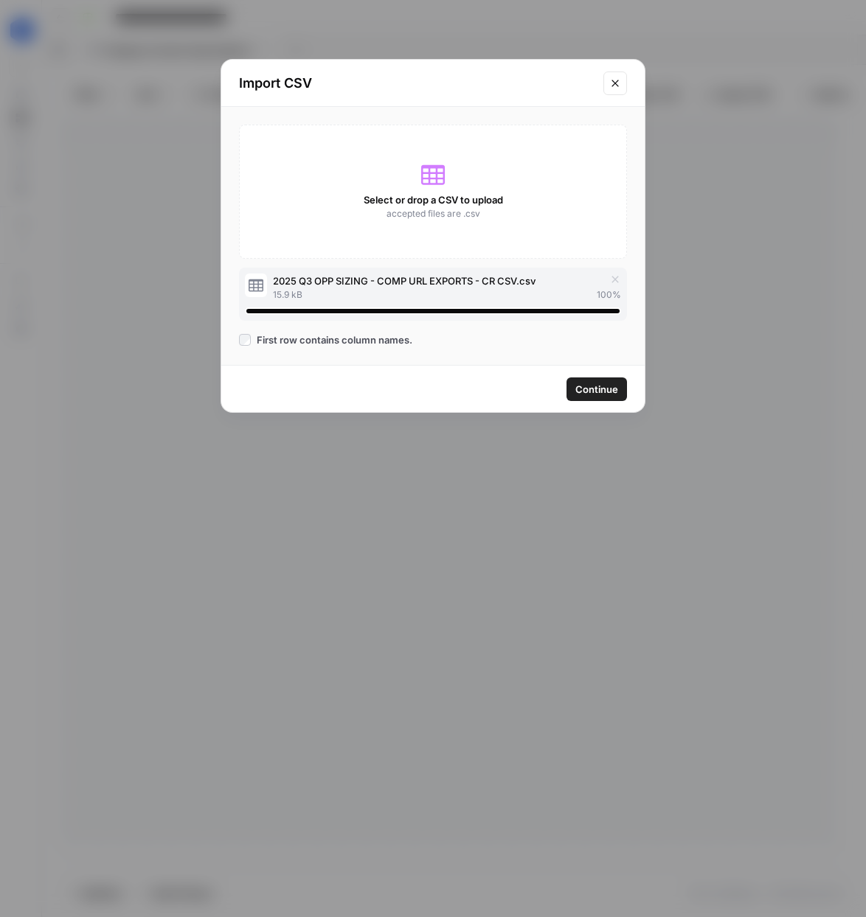
click at [574, 384] on button "Continue" at bounding box center [596, 389] width 60 height 24
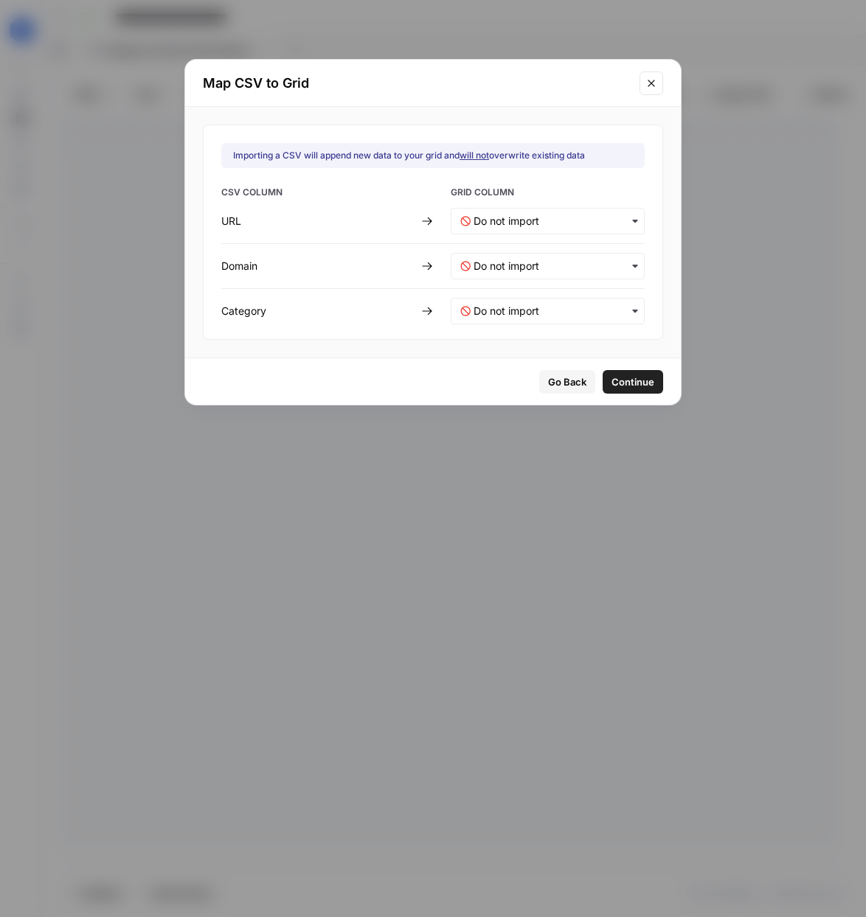
click at [515, 212] on div "button" at bounding box center [547, 221] width 194 height 27
click at [507, 257] on div "URL" at bounding box center [537, 260] width 173 height 27
click at [526, 268] on input "text" at bounding box center [553, 266] width 161 height 15
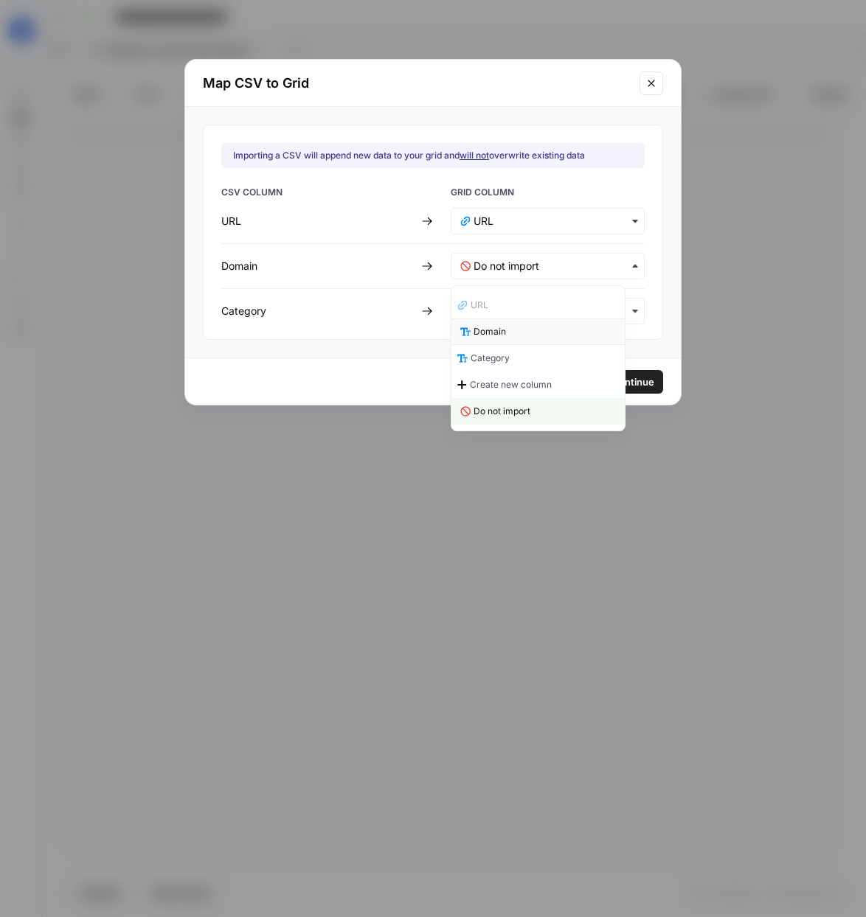
click at [519, 332] on div "Domain" at bounding box center [537, 331] width 173 height 27
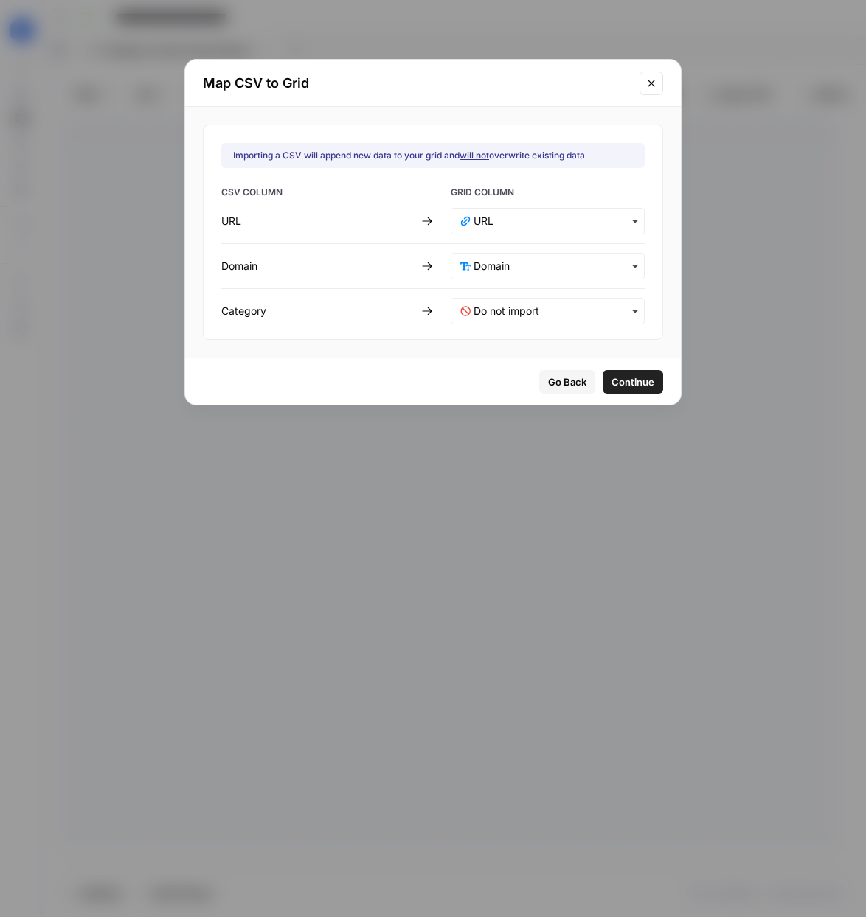
click at [527, 320] on div "button" at bounding box center [547, 311] width 194 height 27
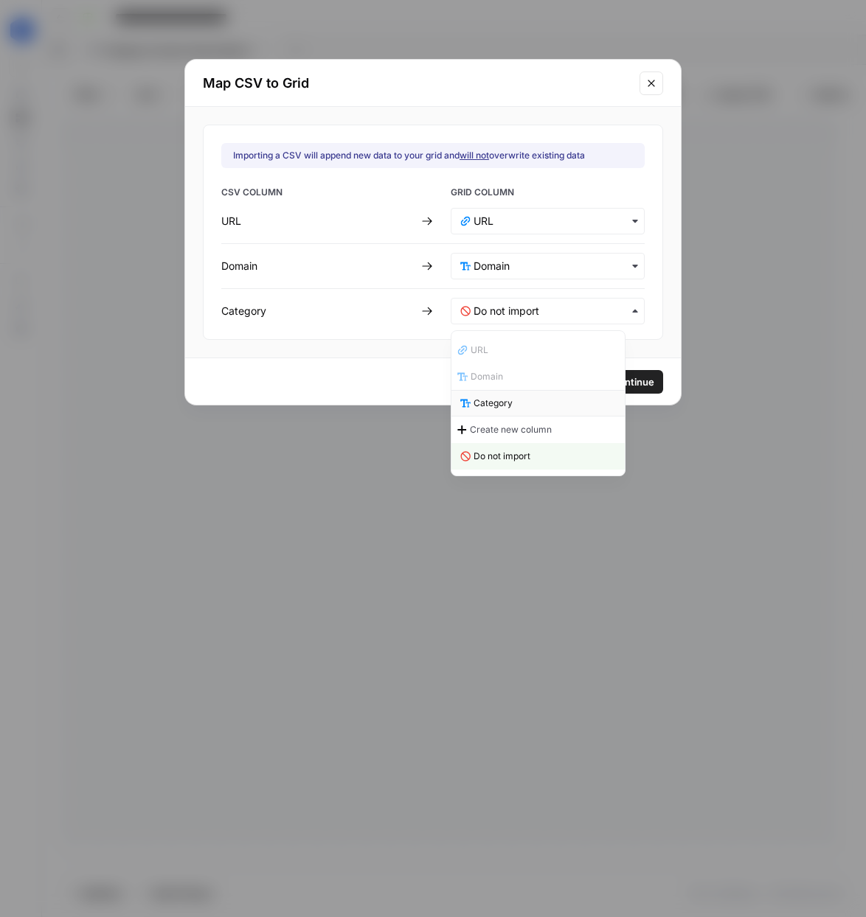
click at [492, 398] on span "Category" at bounding box center [492, 403] width 39 height 13
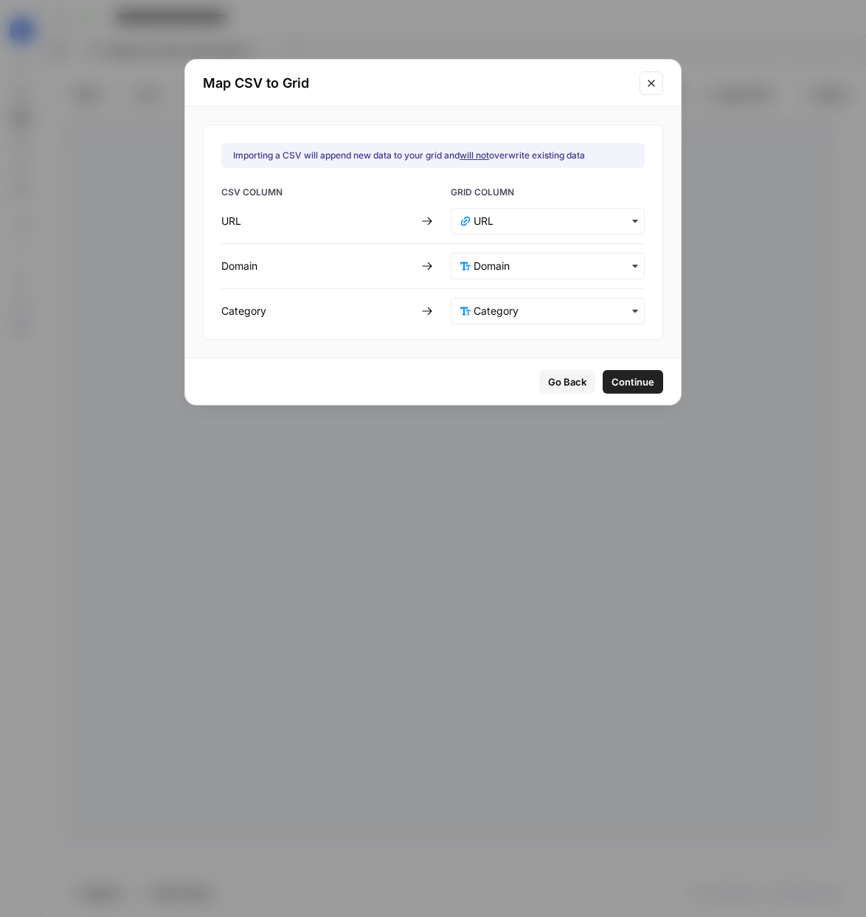
click at [611, 387] on span "Continue" at bounding box center [632, 382] width 43 height 15
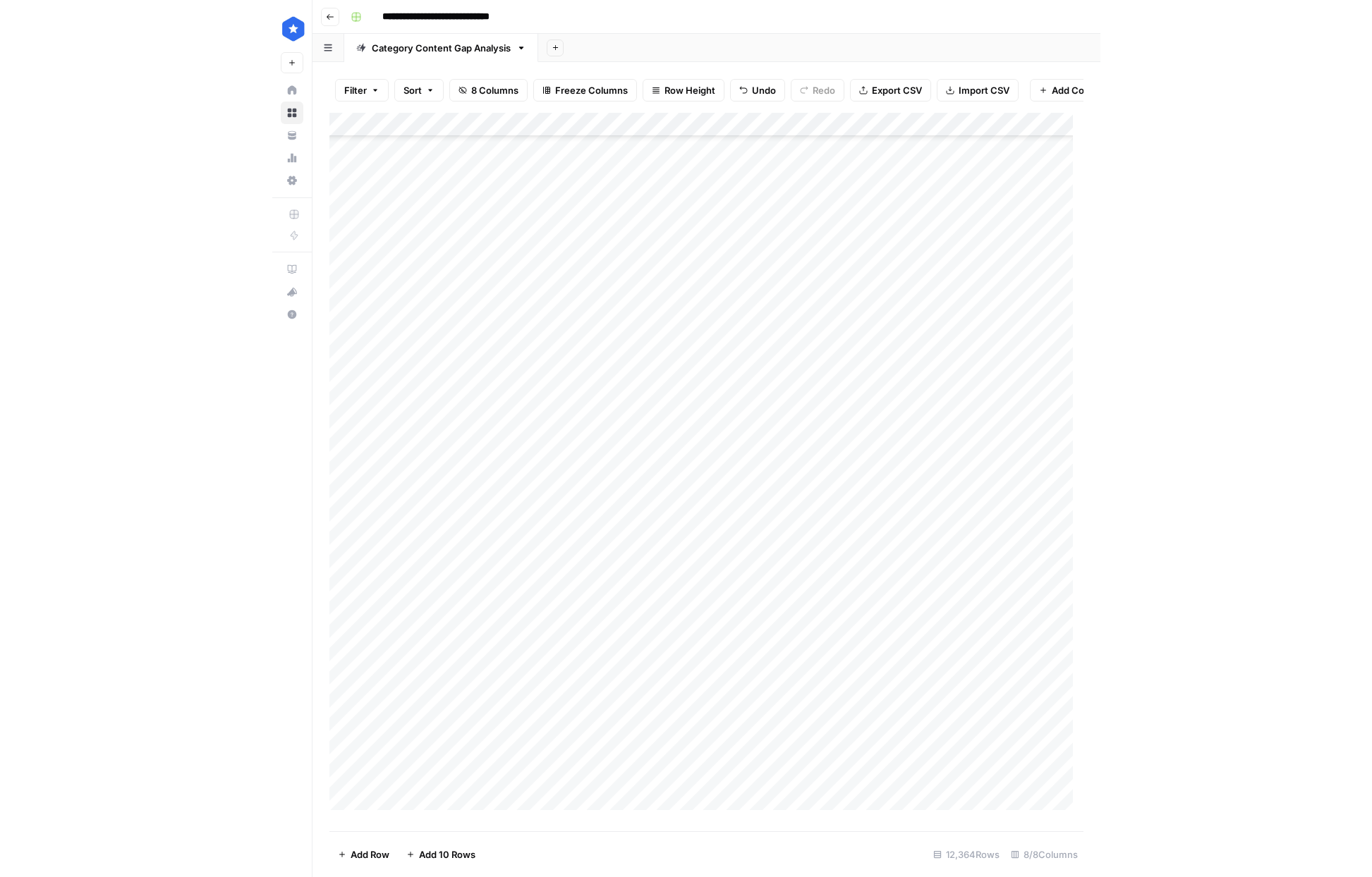
scroll to position [1188, 0]
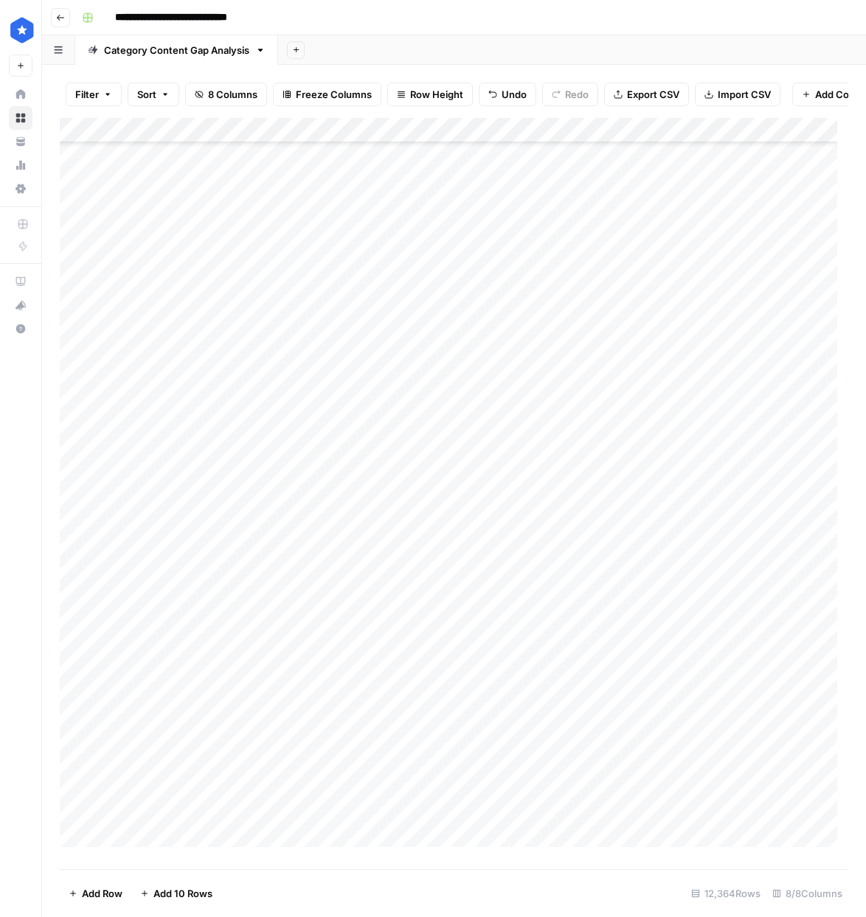
click at [793, 140] on div "Add Column" at bounding box center [454, 488] width 788 height 740
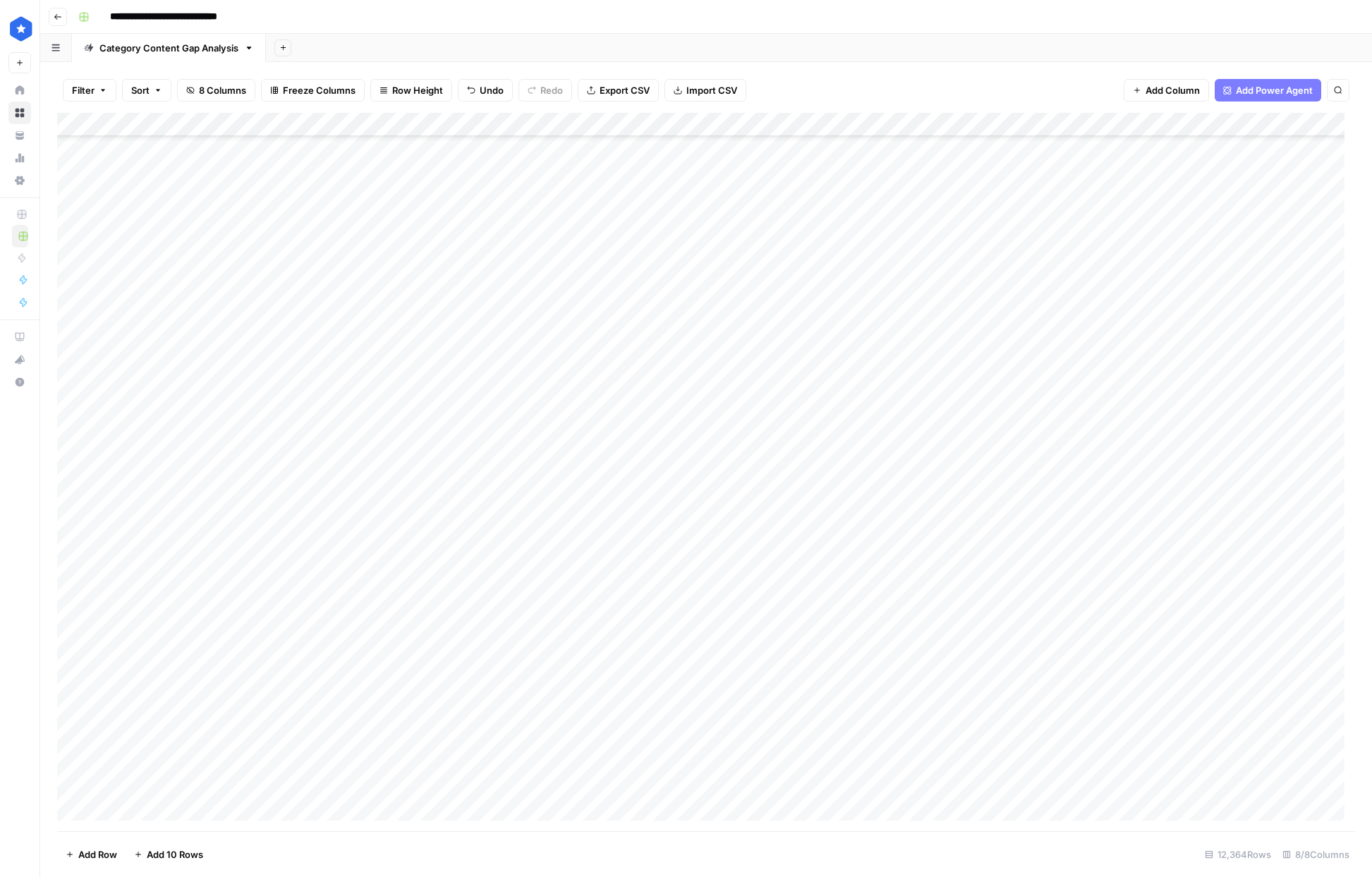
click at [826, 126] on div "Add Column" at bounding box center [706, 471] width 1298 height 718
click at [828, 210] on span "Remaining Rows" at bounding box center [874, 207] width 89 height 14
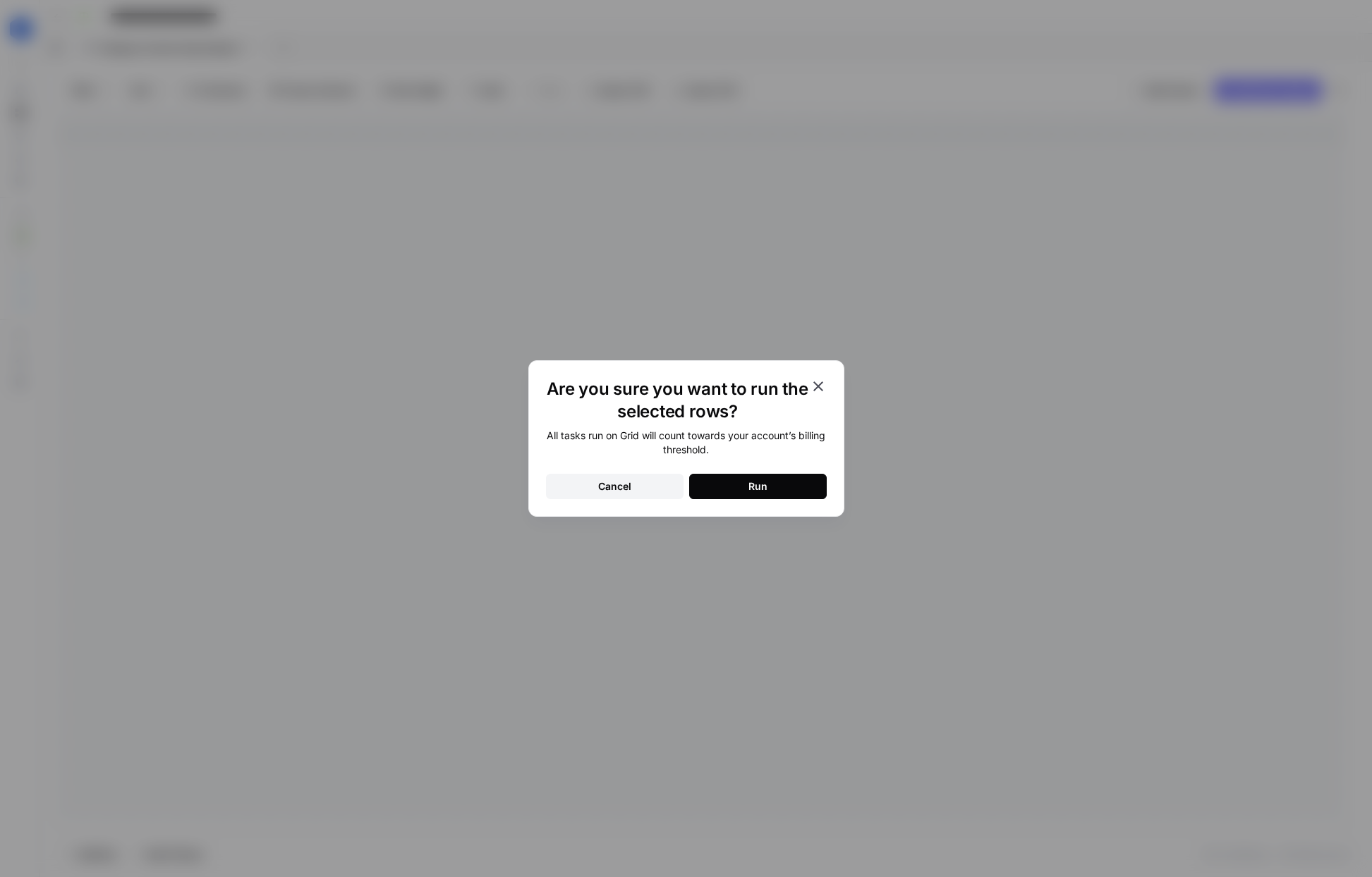
drag, startPoint x: 734, startPoint y: 449, endPoint x: 559, endPoint y: 436, distance: 175.5
click at [559, 436] on div "All tasks run on Grid will count towards your account’s billing threshold." at bounding box center [686, 442] width 280 height 28
copy div "All tasks run on Grid will count towards your account’s billing threshold."
click at [603, 497] on button "Cancel" at bounding box center [615, 486] width 138 height 26
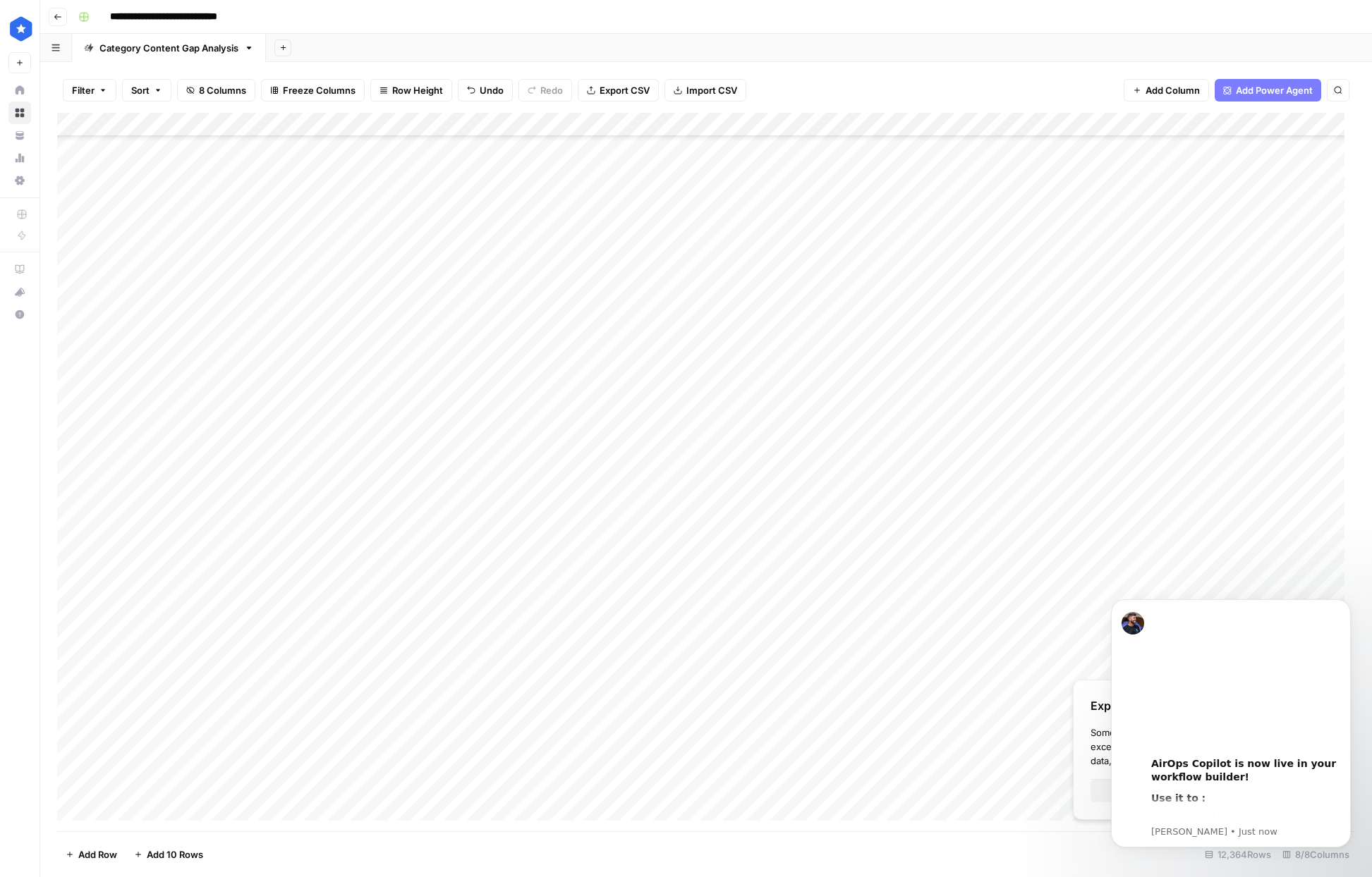
scroll to position [2242, 0]
click at [825, 122] on div "Add Column" at bounding box center [706, 471] width 1298 height 718
click at [76, 374] on div "Add Column" at bounding box center [706, 471] width 1298 height 718
click at [825, 123] on div "Add Column" at bounding box center [706, 471] width 1298 height 718
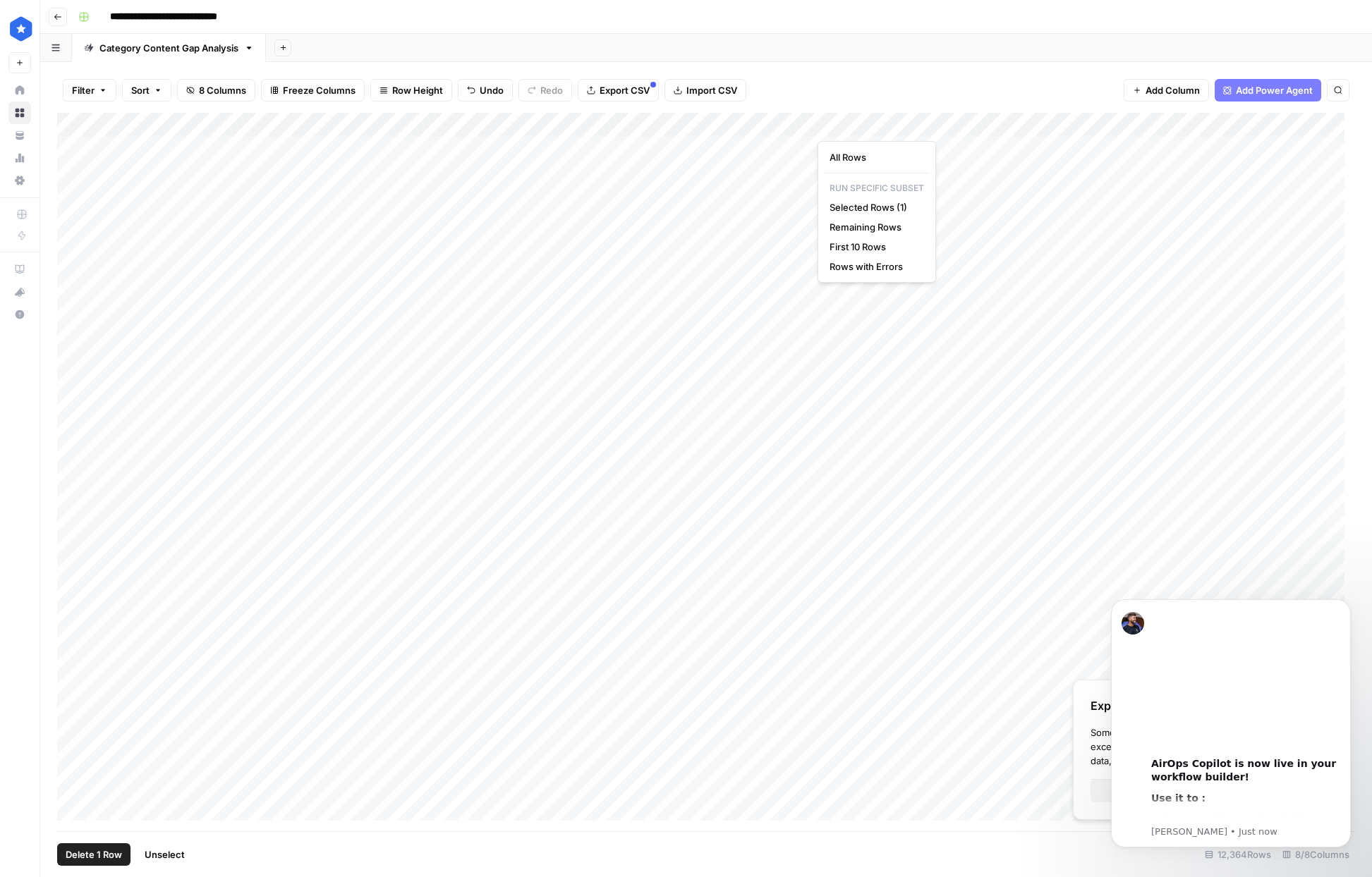
click at [828, 124] on div at bounding box center [880, 126] width 127 height 28
click at [828, 88] on div "Filter Sort 8 Columns Freeze Columns Row Height Undo Redo Export CSV Import CSV…" at bounding box center [706, 90] width 1298 height 45
click at [79, 125] on div "Add Column" at bounding box center [706, 471] width 1298 height 718
click at [826, 125] on div "Add Column" at bounding box center [706, 471] width 1298 height 718
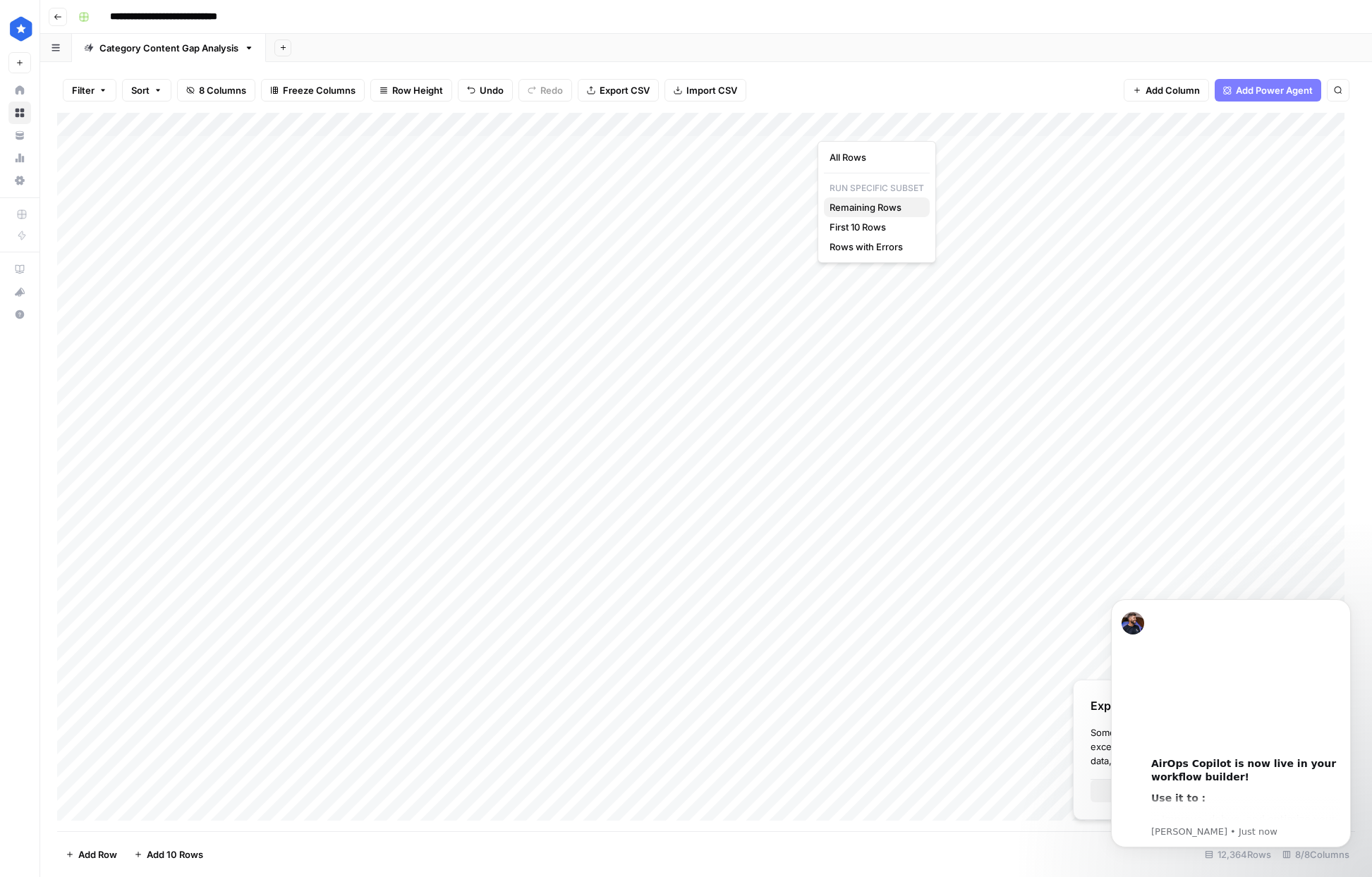
click at [828, 205] on span "Remaining Rows" at bounding box center [874, 207] width 89 height 14
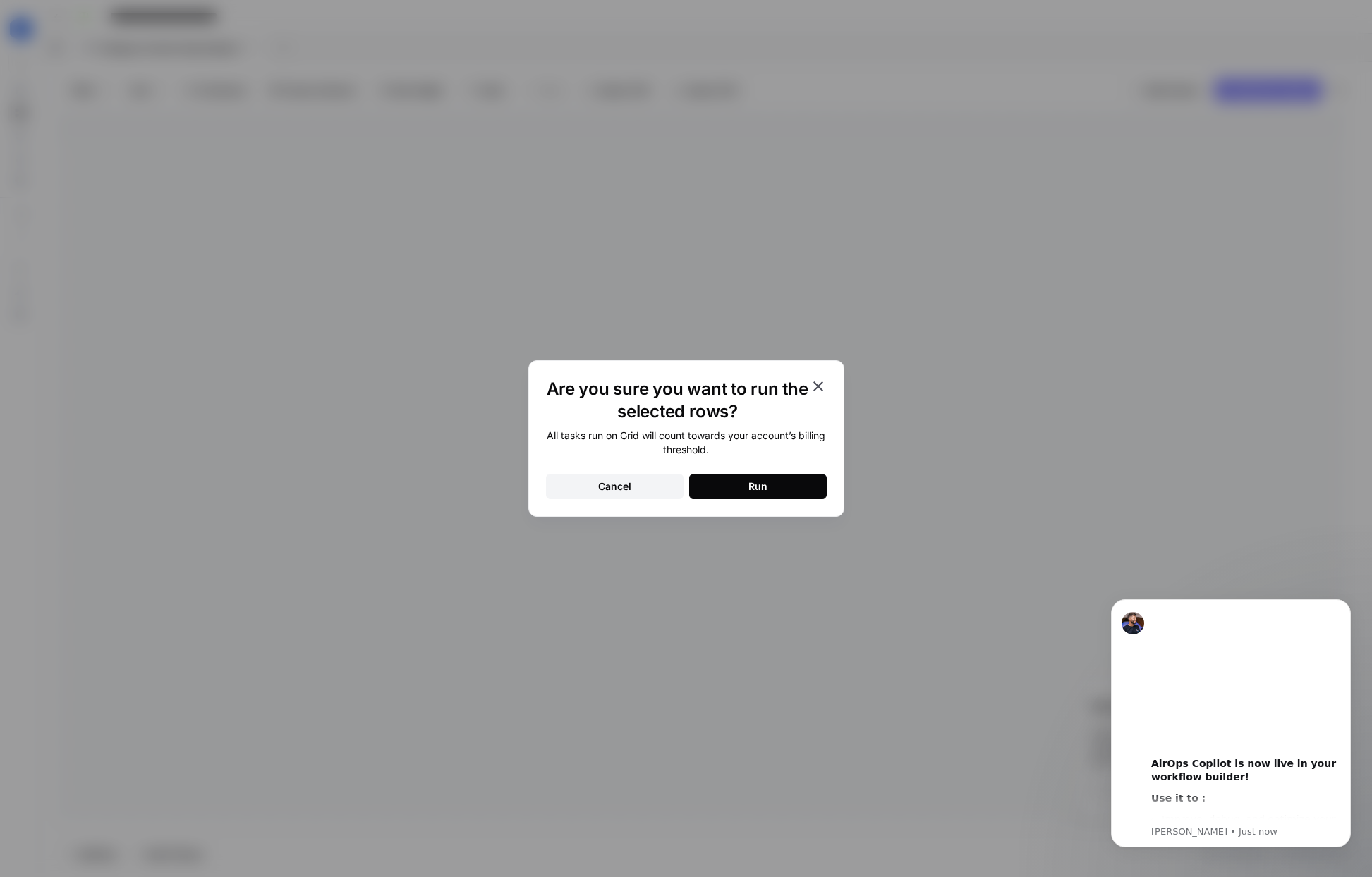
click at [778, 485] on button "Run" at bounding box center [758, 486] width 138 height 26
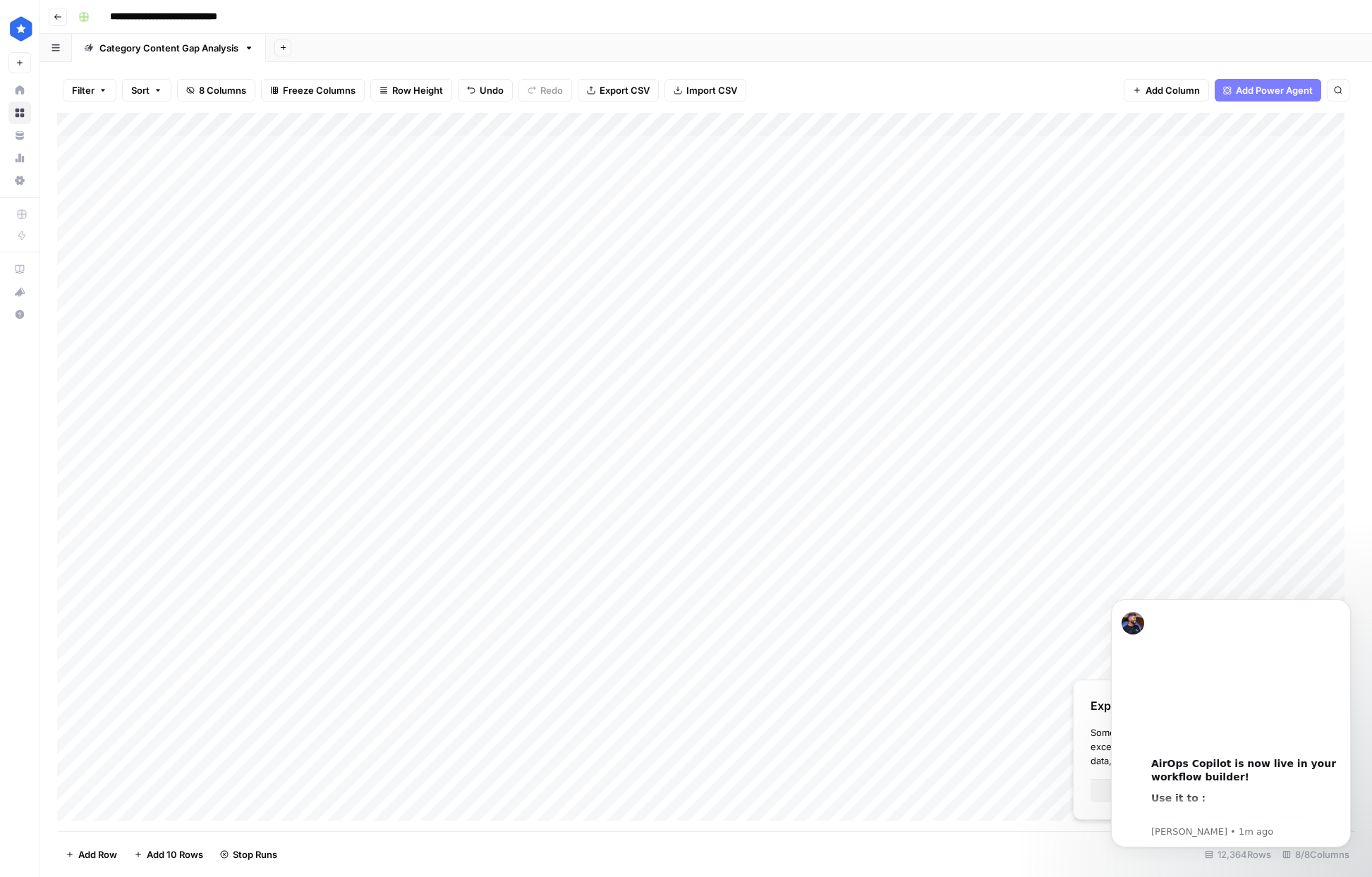
click at [828, 89] on div "Filter Sort 8 Columns Freeze Columns Row Height Undo Redo Export CSV Import CSV…" at bounding box center [706, 90] width 1298 height 45
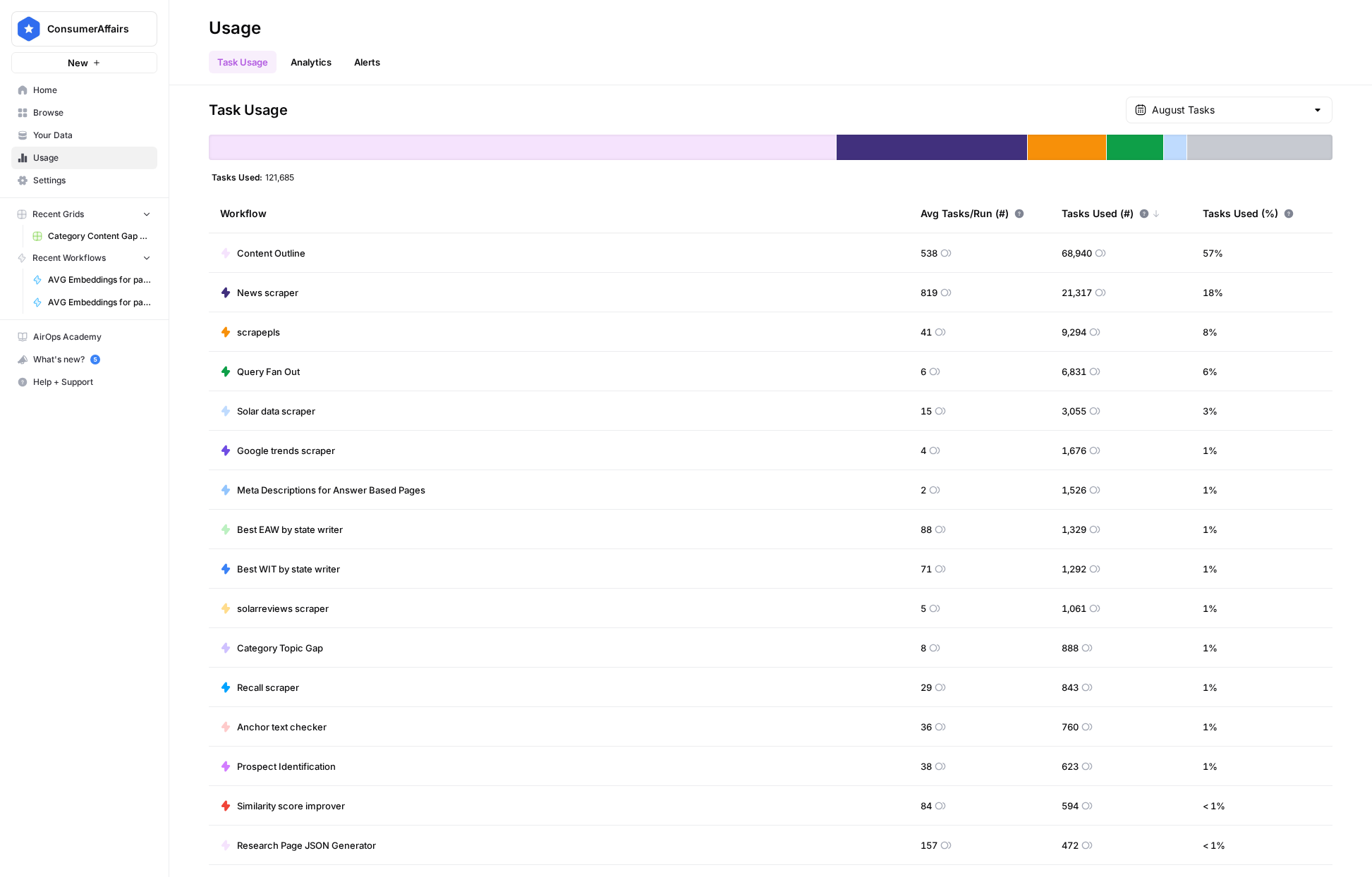
click at [293, 251] on span "Content Outline" at bounding box center [272, 252] width 69 height 14
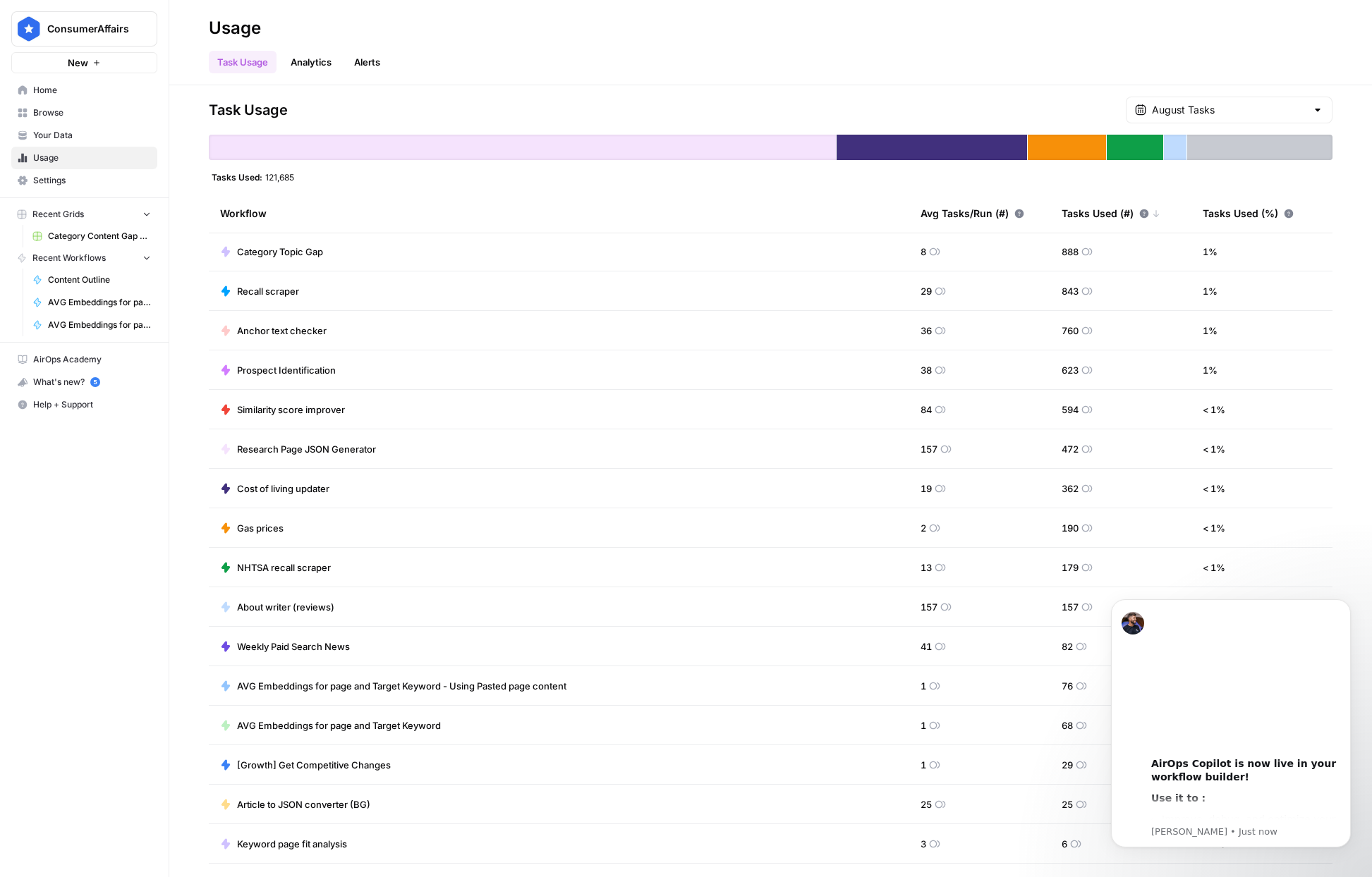
scroll to position [473, 0]
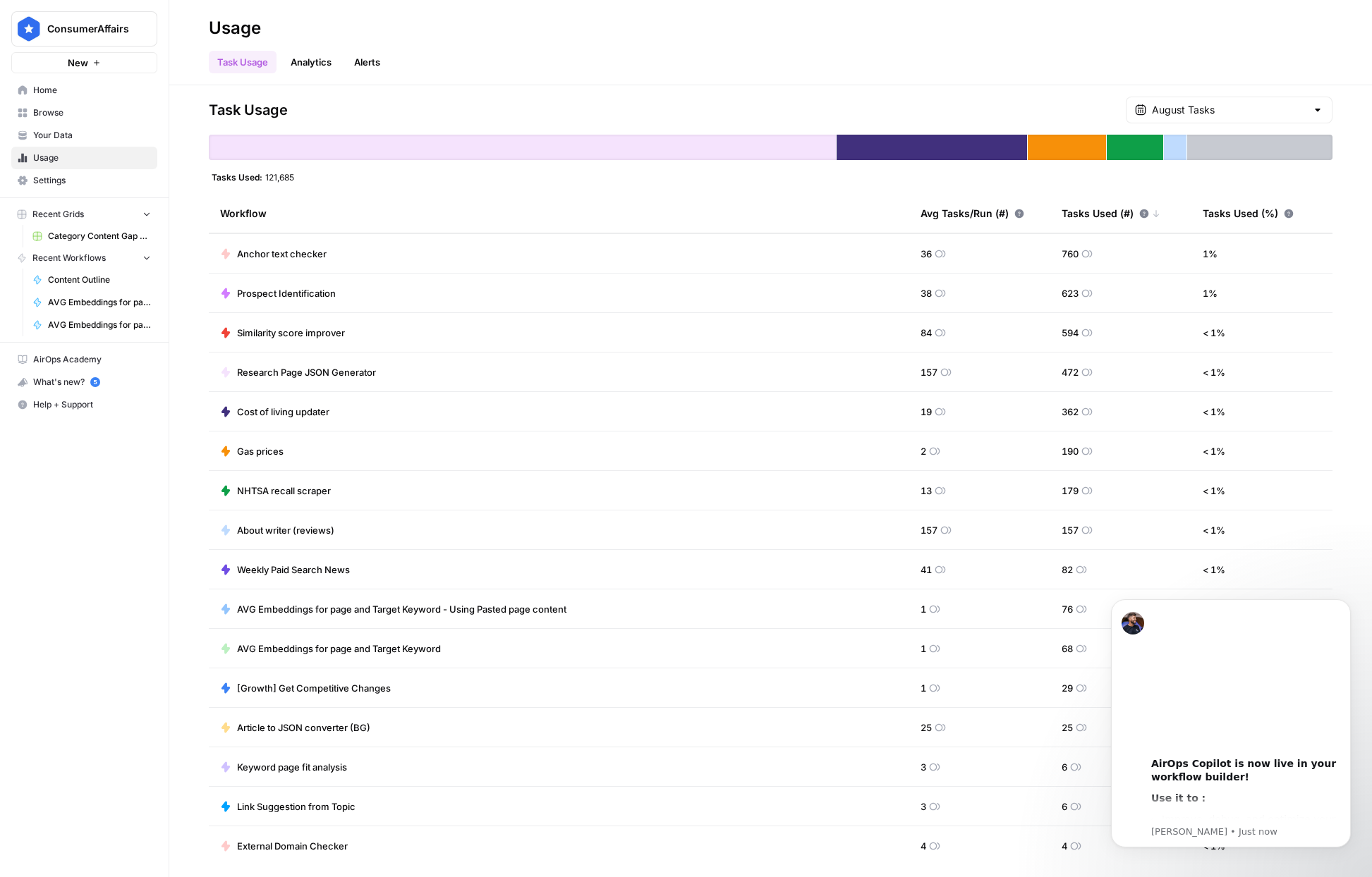
click at [702, 65] on div "Task Usage Analytics Alerts" at bounding box center [770, 55] width 1123 height 33
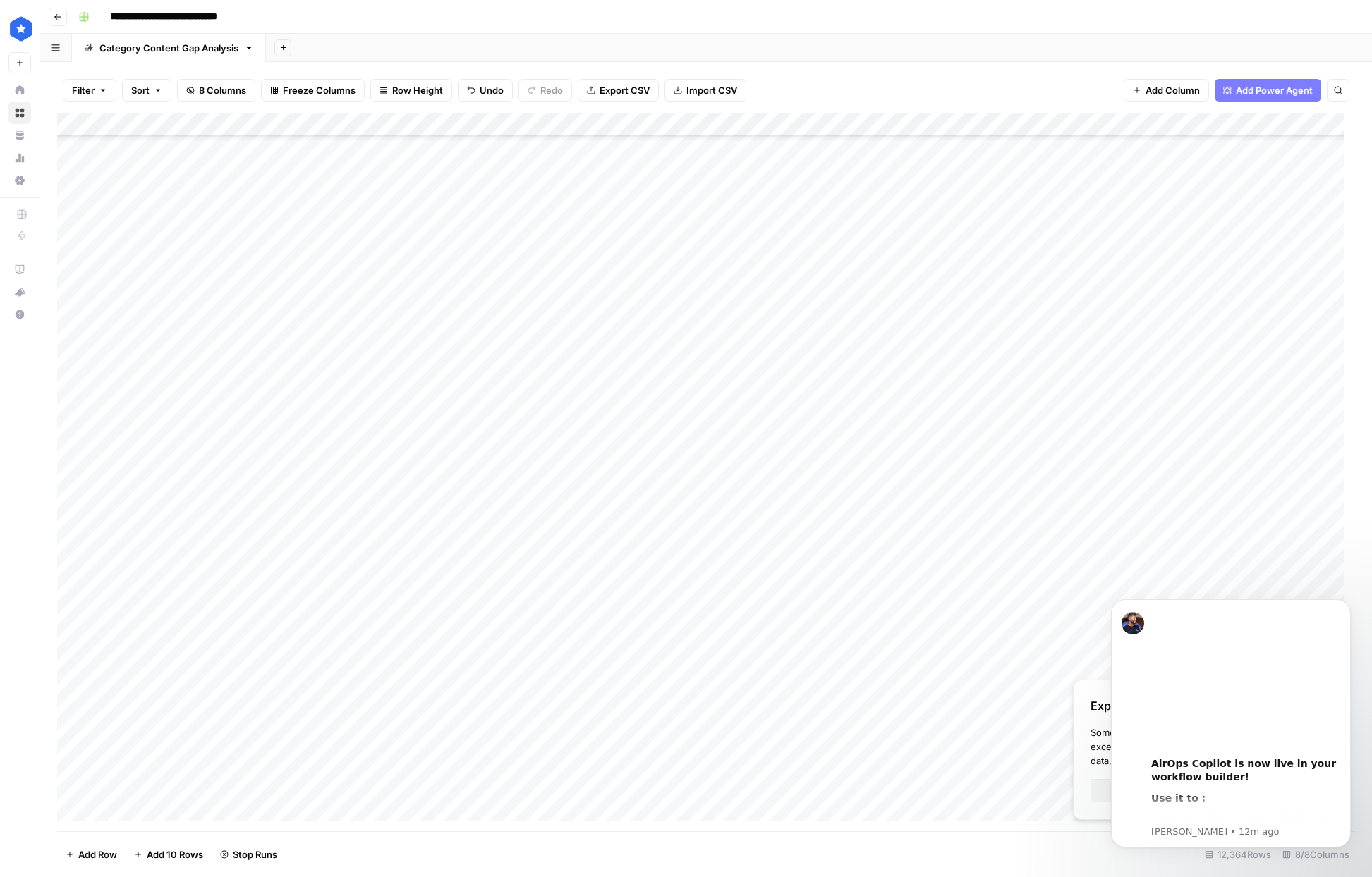
scroll to position [295737, 0]
click at [1031, 89] on div "Filter Sort 8 Columns Freeze Columns Row Height Undo Redo Export CSV Import CSV…" at bounding box center [706, 90] width 1298 height 45
